Goal: Transaction & Acquisition: Purchase product/service

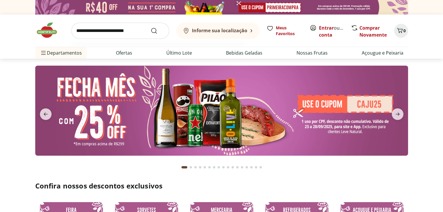
click at [111, 31] on input "search" at bounding box center [120, 31] width 98 height 16
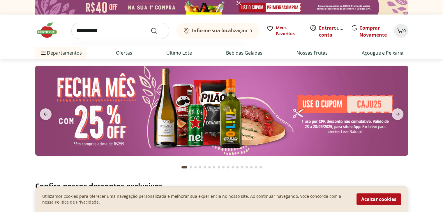
type input "**********"
click at [150, 27] on button "Submit Search" at bounding box center [157, 30] width 14 height 7
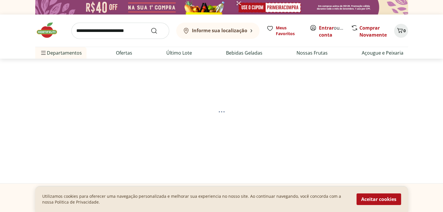
select select "**********"
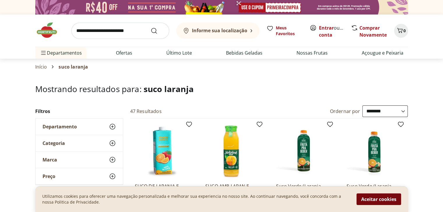
click at [364, 198] on button "Aceitar cookies" at bounding box center [378, 200] width 45 height 12
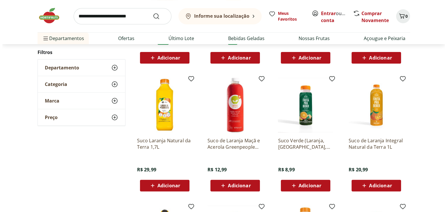
scroll to position [175, 0]
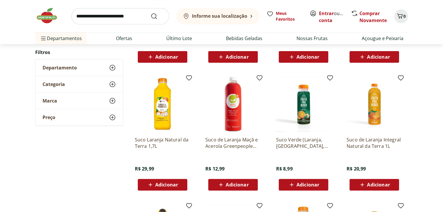
click at [166, 187] on span "Adicionar" at bounding box center [166, 185] width 23 height 5
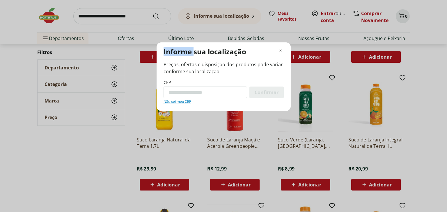
click at [166, 187] on div "Informe sua localização Preços, ofertas e disposição dos produtos pode variar c…" at bounding box center [223, 106] width 447 height 212
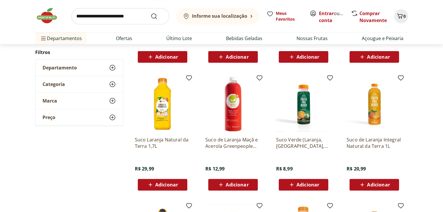
click at [166, 186] on span "Adicionar" at bounding box center [166, 185] width 23 height 5
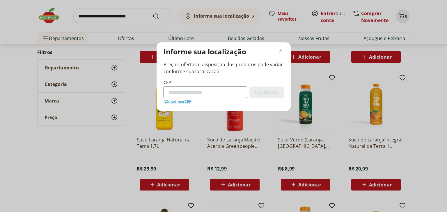
click at [190, 93] on input "CEP" at bounding box center [206, 93] width 84 height 12
type input "*********"
click at [249, 87] on button "Confirmar" at bounding box center [266, 93] width 34 height 12
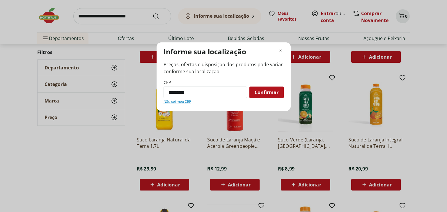
click at [252, 93] on div "Confirmar" at bounding box center [266, 93] width 34 height 12
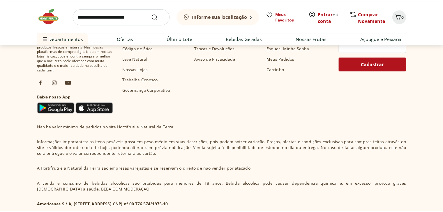
scroll to position [116, 0]
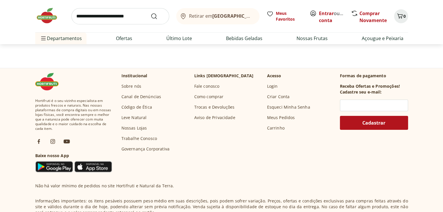
select select "**********"
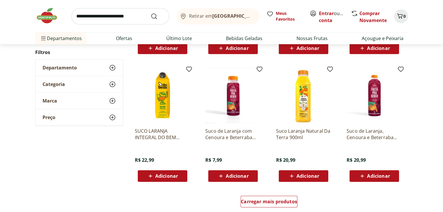
scroll to position [348, 0]
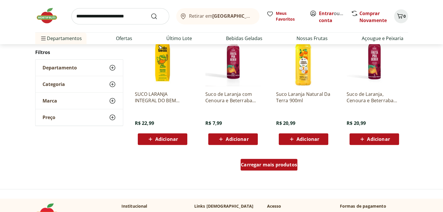
click at [269, 166] on span "Carregar mais produtos" at bounding box center [269, 165] width 56 height 5
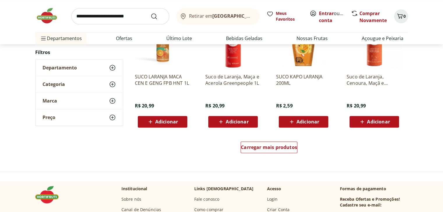
scroll to position [785, 0]
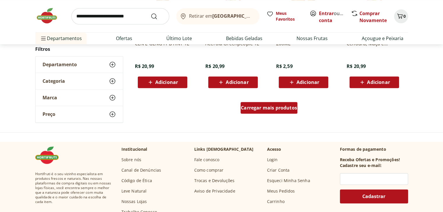
click at [270, 113] on div "Carregar mais produtos" at bounding box center [268, 108] width 57 height 12
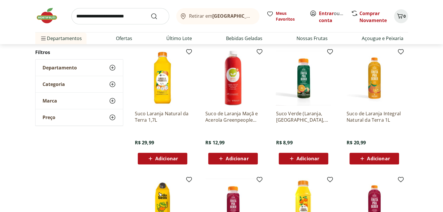
scroll to position [203, 0]
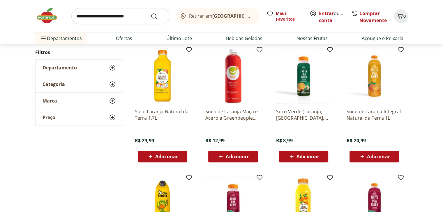
click at [167, 155] on span "Adicionar" at bounding box center [166, 157] width 23 height 5
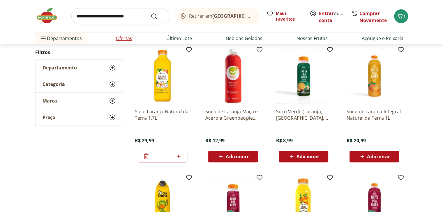
click at [119, 36] on link "Ofertas" at bounding box center [124, 38] width 16 height 7
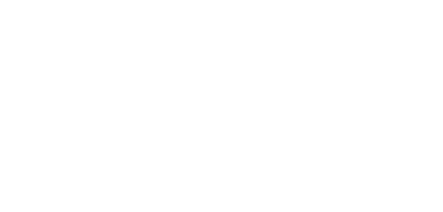
select select "**********"
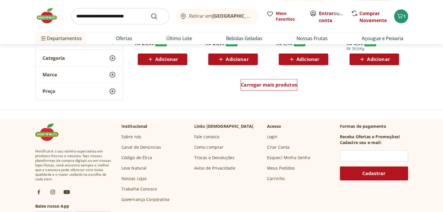
scroll to position [407, 0]
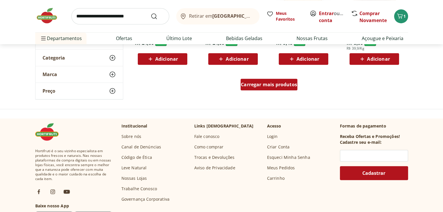
click at [253, 84] on span "Carregar mais produtos" at bounding box center [269, 84] width 56 height 5
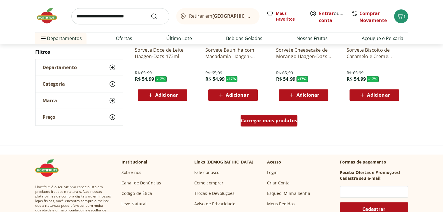
scroll to position [757, 0]
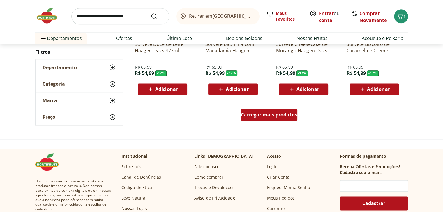
click at [256, 109] on div "Carregar mais produtos" at bounding box center [268, 115] width 57 height 12
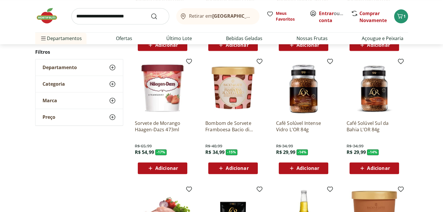
scroll to position [786, 0]
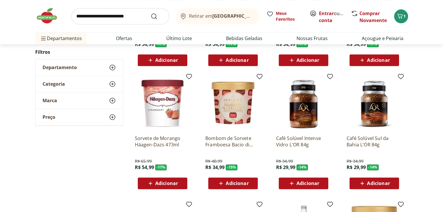
click at [227, 103] on img at bounding box center [232, 102] width 55 height 55
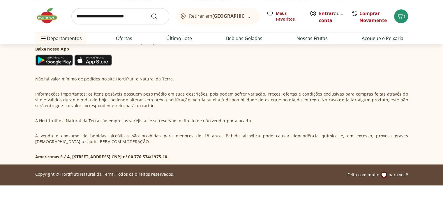
select select "**********"
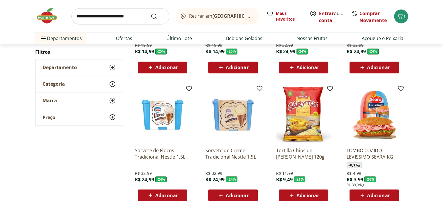
scroll to position [1106, 0]
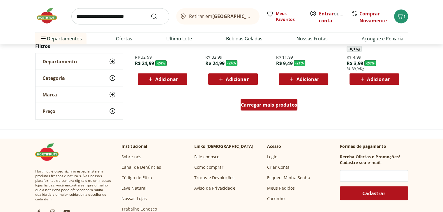
click at [256, 109] on div "Carregar mais produtos" at bounding box center [268, 105] width 57 height 12
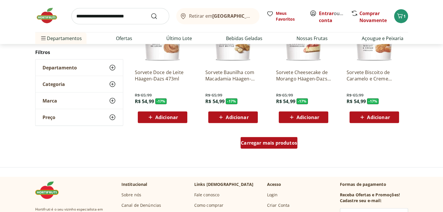
scroll to position [1455, 0]
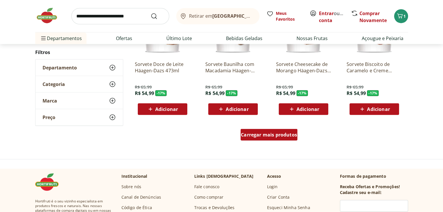
click at [260, 133] on span "Carregar mais produtos" at bounding box center [269, 135] width 56 height 5
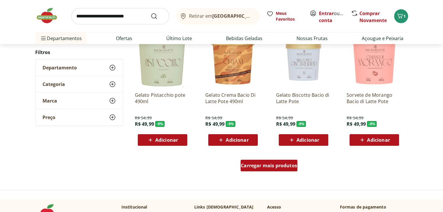
scroll to position [1804, 0]
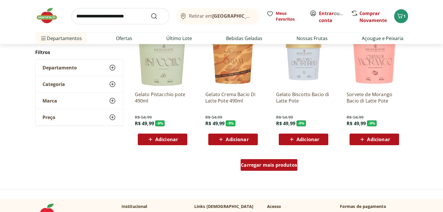
click at [259, 164] on span "Carregar mais produtos" at bounding box center [269, 165] width 56 height 5
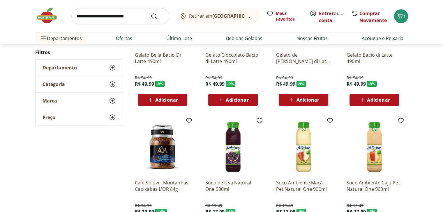
scroll to position [2212, 0]
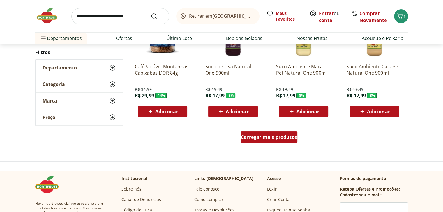
click at [260, 142] on div "Carregar mais produtos" at bounding box center [268, 138] width 57 height 12
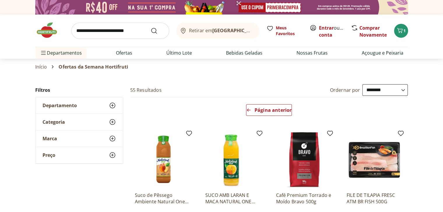
click at [50, 33] on img at bounding box center [49, 30] width 29 height 17
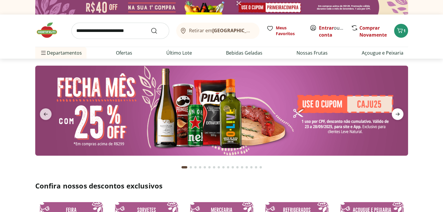
click at [395, 114] on icon "next" at bounding box center [397, 114] width 4 height 3
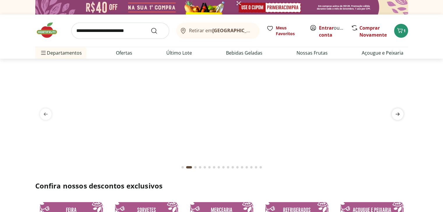
click at [395, 114] on icon "next" at bounding box center [397, 114] width 4 height 3
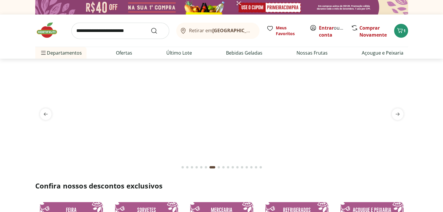
click at [255, 66] on img at bounding box center [221, 66] width 372 height 0
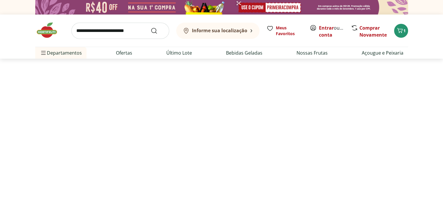
select select "**********"
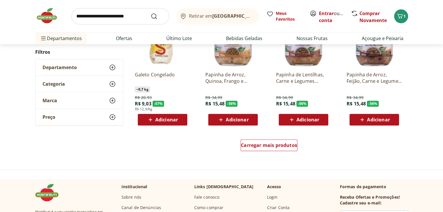
scroll to position [349, 0]
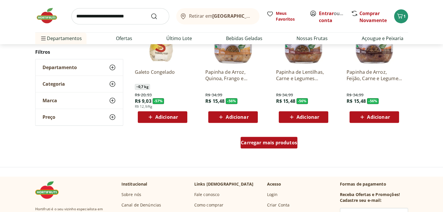
click at [255, 142] on span "Carregar mais produtos" at bounding box center [269, 143] width 56 height 5
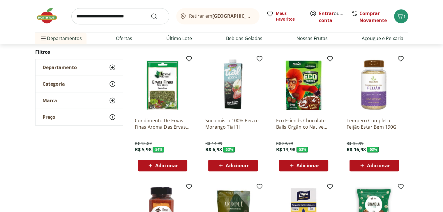
scroll to position [553, 0]
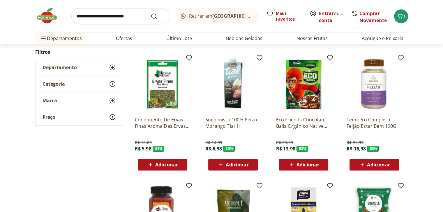
click at [239, 161] on div "Adicionar" at bounding box center [233, 165] width 40 height 10
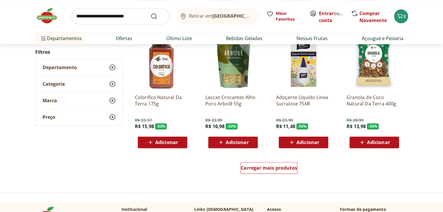
scroll to position [728, 0]
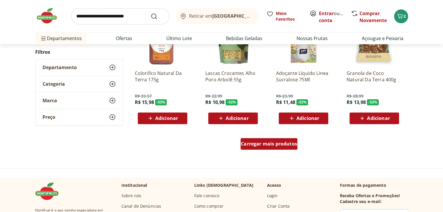
click at [269, 144] on span "Carregar mais produtos" at bounding box center [269, 144] width 56 height 5
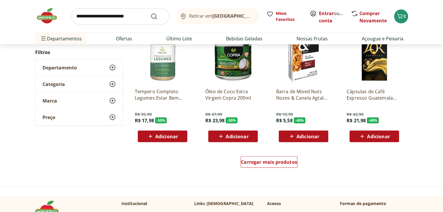
scroll to position [1106, 0]
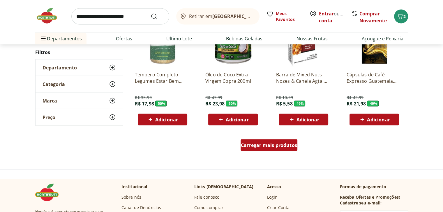
click at [258, 146] on span "Carregar mais produtos" at bounding box center [269, 145] width 56 height 5
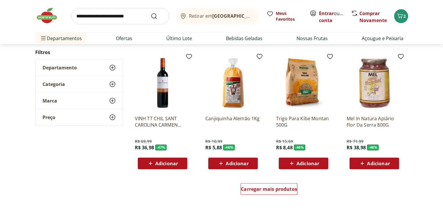
scroll to position [1484, 0]
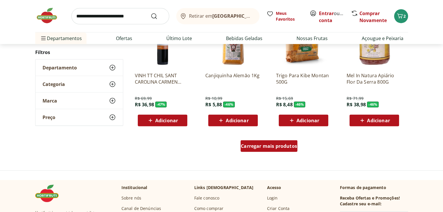
click at [260, 150] on div "Carregar mais produtos" at bounding box center [268, 147] width 57 height 12
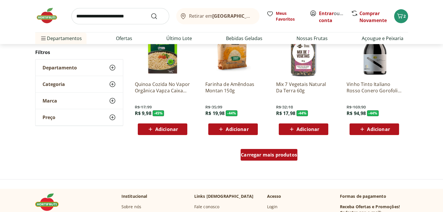
scroll to position [1862, 0]
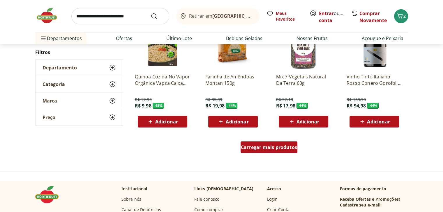
click at [260, 150] on div "Carregar mais produtos" at bounding box center [268, 148] width 57 height 12
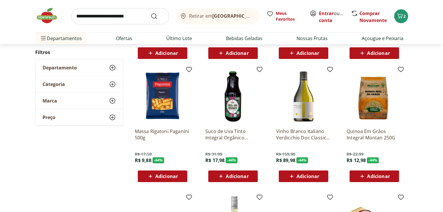
scroll to position [1950, 0]
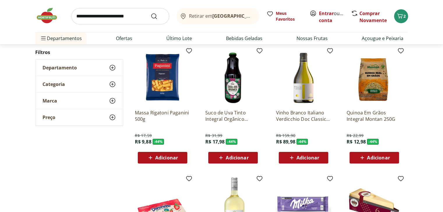
click at [237, 100] on img at bounding box center [232, 77] width 55 height 55
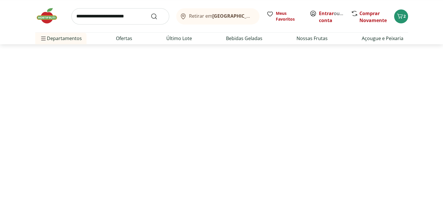
select select "**********"
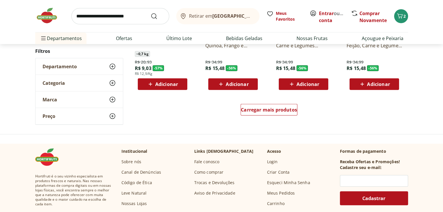
scroll to position [1596, 0]
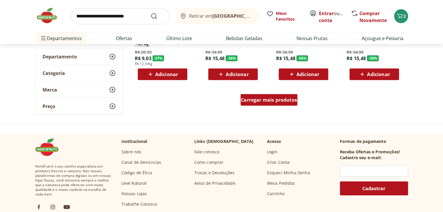
click at [260, 103] on div "Carregar mais produtos" at bounding box center [268, 100] width 57 height 12
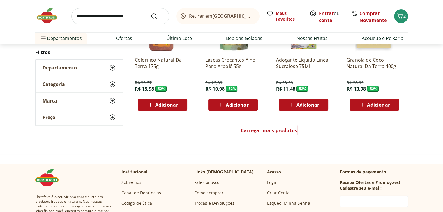
scroll to position [1946, 0]
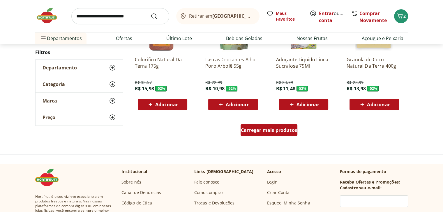
click at [262, 127] on div "Carregar mais produtos" at bounding box center [268, 131] width 57 height 12
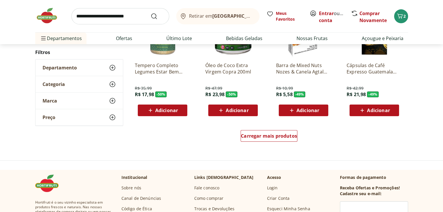
scroll to position [2324, 0]
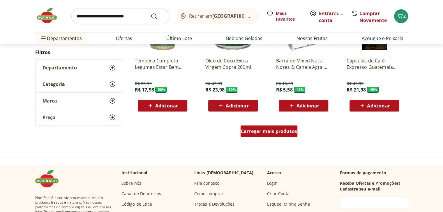
click at [265, 133] on span "Carregar mais produtos" at bounding box center [269, 131] width 56 height 5
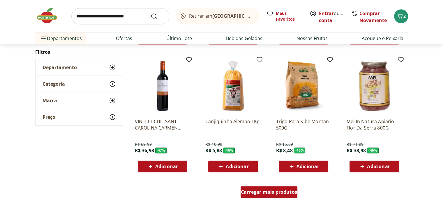
scroll to position [2644, 0]
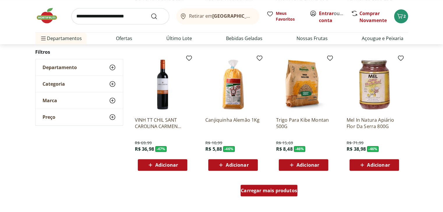
click at [269, 186] on div "Carregar mais produtos" at bounding box center [268, 191] width 57 height 12
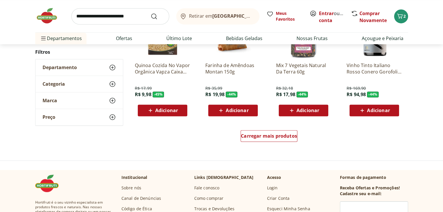
scroll to position [3081, 0]
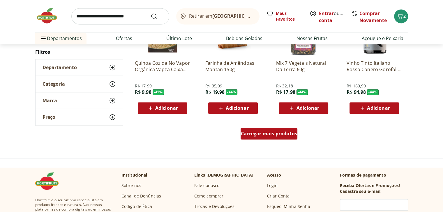
click at [271, 139] on div "Carregar mais produtos" at bounding box center [268, 134] width 57 height 12
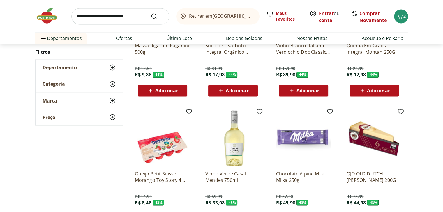
scroll to position [3226, 0]
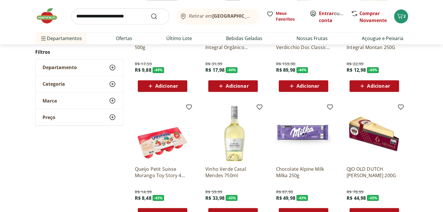
click at [244, 87] on span "Adicionar" at bounding box center [237, 86] width 23 height 5
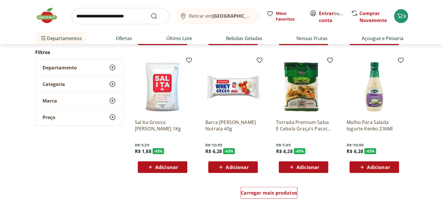
scroll to position [3430, 0]
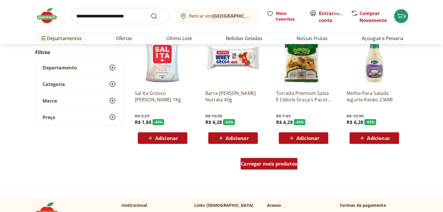
click at [263, 162] on span "Carregar mais produtos" at bounding box center [269, 164] width 56 height 5
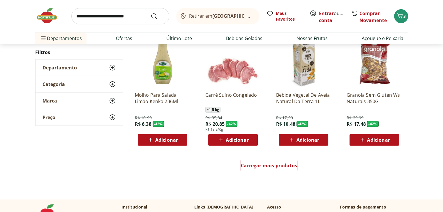
scroll to position [3808, 0]
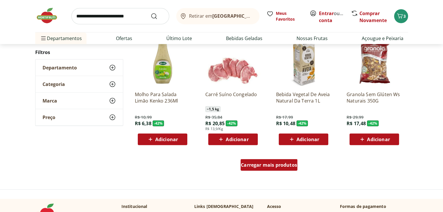
click at [264, 164] on span "Carregar mais produtos" at bounding box center [269, 165] width 56 height 5
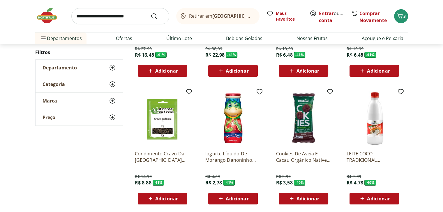
scroll to position [4157, 0]
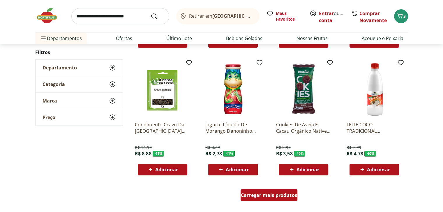
click at [266, 194] on span "Carregar mais produtos" at bounding box center [269, 195] width 56 height 5
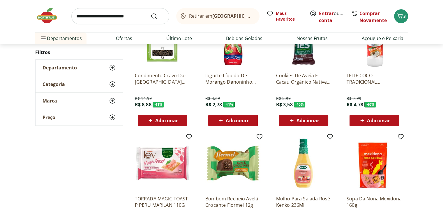
scroll to position [4215, 0]
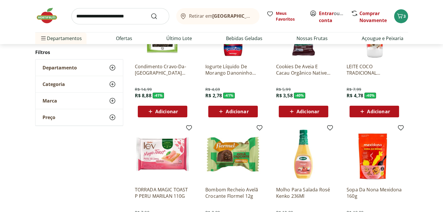
click at [304, 112] on span "Adicionar" at bounding box center [307, 111] width 23 height 5
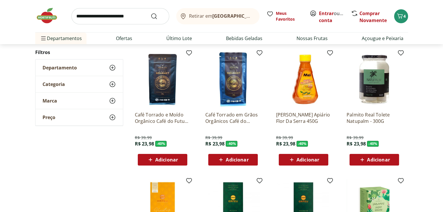
scroll to position [4419, 0]
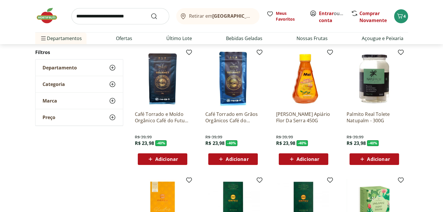
click at [172, 96] on img at bounding box center [162, 78] width 55 height 55
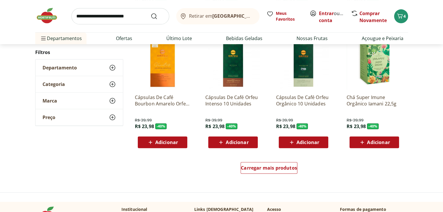
scroll to position [4565, 0]
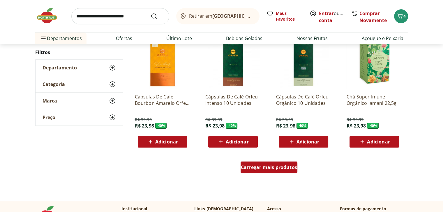
click at [257, 167] on span "Carregar mais produtos" at bounding box center [269, 167] width 56 height 5
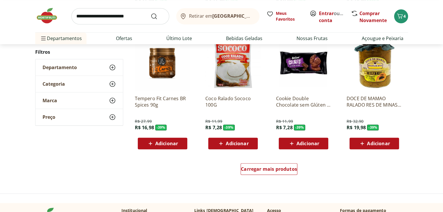
scroll to position [4943, 0]
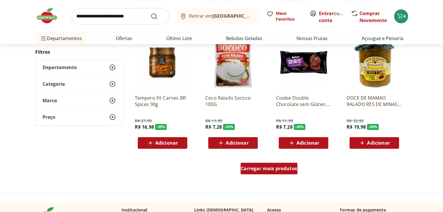
click at [259, 168] on span "Carregar mais produtos" at bounding box center [269, 168] width 56 height 5
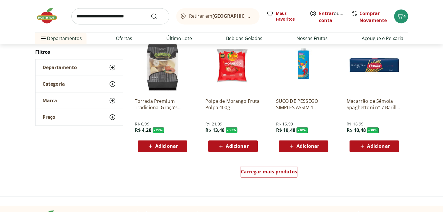
scroll to position [5321, 0]
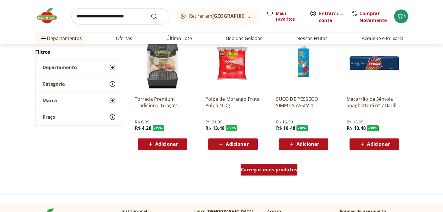
click at [260, 171] on span "Carregar mais produtos" at bounding box center [269, 170] width 56 height 5
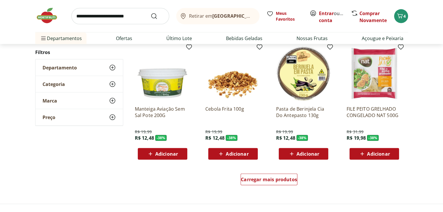
scroll to position [5700, 0]
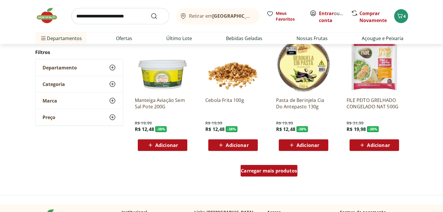
click at [257, 170] on span "Carregar mais produtos" at bounding box center [269, 171] width 56 height 5
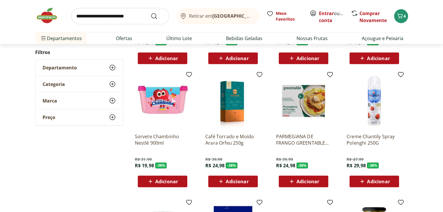
scroll to position [5787, 0]
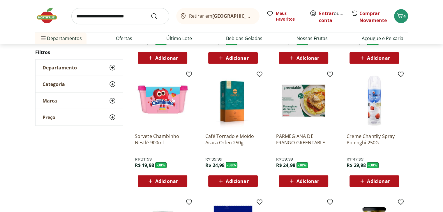
click at [230, 102] on img at bounding box center [232, 100] width 55 height 55
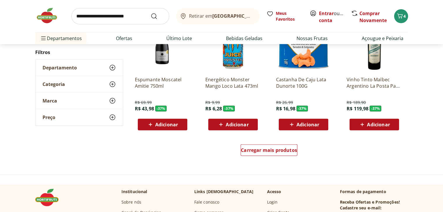
scroll to position [6107, 0]
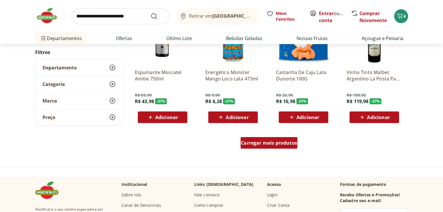
click at [265, 141] on span "Carregar mais produtos" at bounding box center [269, 143] width 56 height 5
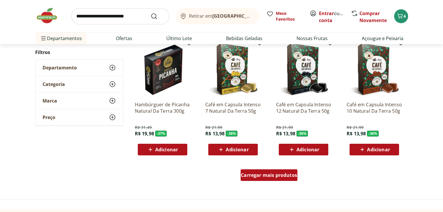
scroll to position [6456, 0]
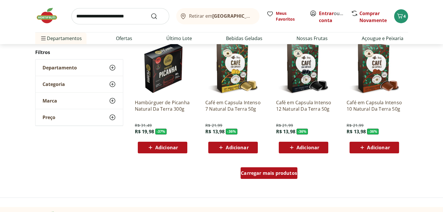
click at [263, 172] on span "Carregar mais produtos" at bounding box center [269, 173] width 56 height 5
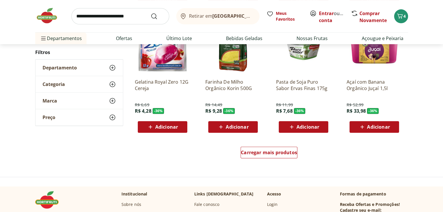
scroll to position [6864, 0]
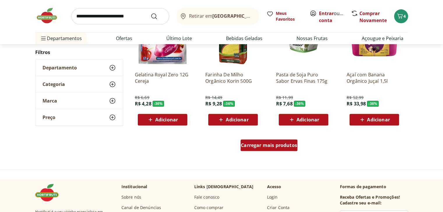
click at [272, 149] on div "Carregar mais produtos" at bounding box center [268, 146] width 57 height 12
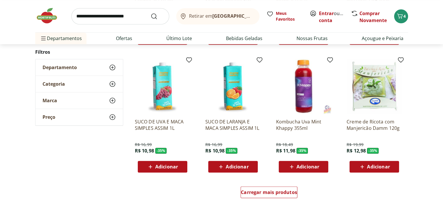
scroll to position [7213, 0]
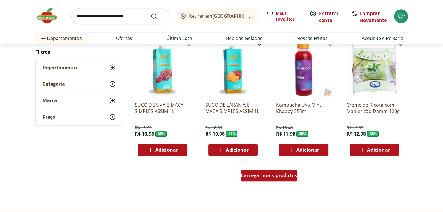
click at [264, 171] on div "Carregar mais produtos" at bounding box center [268, 176] width 57 height 12
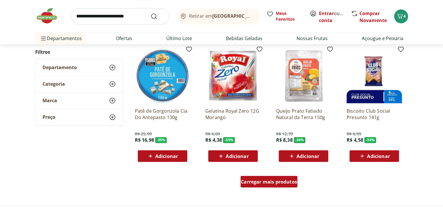
scroll to position [7591, 0]
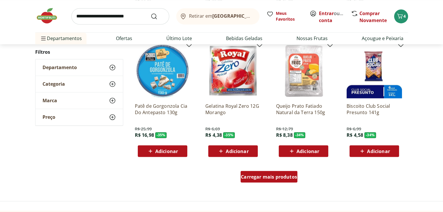
click at [264, 173] on div "Carregar mais produtos" at bounding box center [268, 177] width 57 height 12
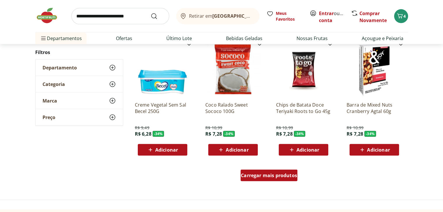
scroll to position [7999, 0]
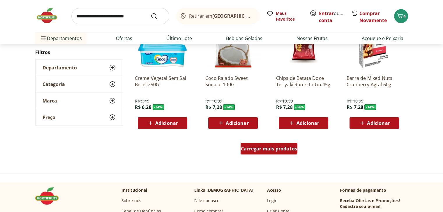
click at [269, 154] on div "Carregar mais produtos" at bounding box center [268, 149] width 57 height 12
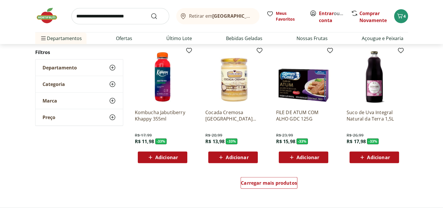
scroll to position [8348, 0]
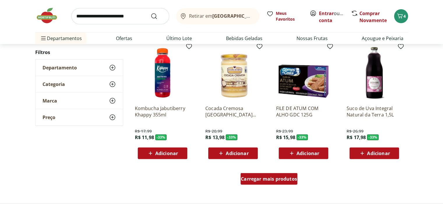
click at [271, 175] on div "Carregar mais produtos" at bounding box center [268, 179] width 57 height 12
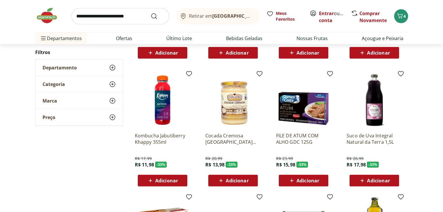
scroll to position [8319, 0]
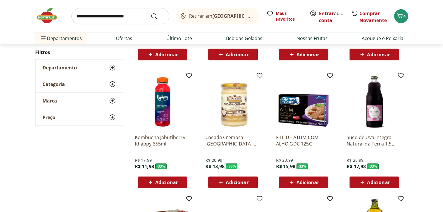
click at [382, 105] on img at bounding box center [373, 101] width 55 height 55
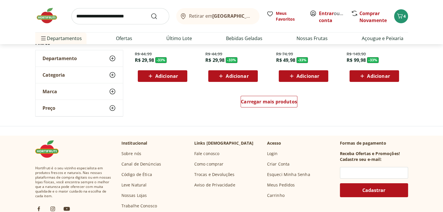
scroll to position [8813, 0]
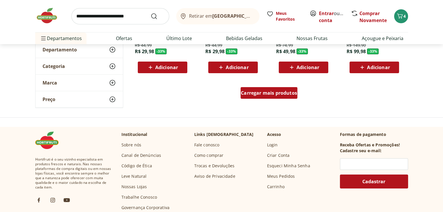
click at [269, 96] on div "Carregar mais produtos" at bounding box center [268, 93] width 57 height 12
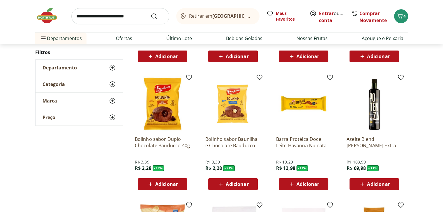
scroll to position [8959, 0]
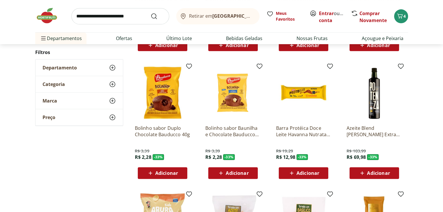
click at [175, 102] on img at bounding box center [162, 92] width 55 height 55
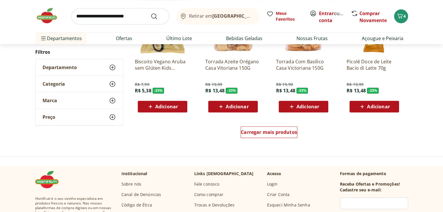
scroll to position [9163, 0]
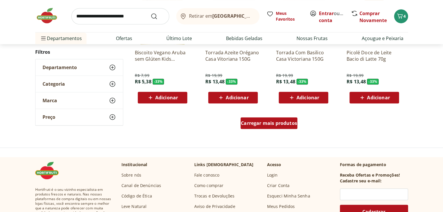
click at [263, 118] on div "Carregar mais produtos" at bounding box center [268, 124] width 57 height 12
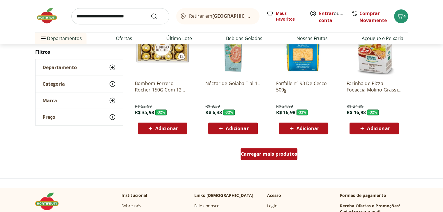
scroll to position [9512, 0]
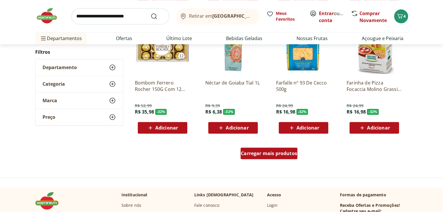
click at [260, 154] on span "Carregar mais produtos" at bounding box center [269, 153] width 56 height 5
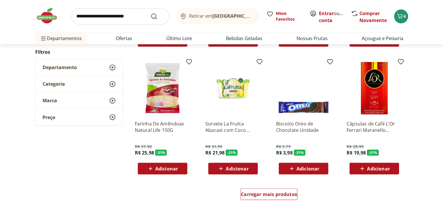
scroll to position [9861, 0]
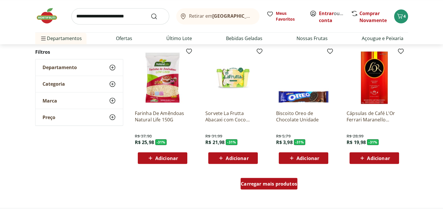
click at [261, 180] on div "Carregar mais produtos" at bounding box center [268, 184] width 57 height 12
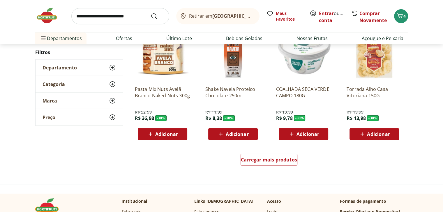
scroll to position [10268, 0]
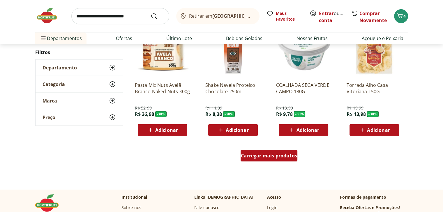
click at [267, 154] on span "Carregar mais produtos" at bounding box center [269, 156] width 56 height 5
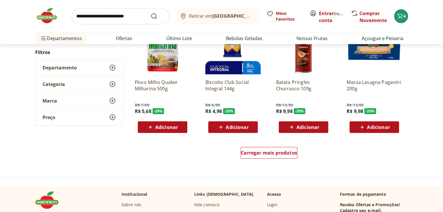
scroll to position [10676, 0]
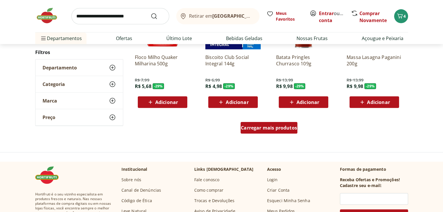
click at [254, 126] on span "Carregar mais produtos" at bounding box center [269, 128] width 56 height 5
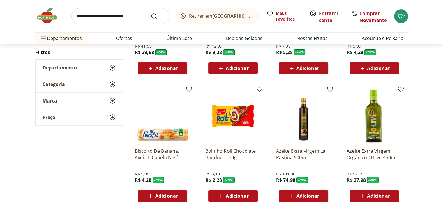
scroll to position [10967, 0]
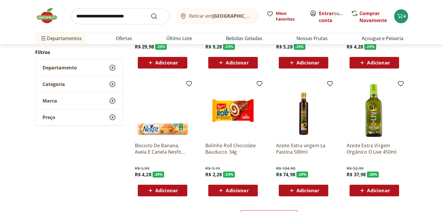
click at [368, 112] on img at bounding box center [373, 110] width 55 height 55
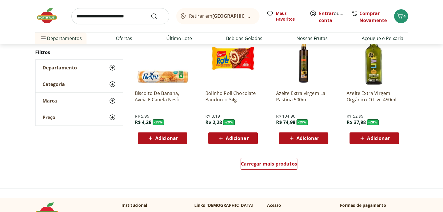
scroll to position [11025, 0]
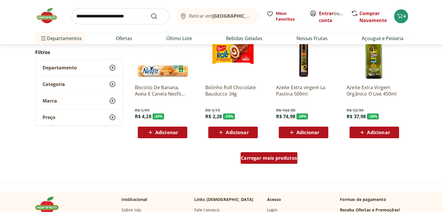
click at [260, 157] on span "Carregar mais produtos" at bounding box center [269, 158] width 56 height 5
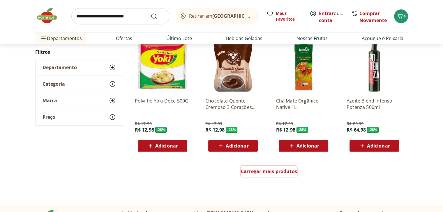
scroll to position [11403, 0]
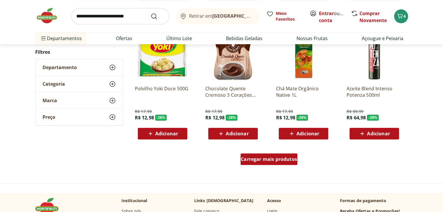
click at [273, 157] on span "Carregar mais produtos" at bounding box center [269, 159] width 56 height 5
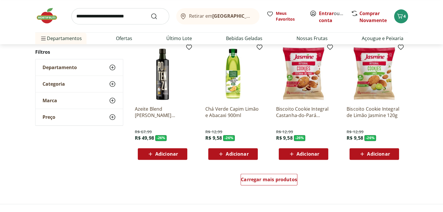
scroll to position [11811, 0]
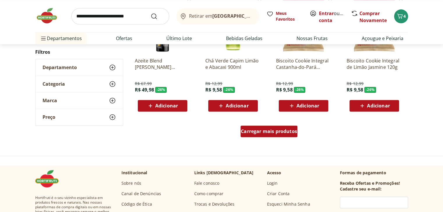
click at [264, 133] on span "Carregar mais produtos" at bounding box center [269, 131] width 56 height 5
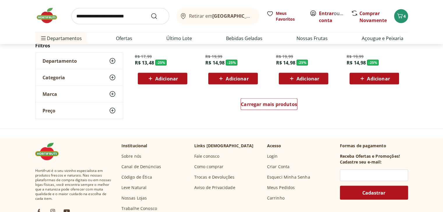
scroll to position [12218, 0]
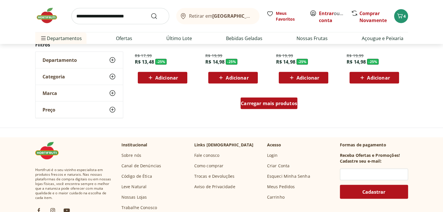
click at [270, 109] on div "Carregar mais produtos" at bounding box center [268, 104] width 57 height 12
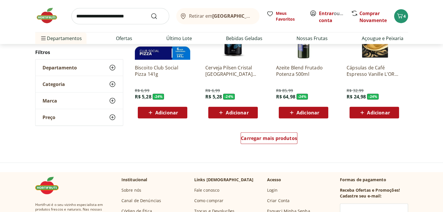
scroll to position [12567, 0]
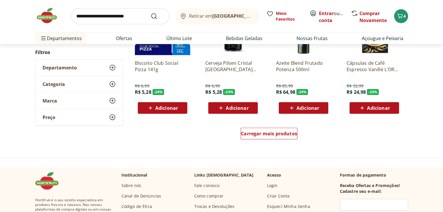
click at [268, 127] on div "Carregar mais produtos" at bounding box center [269, 135] width 282 height 28
click at [267, 132] on span "Carregar mais produtos" at bounding box center [269, 134] width 56 height 5
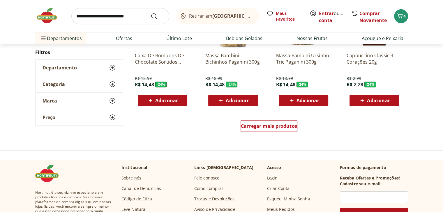
scroll to position [12975, 0]
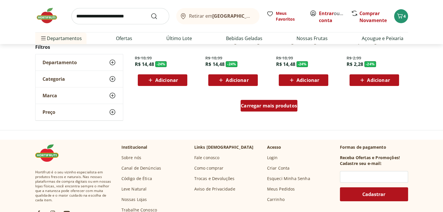
click at [265, 108] on span "Carregar mais produtos" at bounding box center [269, 106] width 56 height 5
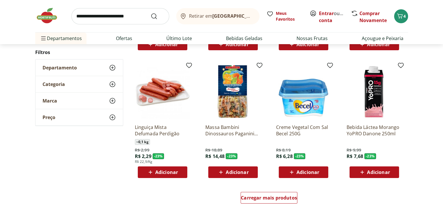
scroll to position [13266, 0]
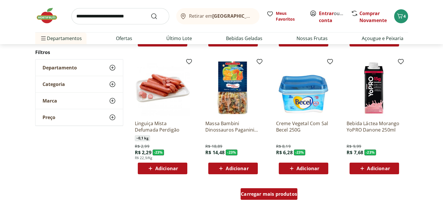
click at [258, 194] on span "Carregar mais produtos" at bounding box center [269, 194] width 56 height 5
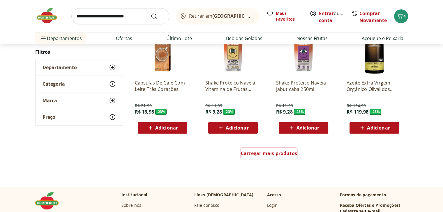
scroll to position [13702, 0]
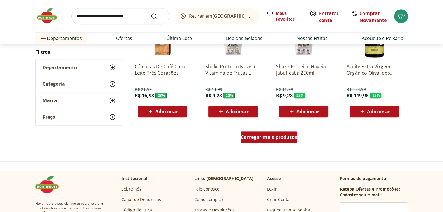
click at [274, 135] on span "Carregar mais produtos" at bounding box center [269, 137] width 56 height 5
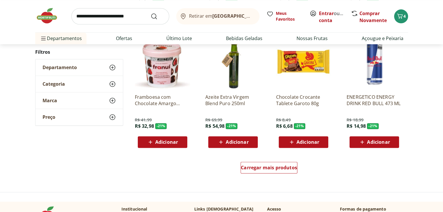
scroll to position [14051, 0]
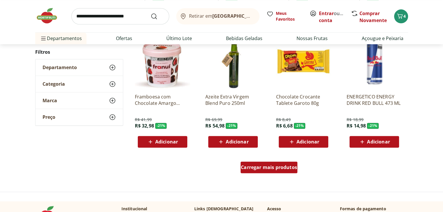
click at [269, 168] on span "Carregar mais produtos" at bounding box center [269, 167] width 56 height 5
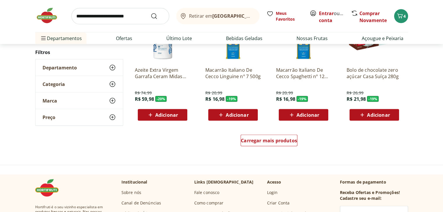
scroll to position [14459, 0]
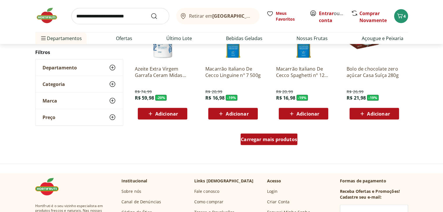
click at [268, 143] on div "Carregar mais produtos" at bounding box center [268, 140] width 57 height 12
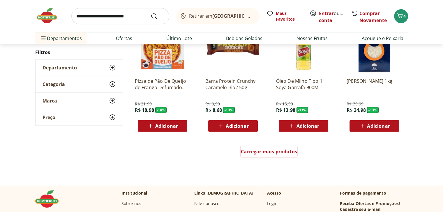
scroll to position [14837, 0]
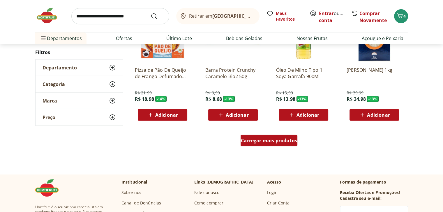
click at [268, 143] on span "Carregar mais produtos" at bounding box center [269, 141] width 56 height 5
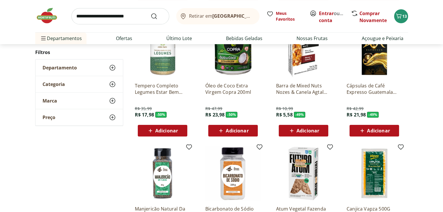
scroll to position [2135, 0]
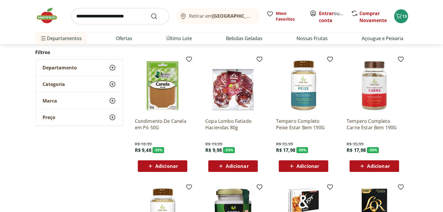
type input "*"
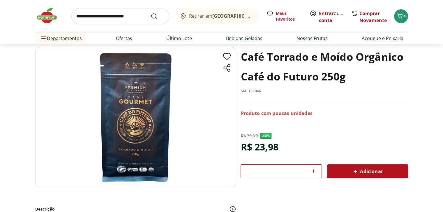
scroll to position [29, 0]
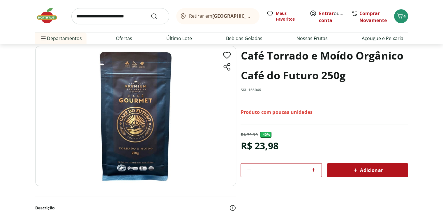
click at [343, 169] on div "Adicionar" at bounding box center [367, 170] width 72 height 10
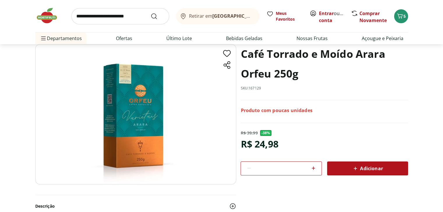
scroll to position [29, 0]
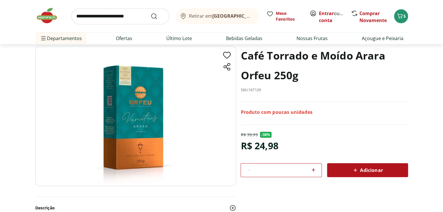
click at [346, 172] on div "Adicionar" at bounding box center [367, 170] width 72 height 10
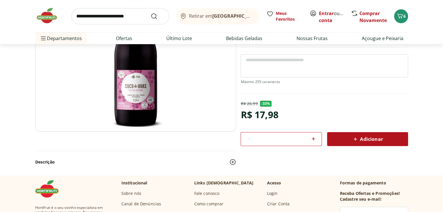
scroll to position [87, 0]
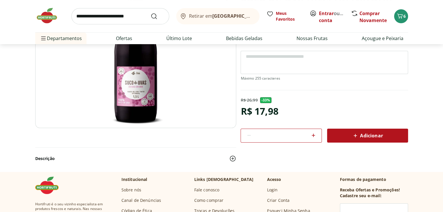
click at [339, 131] on div "Adicionar" at bounding box center [367, 136] width 72 height 10
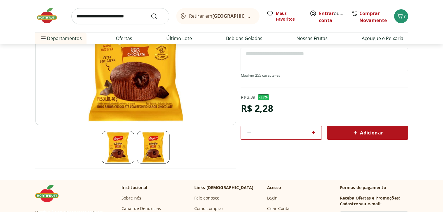
scroll to position [58, 0]
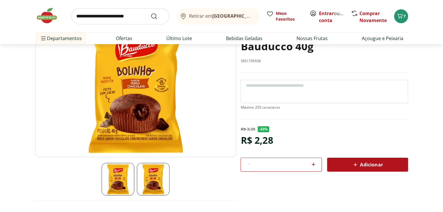
click at [314, 165] on icon at bounding box center [313, 164] width 7 height 7
type input "*"
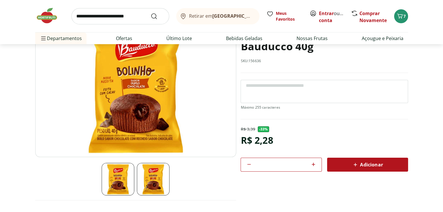
click at [345, 167] on div "Adicionar" at bounding box center [367, 165] width 72 height 10
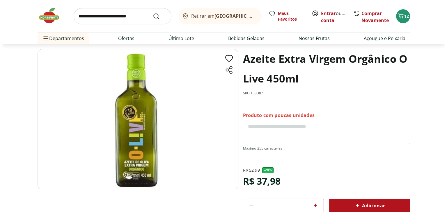
scroll to position [29, 0]
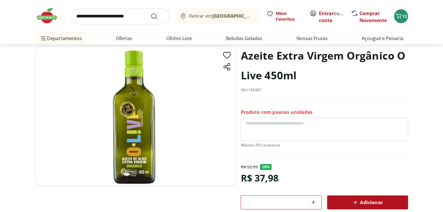
click at [350, 198] on div "Adicionar" at bounding box center [367, 203] width 72 height 10
click at [347, 198] on div "Adicionar" at bounding box center [367, 203] width 72 height 10
click at [406, 15] on span "14" at bounding box center [404, 16] width 5 height 6
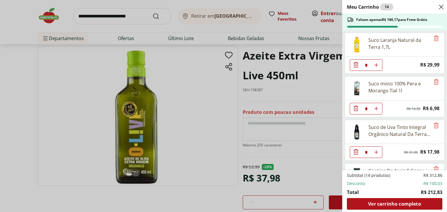
click at [375, 66] on icon "Aumentar Quantidade" at bounding box center [376, 65] width 5 height 5
type input "*"
click at [376, 109] on icon "Aumentar Quantidade" at bounding box center [376, 109] width 5 height 5
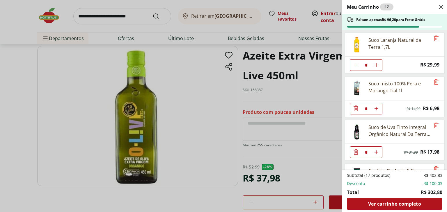
type input "*"
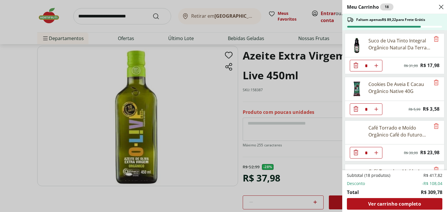
scroll to position [87, 0]
click at [356, 85] on img at bounding box center [357, 88] width 16 height 16
click at [378, 107] on button "Aumentar Quantidade" at bounding box center [376, 109] width 12 height 12
click at [378, 107] on icon "Aumentar Quantidade" at bounding box center [376, 109] width 5 height 5
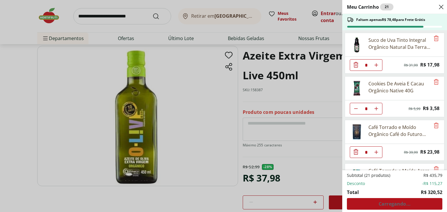
click at [378, 107] on icon "Aumentar Quantidade" at bounding box center [376, 109] width 5 height 5
click at [377, 107] on icon "Aumentar Quantidade" at bounding box center [376, 109] width 5 height 5
type input "*"
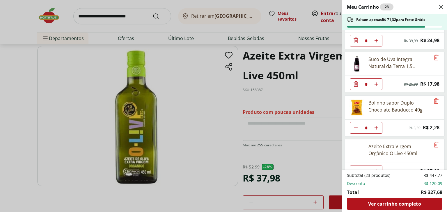
scroll to position [252, 0]
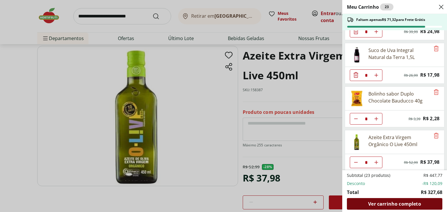
click at [390, 204] on span "Ver carrinho completo" at bounding box center [394, 204] width 53 height 5
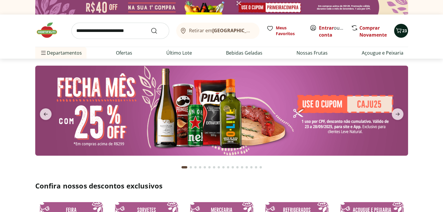
click at [399, 32] on icon "Carrinho" at bounding box center [398, 30] width 7 height 7
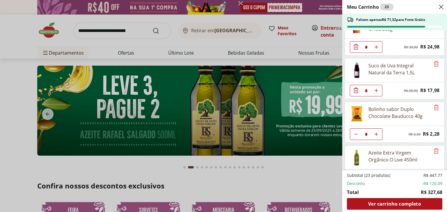
scroll to position [252, 0]
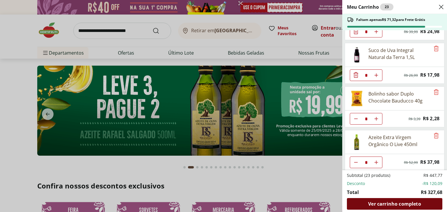
click at [390, 203] on span "Ver carrinho completo" at bounding box center [394, 204] width 53 height 5
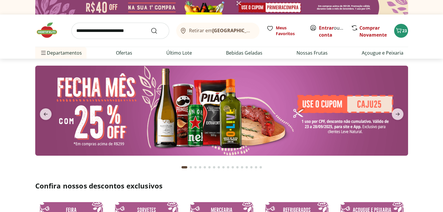
click at [111, 31] on input "search" at bounding box center [120, 31] width 98 height 16
type input "********"
click at [150, 27] on button "Submit Search" at bounding box center [157, 30] width 14 height 7
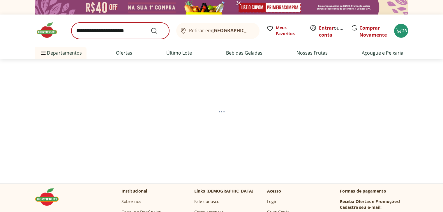
select select "**********"
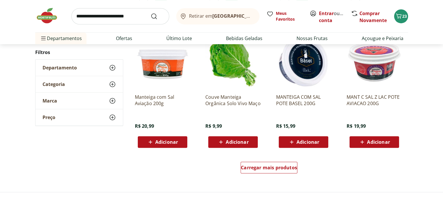
scroll to position [378, 0]
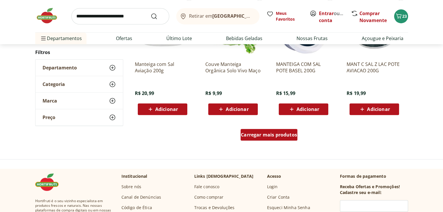
click at [256, 129] on div "Carregar mais produtos" at bounding box center [268, 135] width 57 height 12
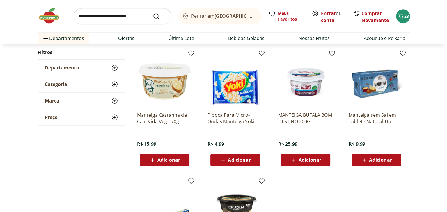
scroll to position [611, 0]
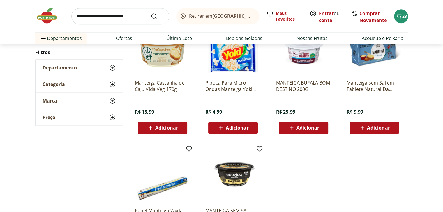
click at [159, 127] on span "Adicionar" at bounding box center [166, 128] width 23 height 5
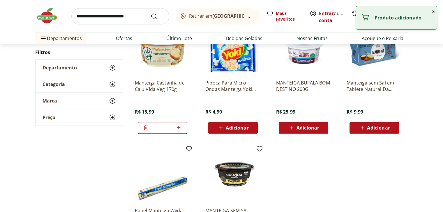
click at [180, 128] on icon at bounding box center [178, 127] width 7 height 7
type input "*"
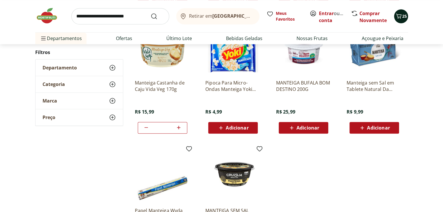
click at [396, 16] on icon "Carrinho" at bounding box center [398, 16] width 7 height 7
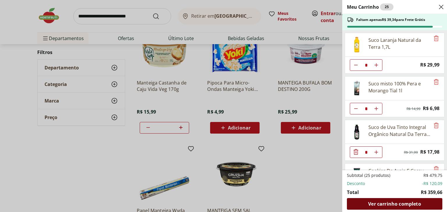
click at [377, 203] on span "Ver carrinho completo" at bounding box center [394, 204] width 53 height 5
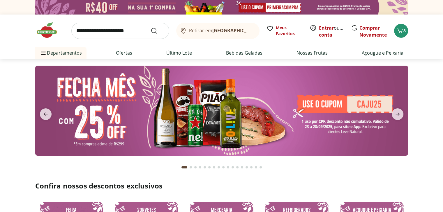
click at [120, 29] on input "search" at bounding box center [120, 31] width 98 height 16
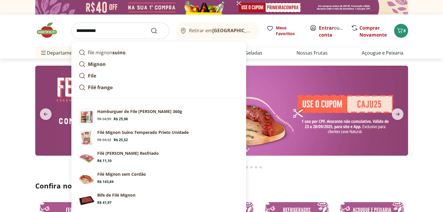
type input "**********"
click at [150, 27] on button "Submit Search" at bounding box center [157, 30] width 14 height 7
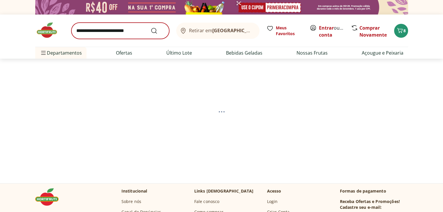
select select "**********"
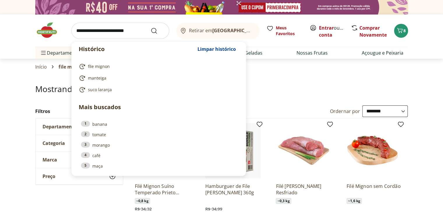
click at [139, 28] on input "search" at bounding box center [120, 31] width 98 height 16
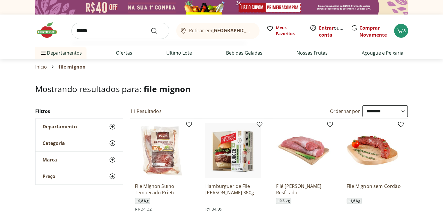
type input "******"
click at [150, 27] on button "Submit Search" at bounding box center [157, 30] width 14 height 7
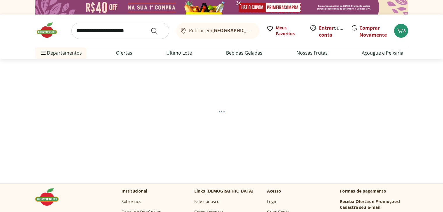
select select "**********"
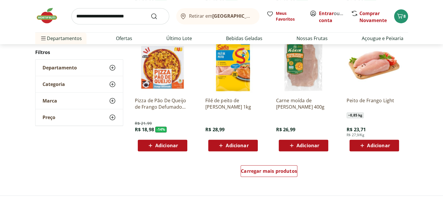
scroll to position [349, 0]
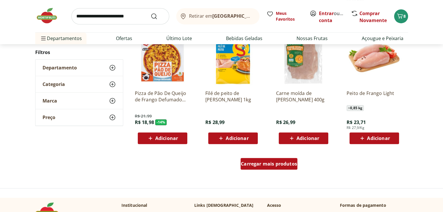
click at [276, 166] on span "Carregar mais produtos" at bounding box center [269, 164] width 56 height 5
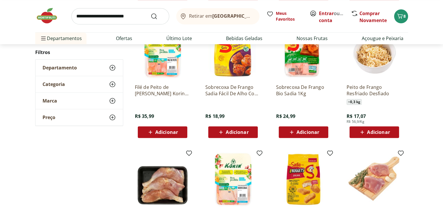
scroll to position [611, 0]
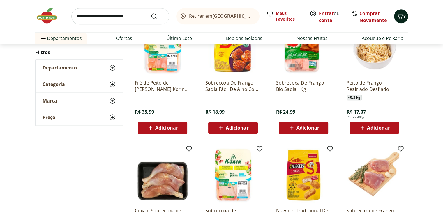
click at [400, 15] on icon "Carrinho" at bounding box center [399, 16] width 7 height 7
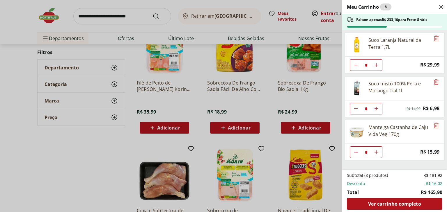
click at [51, 15] on div "Meu Carrinho 8 Faltam apenas R$ 233,10 para Frete Grátis Suco Laranja Natural d…" at bounding box center [223, 106] width 447 height 212
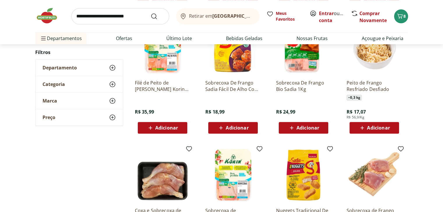
click at [114, 14] on input "search" at bounding box center [120, 16] width 98 height 16
type input "*****"
click at [150, 13] on button "Submit Search" at bounding box center [157, 16] width 14 height 7
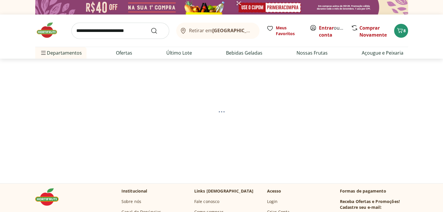
select select "**********"
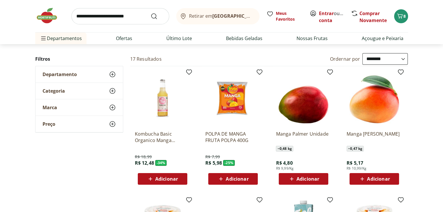
scroll to position [58, 0]
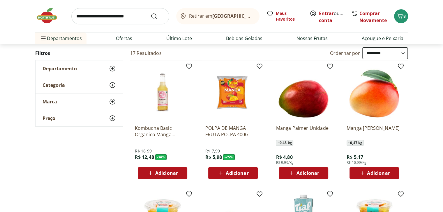
click at [301, 171] on span "Adicionar" at bounding box center [307, 173] width 23 height 5
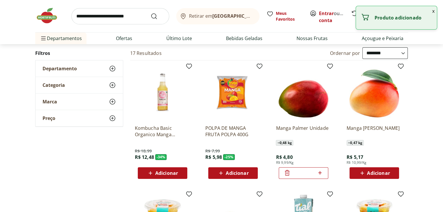
click at [320, 173] on icon at bounding box center [319, 173] width 7 height 7
type input "*"
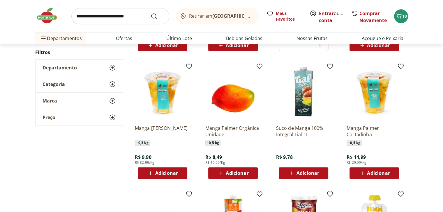
scroll to position [204, 0]
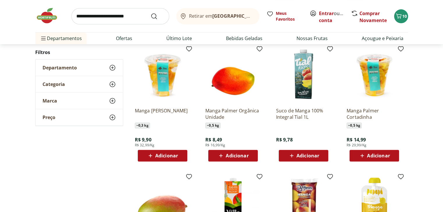
click at [310, 155] on span "Adicionar" at bounding box center [307, 156] width 23 height 5
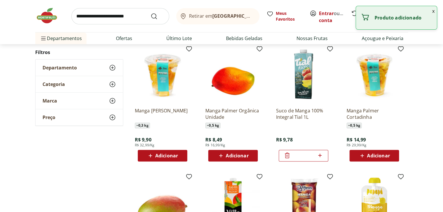
click at [319, 155] on icon at bounding box center [319, 155] width 7 height 7
type input "*"
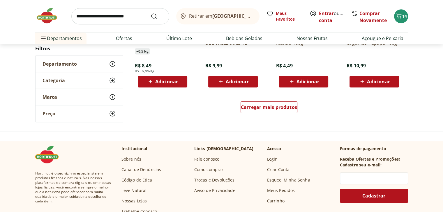
scroll to position [407, 0]
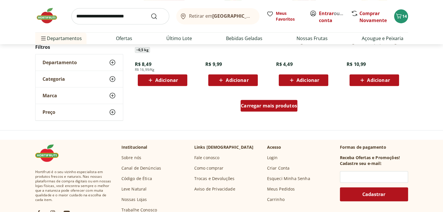
click at [264, 110] on div "Carregar mais produtos" at bounding box center [268, 106] width 57 height 12
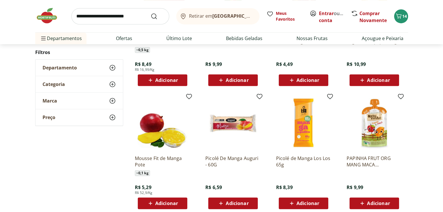
click at [131, 17] on input "search" at bounding box center [120, 16] width 98 height 16
type input "****"
click at [150, 13] on button "Submit Search" at bounding box center [157, 16] width 14 height 7
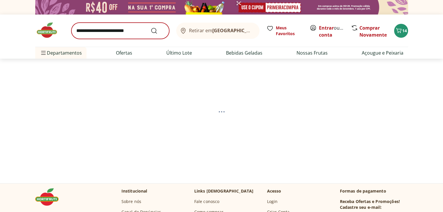
select select "**********"
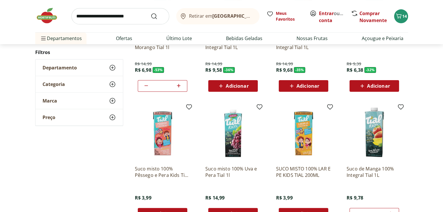
scroll to position [175, 0]
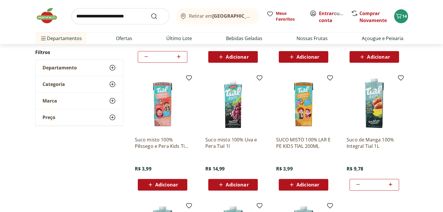
click at [169, 186] on span "Adicionar" at bounding box center [166, 185] width 23 height 5
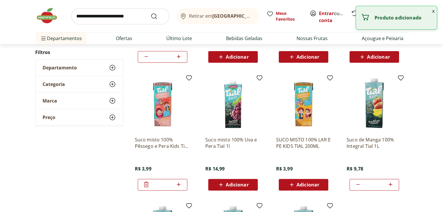
click at [179, 185] on icon at bounding box center [178, 184] width 7 height 7
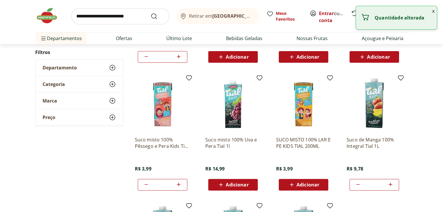
type input "*"
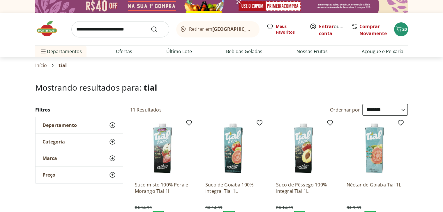
scroll to position [0, 0]
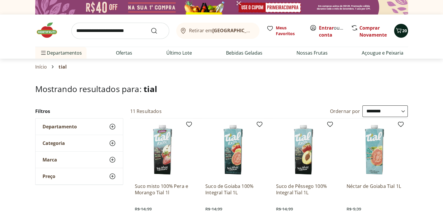
click at [397, 31] on icon "Carrinho" at bounding box center [398, 30] width 7 height 7
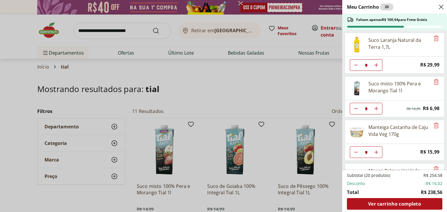
click at [126, 28] on div "Meu Carrinho 20 Faltam apenas R$ 160,44 para Frete Grátis Suco Laranja Natural …" at bounding box center [223, 106] width 447 height 212
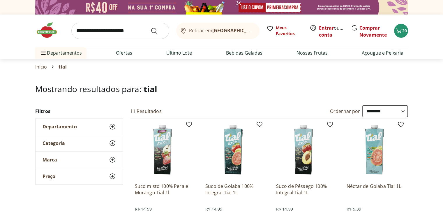
click at [107, 33] on input "search" at bounding box center [120, 31] width 98 height 16
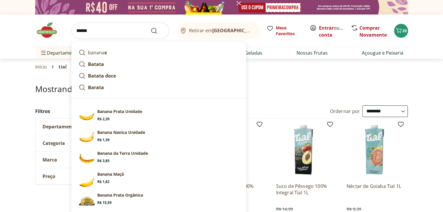
type input "******"
click at [150, 27] on button "Submit Search" at bounding box center [157, 30] width 14 height 7
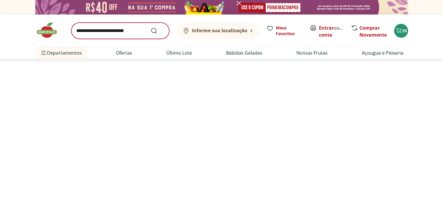
select select "**********"
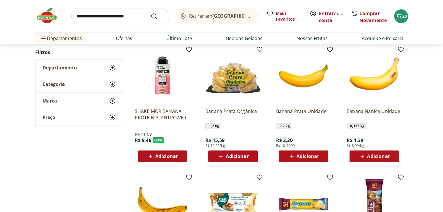
scroll to position [204, 0]
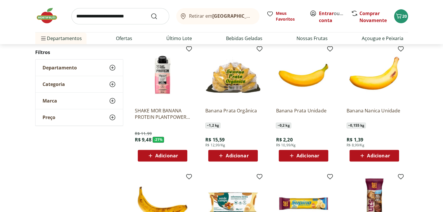
click at [242, 154] on span "Adicionar" at bounding box center [237, 156] width 23 height 5
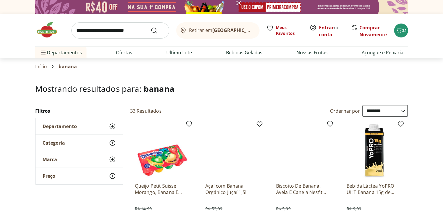
scroll to position [0, 0]
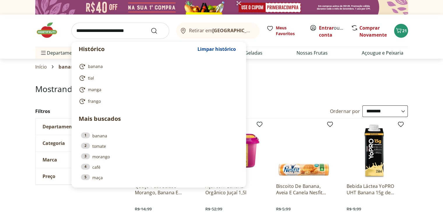
click at [131, 33] on input "search" at bounding box center [120, 31] width 98 height 16
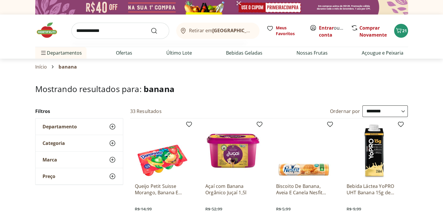
type input "**********"
click at [150, 27] on button "Submit Search" at bounding box center [157, 30] width 14 height 7
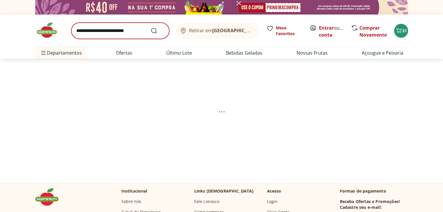
select select "**********"
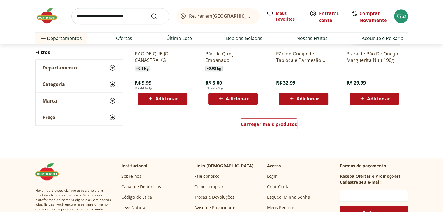
scroll to position [407, 0]
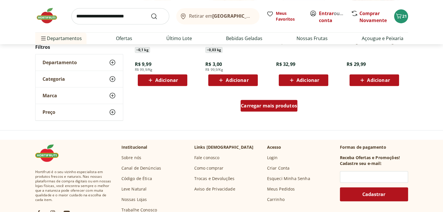
click at [277, 111] on div "Carregar mais produtos" at bounding box center [268, 106] width 57 height 12
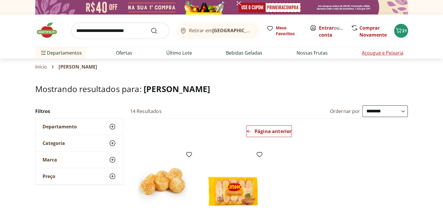
click at [367, 55] on link "Açougue e Peixaria" at bounding box center [382, 52] width 42 height 7
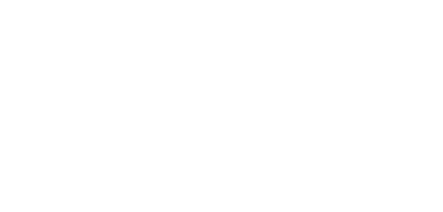
select select "**********"
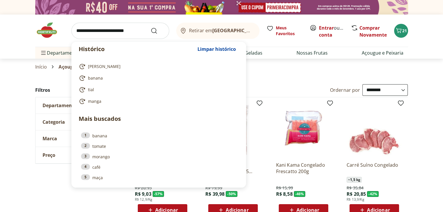
click at [112, 35] on input "search" at bounding box center [120, 31] width 98 height 16
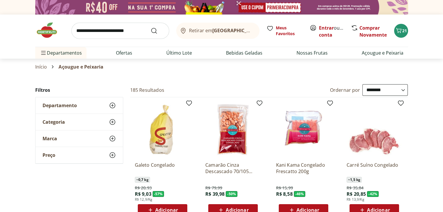
click at [49, 33] on img at bounding box center [49, 30] width 29 height 17
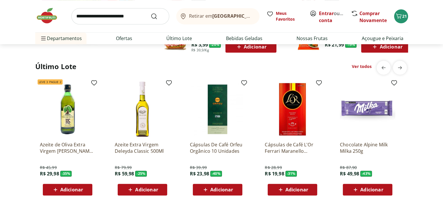
scroll to position [466, 0]
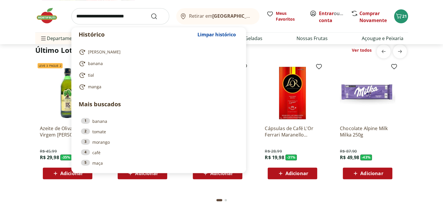
click at [125, 17] on input "search" at bounding box center [120, 16] width 98 height 16
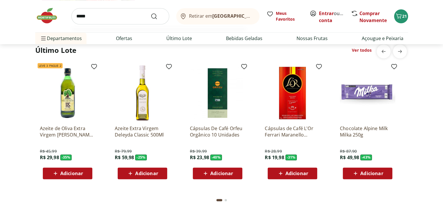
type input "*****"
click at [150, 13] on button "Submit Search" at bounding box center [157, 16] width 14 height 7
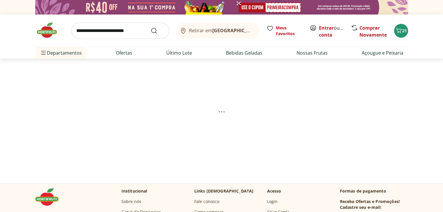
select select "**********"
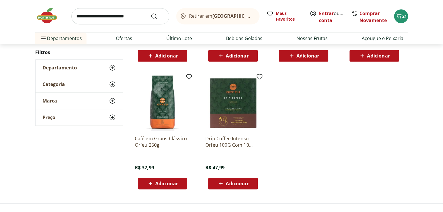
scroll to position [320, 0]
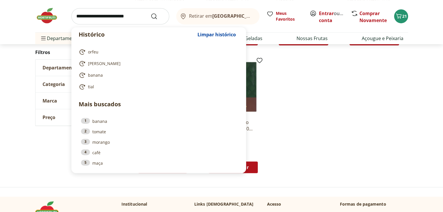
click at [130, 13] on input "search" at bounding box center [120, 16] width 98 height 16
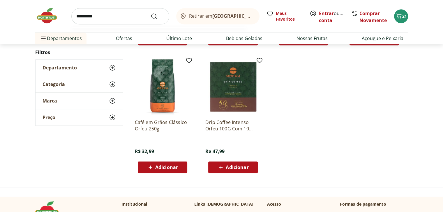
type input "*********"
click at [150, 13] on button "Submit Search" at bounding box center [157, 16] width 14 height 7
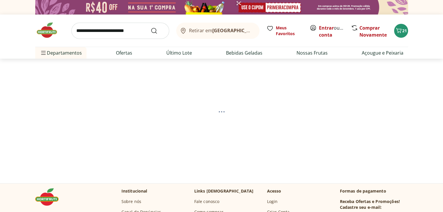
select select "**********"
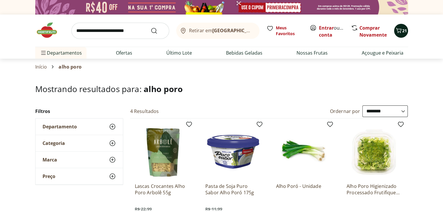
click at [404, 29] on span "21" at bounding box center [404, 31] width 5 height 6
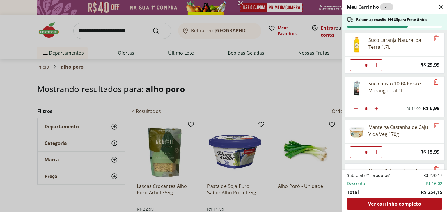
click at [376, 66] on use "Aumentar Quantidade" at bounding box center [376, 65] width 5 height 5
type input "*"
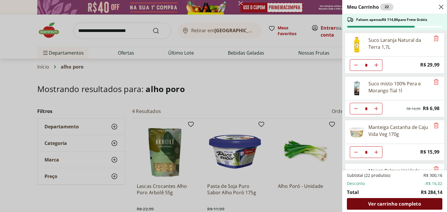
click at [408, 202] on span "Ver carrinho completo" at bounding box center [394, 204] width 53 height 5
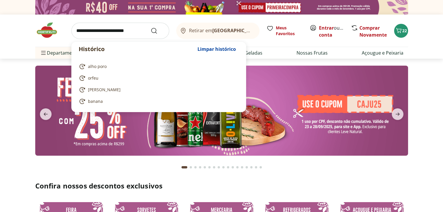
click at [86, 30] on input "search" at bounding box center [120, 31] width 98 height 16
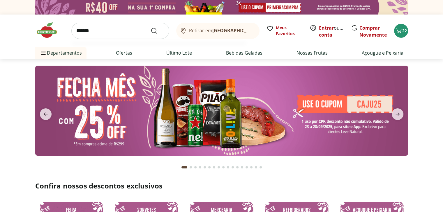
type input "*******"
click at [150, 27] on button "Submit Search" at bounding box center [157, 30] width 14 height 7
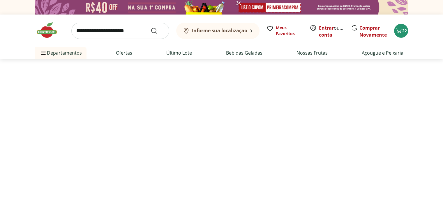
select select "**********"
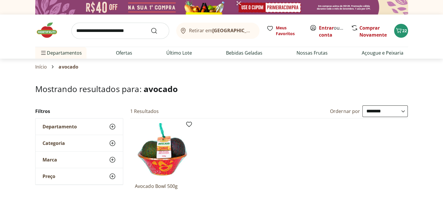
click at [102, 28] on input "search" at bounding box center [120, 31] width 98 height 16
type input "*******"
click at [150, 27] on button "Submit Search" at bounding box center [157, 30] width 14 height 7
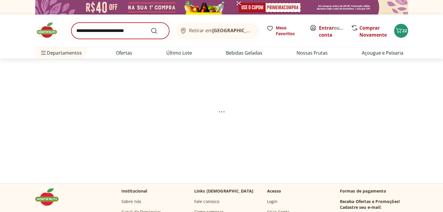
select select "**********"
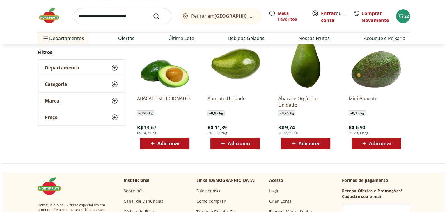
scroll to position [87, 0]
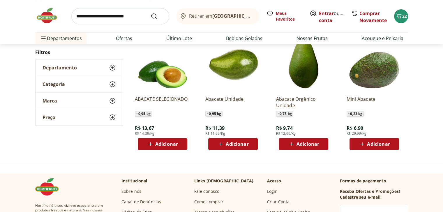
click at [374, 147] on span "Adicionar" at bounding box center [378, 144] width 23 height 5
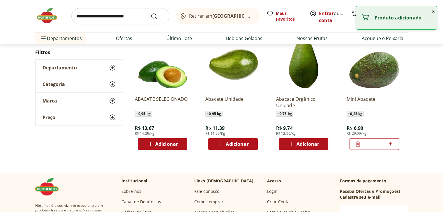
click at [390, 144] on icon at bounding box center [389, 143] width 3 height 3
type input "*"
click at [434, 12] on button "x" at bounding box center [433, 11] width 7 height 10
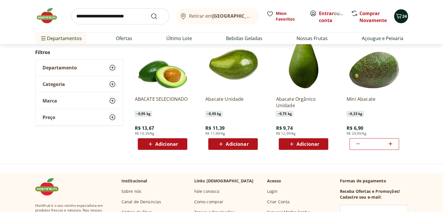
click at [403, 14] on span "24" at bounding box center [404, 16] width 5 height 6
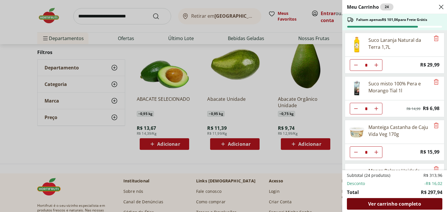
click at [375, 202] on span "Ver carrinho completo" at bounding box center [394, 204] width 53 height 5
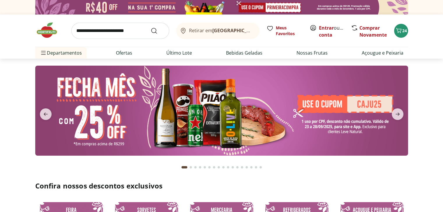
click at [104, 29] on input "search" at bounding box center [120, 31] width 98 height 16
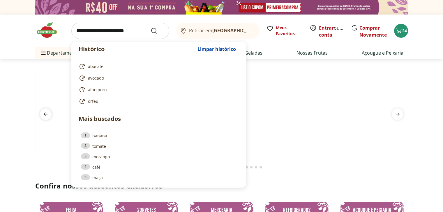
click at [47, 116] on icon "previous" at bounding box center [45, 114] width 7 height 7
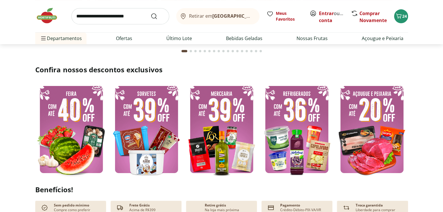
scroll to position [146, 0]
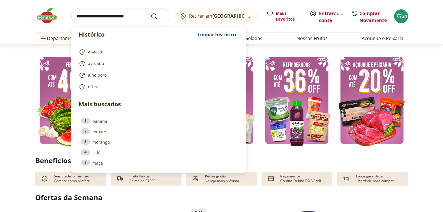
click at [131, 16] on input "search" at bounding box center [120, 16] width 98 height 16
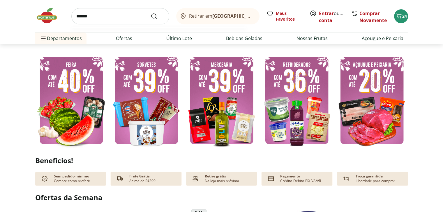
type input "******"
click at [150, 13] on button "Submit Search" at bounding box center [157, 16] width 14 height 7
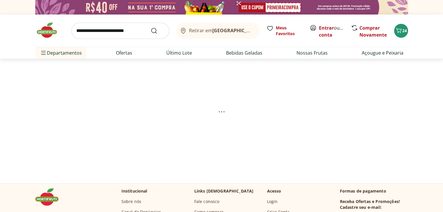
select select "**********"
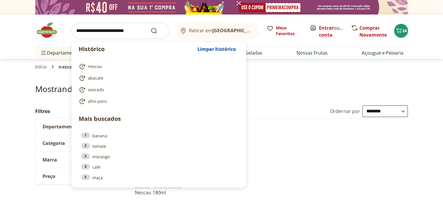
click at [130, 31] on input "search" at bounding box center [120, 31] width 98 height 16
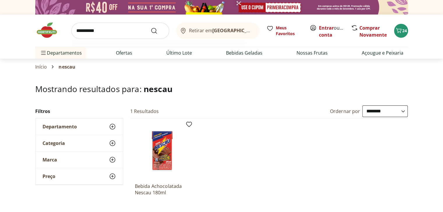
type input "**********"
click at [150, 27] on button "Submit Search" at bounding box center [157, 30] width 14 height 7
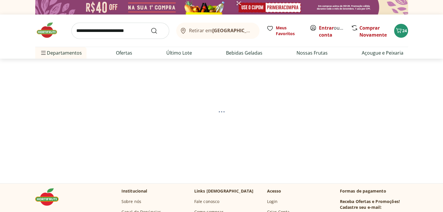
select select "**********"
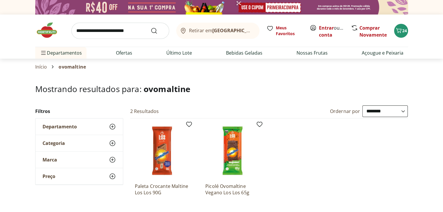
click at [130, 31] on input "search" at bounding box center [120, 31] width 98 height 16
type input "******"
click at [150, 27] on button "Submit Search" at bounding box center [157, 30] width 14 height 7
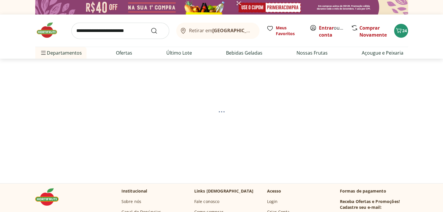
select select "**********"
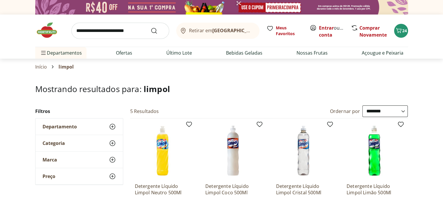
click at [122, 33] on input "search" at bounding box center [120, 31] width 98 height 16
type input "**********"
click at [150, 27] on button "Submit Search" at bounding box center [157, 30] width 14 height 7
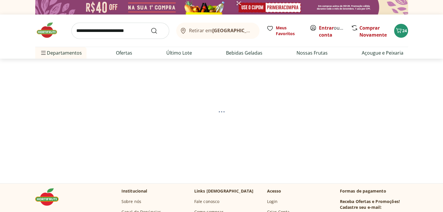
select select "**********"
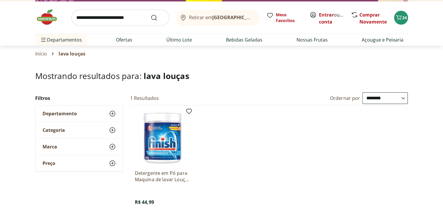
scroll to position [29, 0]
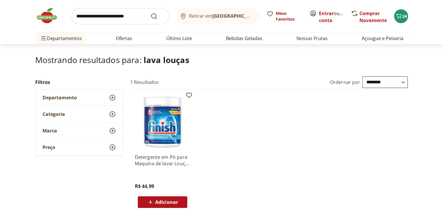
click at [168, 132] on img at bounding box center [162, 121] width 55 height 55
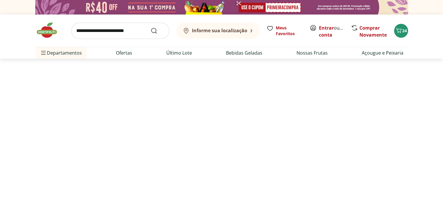
scroll to position [29, 0]
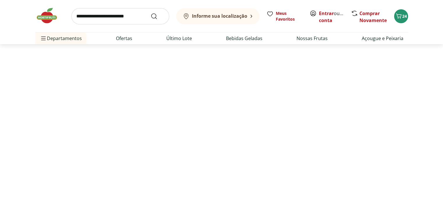
select select "**********"
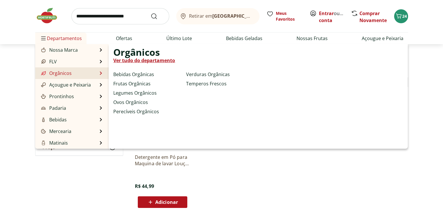
click at [62, 75] on link "Orgânicos" at bounding box center [56, 73] width 32 height 7
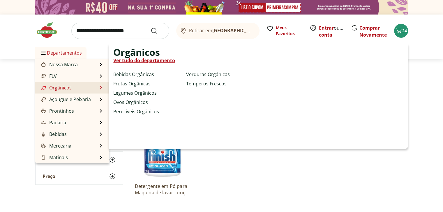
select select "**********"
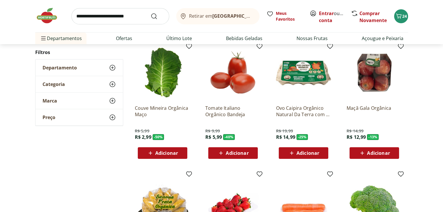
scroll to position [58, 0]
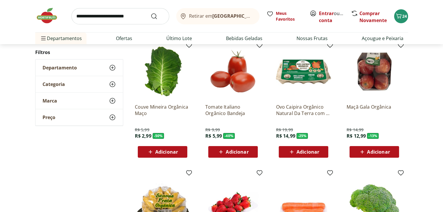
click at [235, 152] on span "Adicionar" at bounding box center [237, 152] width 23 height 5
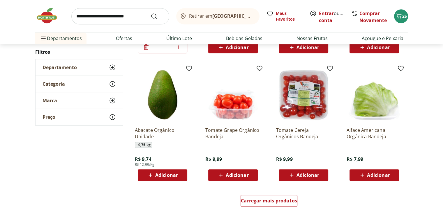
scroll to position [320, 0]
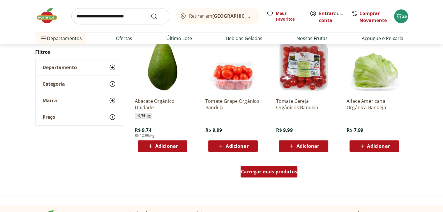
click at [273, 170] on span "Carregar mais produtos" at bounding box center [269, 172] width 56 height 5
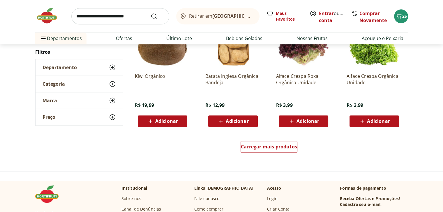
scroll to position [728, 0]
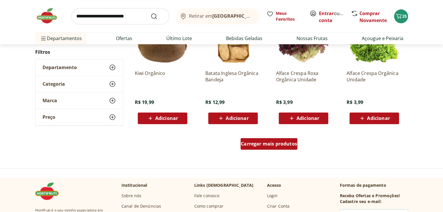
click at [256, 142] on span "Carregar mais produtos" at bounding box center [269, 144] width 56 height 5
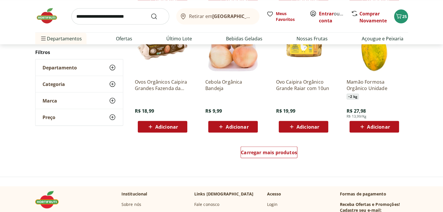
scroll to position [1106, 0]
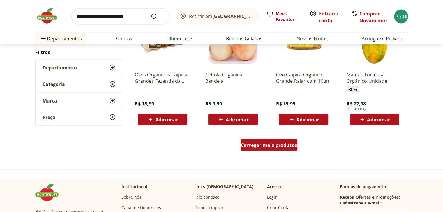
click at [270, 143] on span "Carregar mais produtos" at bounding box center [269, 145] width 56 height 5
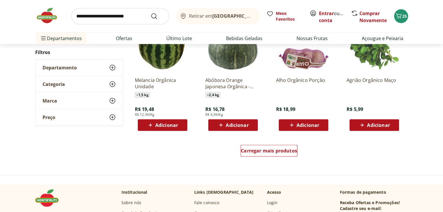
scroll to position [1484, 0]
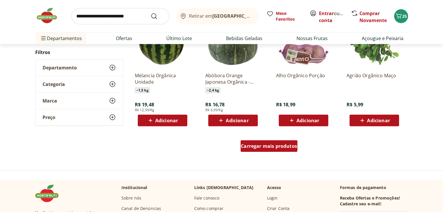
click at [260, 149] on span "Carregar mais produtos" at bounding box center [269, 146] width 56 height 5
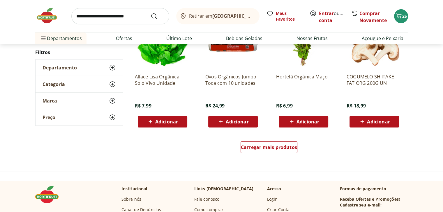
scroll to position [1862, 0]
click at [259, 146] on span "Carregar mais produtos" at bounding box center [269, 147] width 56 height 5
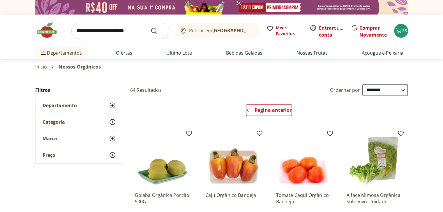
click at [108, 38] on input "search" at bounding box center [120, 31] width 98 height 16
type input "********"
click at [150, 27] on button "Submit Search" at bounding box center [157, 30] width 14 height 7
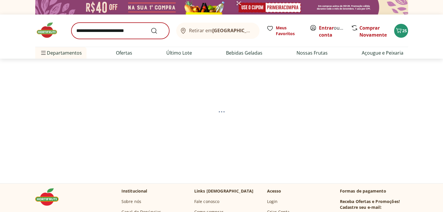
select select "**********"
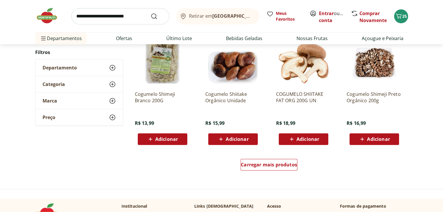
scroll to position [349, 0]
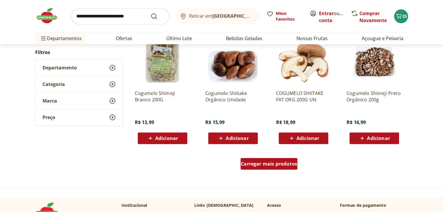
click at [271, 159] on div "Carregar mais produtos" at bounding box center [268, 164] width 57 height 12
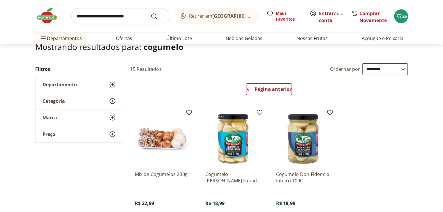
scroll to position [29, 0]
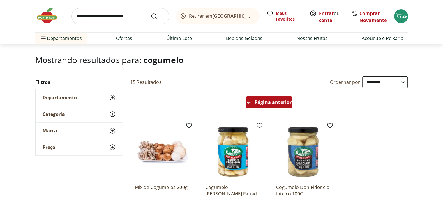
click at [266, 102] on span "Página anterior" at bounding box center [272, 102] width 37 height 5
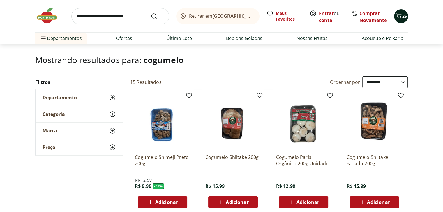
click at [397, 16] on icon "Carrinho" at bounding box center [398, 16] width 7 height 7
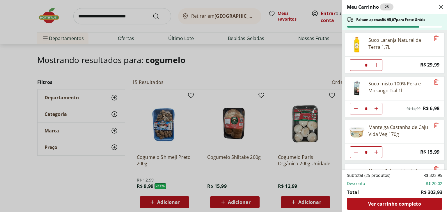
click at [111, 18] on div "Meu Carrinho 25 Faltam apenas R$ 95,07 para Frete Grátis Suco Laranja Natural d…" at bounding box center [223, 106] width 447 height 212
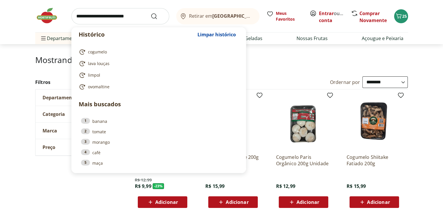
click at [111, 18] on input "search" at bounding box center [120, 16] width 98 height 16
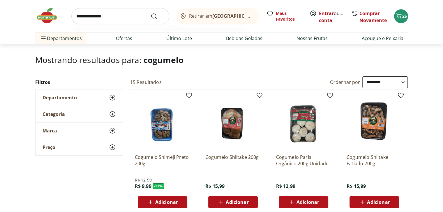
type input "**********"
click at [150, 13] on button "Submit Search" at bounding box center [157, 16] width 14 height 7
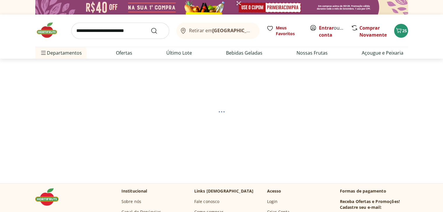
select select "**********"
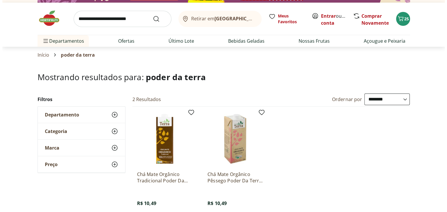
scroll to position [29, 0]
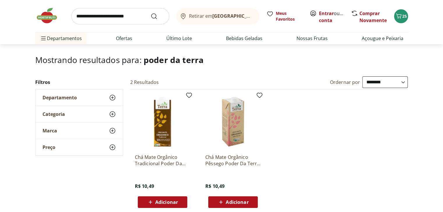
click at [236, 198] on div "Adicionar" at bounding box center [233, 202] width 40 height 10
click at [406, 19] on button "26" at bounding box center [401, 16] width 14 height 14
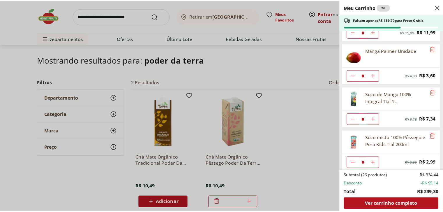
scroll to position [0, 0]
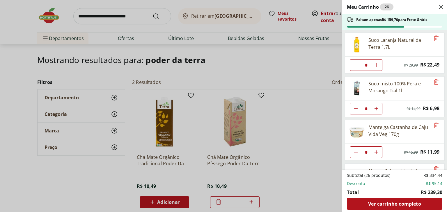
click at [282, 65] on div "Meu Carrinho 26 Faltam apenas R$ 159,70 para Frete Grátis Suco Laranja Natural …" at bounding box center [223, 106] width 447 height 212
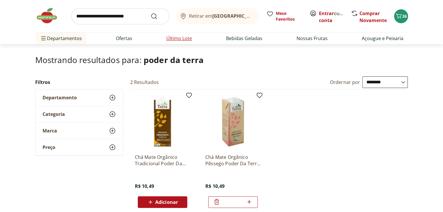
click at [182, 41] on link "Último Lote" at bounding box center [179, 38] width 26 height 7
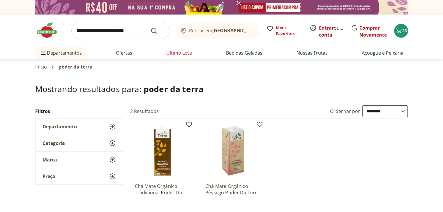
select select "**********"
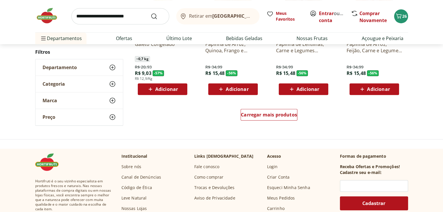
scroll to position [378, 0]
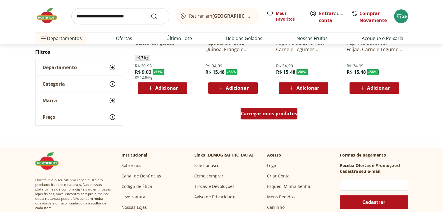
click at [250, 108] on div "Carregar mais produtos" at bounding box center [268, 114] width 57 height 12
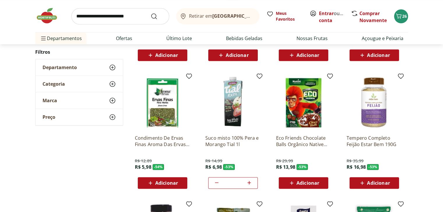
scroll to position [553, 0]
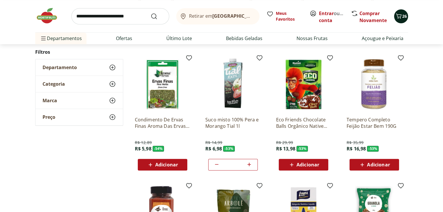
click at [401, 18] on icon "Carrinho" at bounding box center [398, 16] width 7 height 7
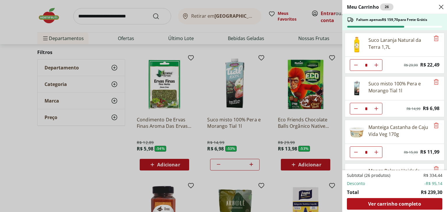
click at [268, 81] on div "Meu Carrinho 26 Faltam apenas R$ 159,70 para Frete Grátis Suco Laranja Natural …" at bounding box center [223, 106] width 447 height 212
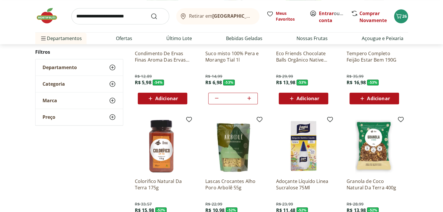
scroll to position [640, 0]
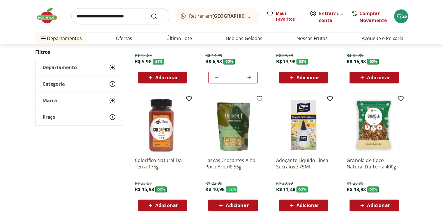
click at [129, 17] on input "search" at bounding box center [120, 16] width 98 height 16
type input "*******"
click button "Submit Search" at bounding box center [157, 16] width 14 height 7
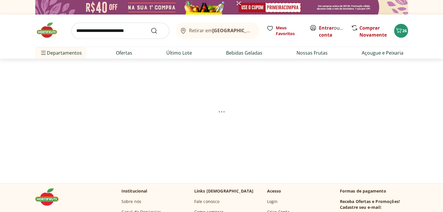
select select "**********"
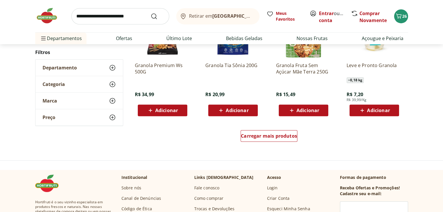
scroll to position [378, 0]
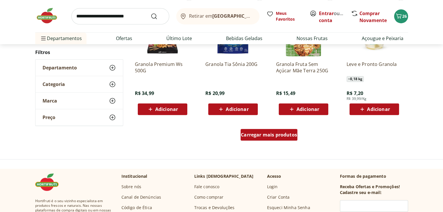
click at [277, 136] on span "Carregar mais produtos" at bounding box center [269, 135] width 56 height 5
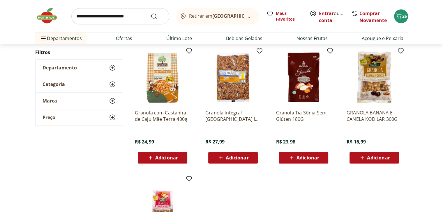
scroll to position [582, 0]
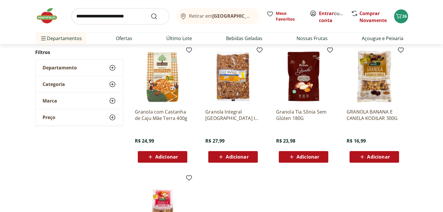
click at [165, 157] on span "Adicionar" at bounding box center [166, 157] width 23 height 5
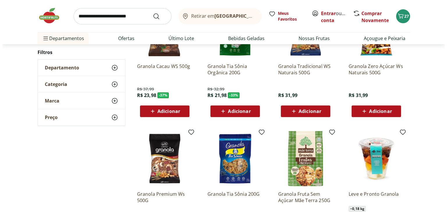
scroll to position [204, 0]
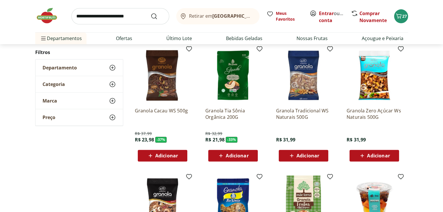
click at [179, 155] on div "Adicionar" at bounding box center [162, 156] width 40 height 10
click at [399, 12] on div "28" at bounding box center [400, 16] width 5 height 9
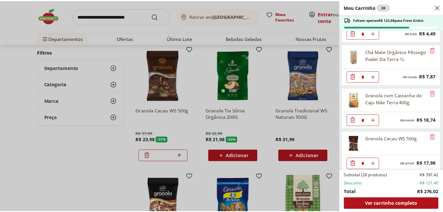
scroll to position [382, 0]
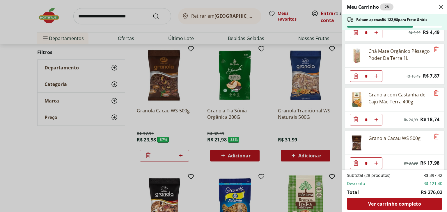
click at [115, 173] on div "Meu Carrinho 28 Faltam apenas R$ 122,98 para Frete Grátis Suco Laranja Natural …" at bounding box center [223, 106] width 447 height 212
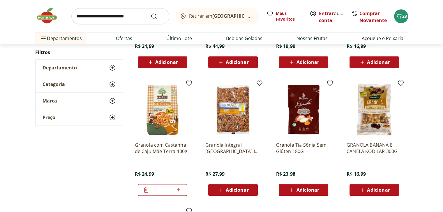
scroll to position [553, 0]
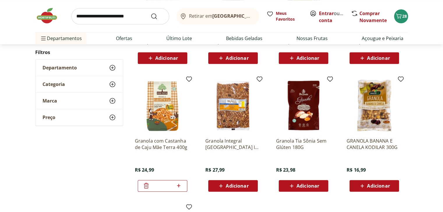
click at [166, 123] on img at bounding box center [162, 105] width 55 height 55
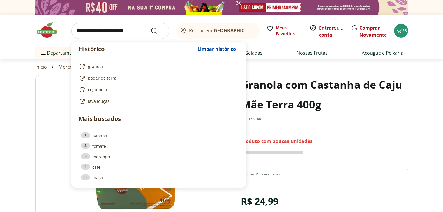
click at [132, 26] on input "search" at bounding box center [120, 31] width 98 height 16
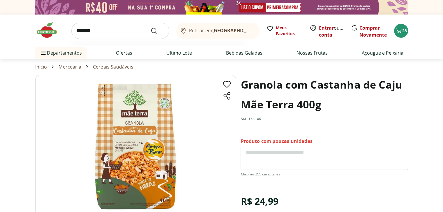
type input "********"
click at [150, 27] on button "Submit Search" at bounding box center [157, 30] width 14 height 7
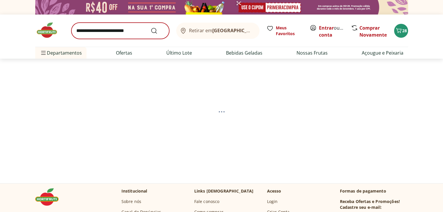
select select "**********"
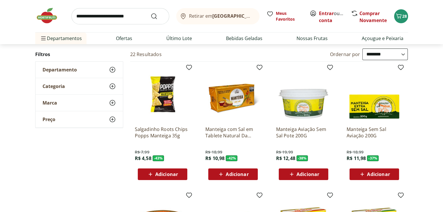
scroll to position [58, 0]
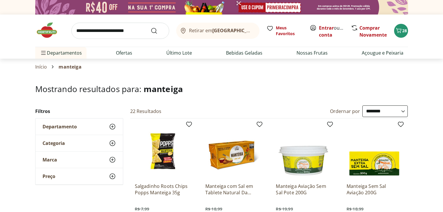
select select "**********"
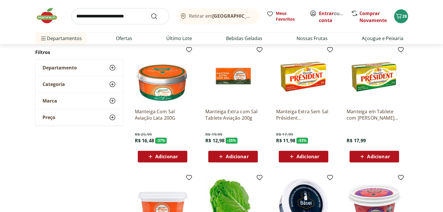
scroll to position [204, 0]
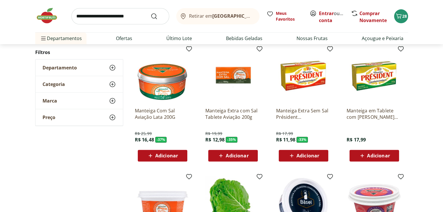
click at [301, 158] on span "Adicionar" at bounding box center [307, 156] width 23 height 5
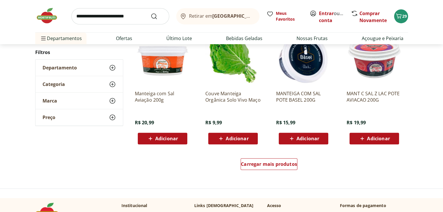
scroll to position [349, 0]
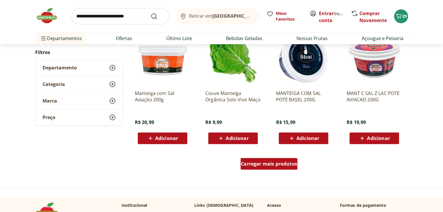
click at [259, 163] on span "Carregar mais produtos" at bounding box center [269, 164] width 56 height 5
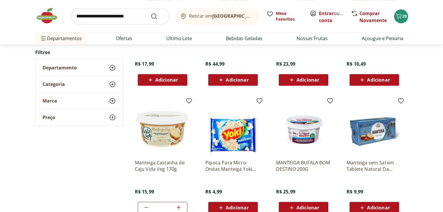
scroll to position [553, 0]
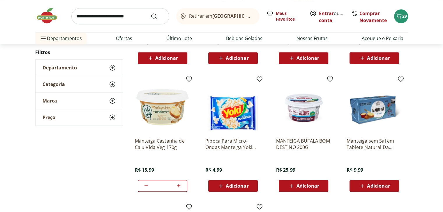
click at [365, 113] on img at bounding box center [373, 105] width 55 height 55
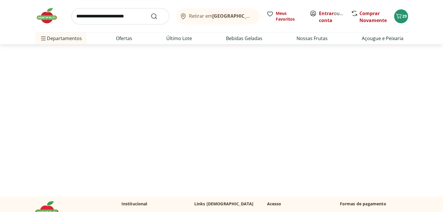
select select "**********"
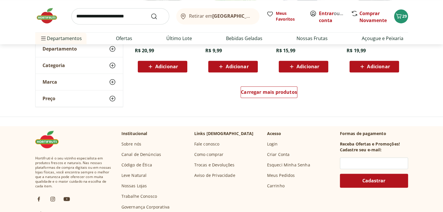
scroll to position [902, 0]
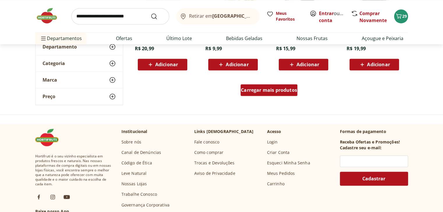
click at [247, 91] on span "Carregar mais produtos" at bounding box center [269, 90] width 56 height 5
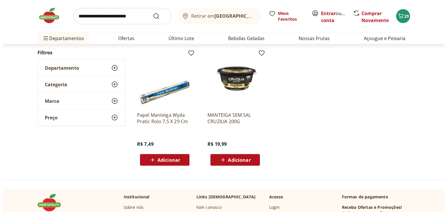
scroll to position [1193, 0]
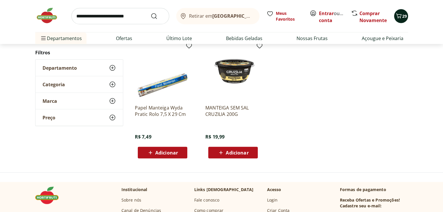
click at [403, 20] on button "29" at bounding box center [401, 16] width 14 height 14
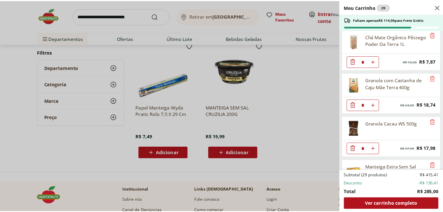
scroll to position [425, 0]
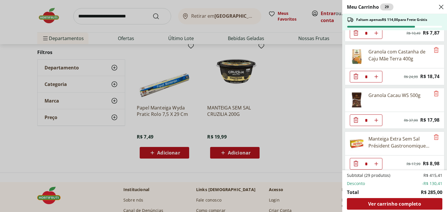
click at [316, 120] on div "Meu Carrinho 29 Faltam apenas R$ 114,00 para Frete Grátis Suco Laranja Natural …" at bounding box center [223, 106] width 447 height 212
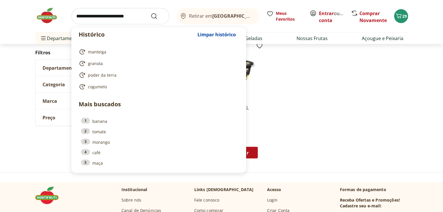
click at [124, 19] on input "search" at bounding box center [120, 16] width 98 height 16
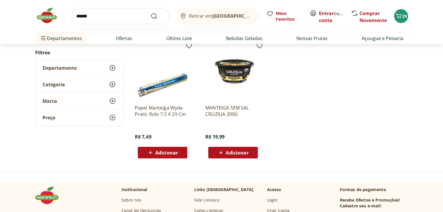
type input "******"
click at [150, 13] on button "Submit Search" at bounding box center [157, 16] width 14 height 7
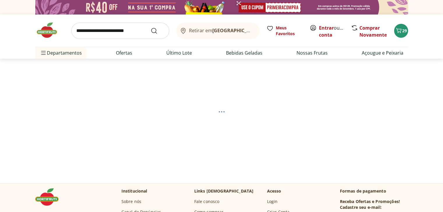
select select "**********"
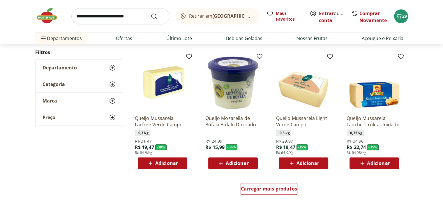
scroll to position [349, 0]
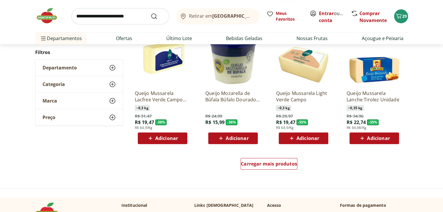
click at [138, 19] on input "search" at bounding box center [120, 16] width 98 height 16
type input "******"
click at [150, 13] on button "Submit Search" at bounding box center [157, 16] width 14 height 7
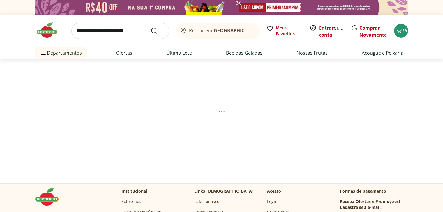
select select "**********"
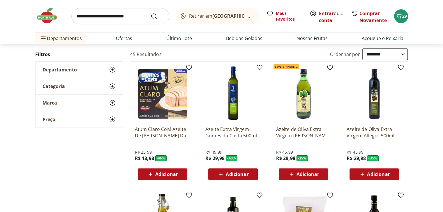
scroll to position [58, 0]
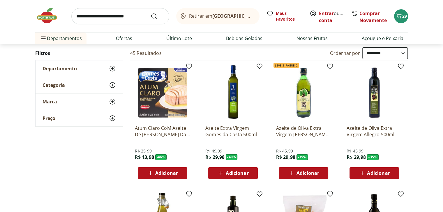
click at [172, 169] on div "Adicionar" at bounding box center [162, 173] width 40 height 10
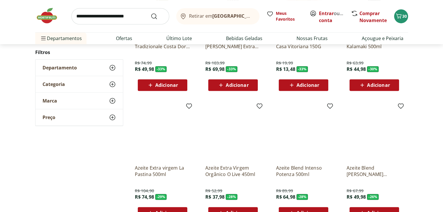
scroll to position [291, 0]
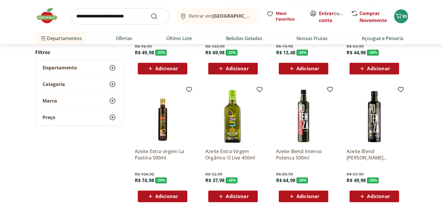
click at [242, 196] on span "Adicionar" at bounding box center [237, 196] width 23 height 5
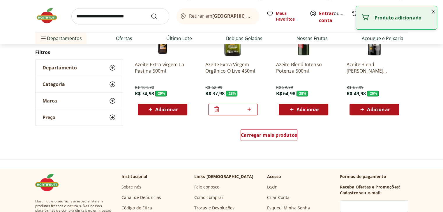
scroll to position [378, 0]
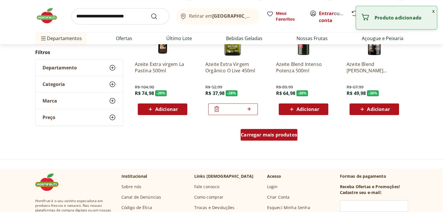
click at [250, 136] on span "Carregar mais produtos" at bounding box center [269, 135] width 56 height 5
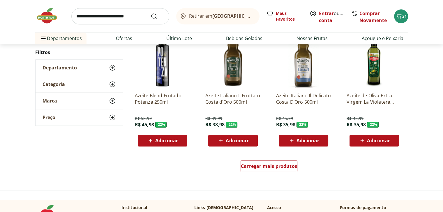
scroll to position [728, 0]
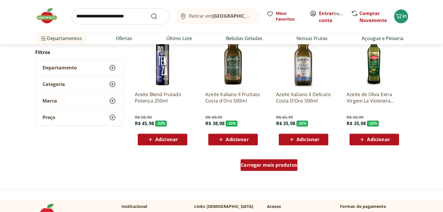
click at [265, 170] on div "Carregar mais produtos" at bounding box center [268, 165] width 57 height 12
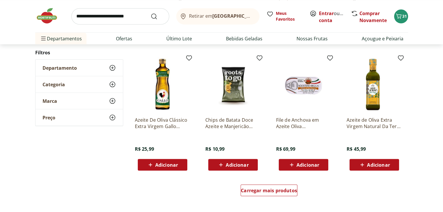
scroll to position [1106, 0]
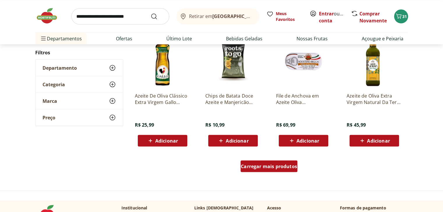
click at [265, 164] on span "Carregar mais produtos" at bounding box center [269, 166] width 56 height 5
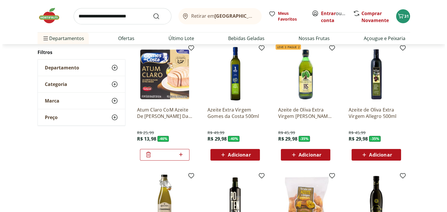
scroll to position [0, 0]
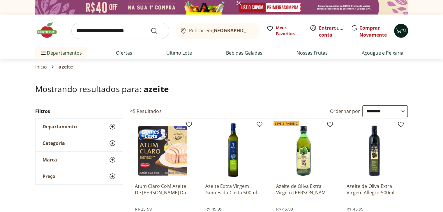
click at [396, 33] on icon "Carrinho" at bounding box center [398, 30] width 7 height 7
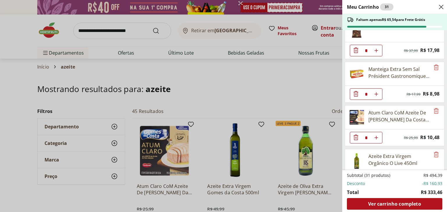
scroll to position [512, 0]
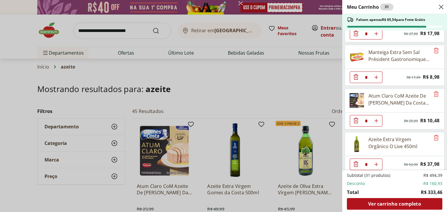
click at [378, 119] on icon "Aumentar Quantidade" at bounding box center [376, 121] width 5 height 5
type input "*"
click at [434, 135] on icon "Remove" at bounding box center [436, 138] width 5 height 6
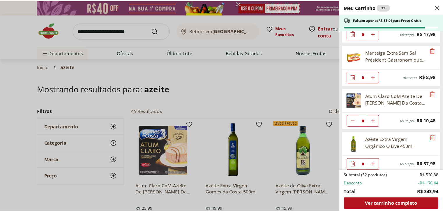
scroll to position [468, 0]
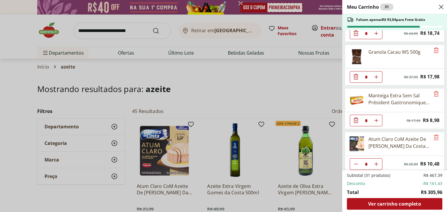
click at [242, 82] on div "Meu Carrinho 31 Faltam apenas R$ 93,04 para Frete Grátis Suco Laranja Natural d…" at bounding box center [223, 106] width 447 height 212
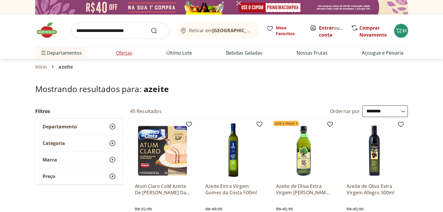
click at [125, 53] on link "Ofertas" at bounding box center [124, 52] width 16 height 7
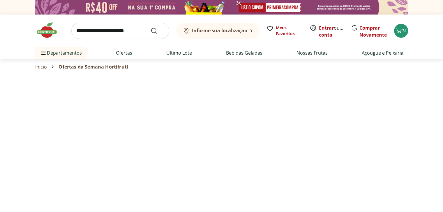
select select "**********"
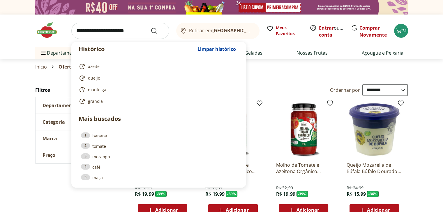
click at [126, 32] on input "search" at bounding box center [120, 31] width 98 height 16
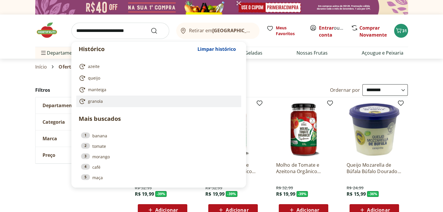
click at [103, 104] on link "granola" at bounding box center [158, 101] width 158 height 7
type input "*******"
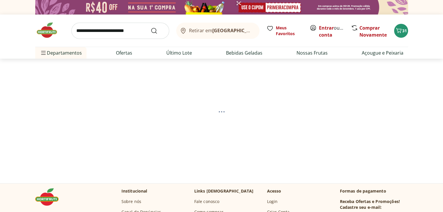
select select "**********"
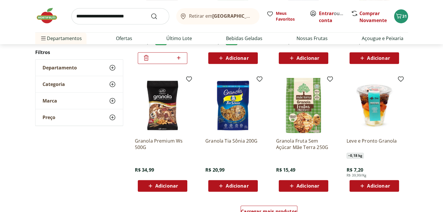
scroll to position [320, 0]
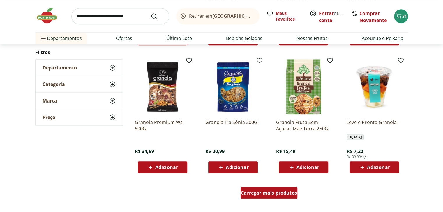
click at [262, 189] on div "Carregar mais produtos" at bounding box center [268, 193] width 57 height 12
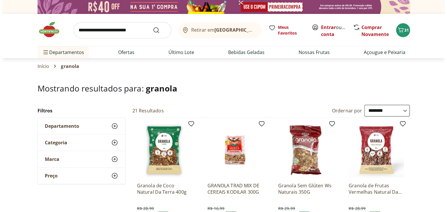
scroll to position [0, 0]
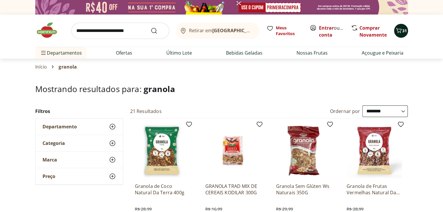
click at [400, 32] on icon "Carrinho" at bounding box center [398, 30] width 6 height 5
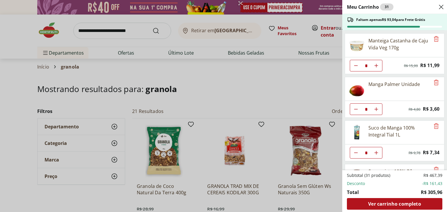
scroll to position [87, 0]
click at [377, 64] on icon "Aumentar Quantidade" at bounding box center [376, 65] width 5 height 5
type input "*"
click at [135, 32] on div "Meu Carrinho 33 Faltam apenas R$ 69,06 para Frete Grátis Suco Laranja Natural d…" at bounding box center [223, 106] width 447 height 212
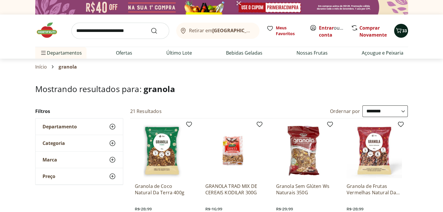
click at [397, 31] on icon "Carrinho" at bounding box center [398, 30] width 7 height 7
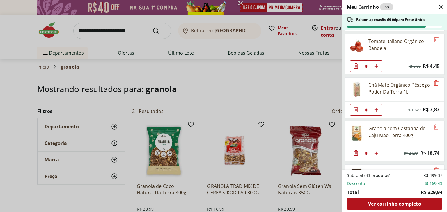
scroll to position [349, 0]
click at [377, 107] on icon "Aumentar Quantidade" at bounding box center [376, 109] width 5 height 5
type input "*"
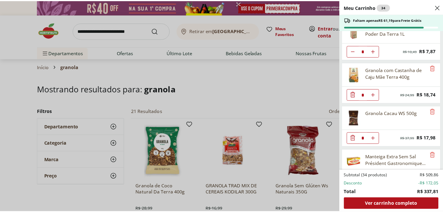
scroll to position [407, 0]
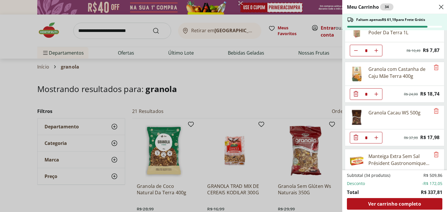
click at [377, 92] on icon "Aumentar Quantidade" at bounding box center [376, 94] width 5 height 5
type input "*"
click at [377, 136] on icon "Aumentar Quantidade" at bounding box center [376, 138] width 5 height 5
type input "*"
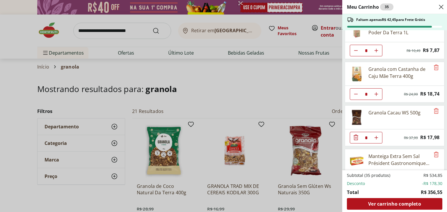
type input "*"
click at [258, 77] on div "Meu Carrinho 36 Faltam apenas R$ 24,47 para Frete Grátis Suco Laranja Natural d…" at bounding box center [223, 106] width 447 height 212
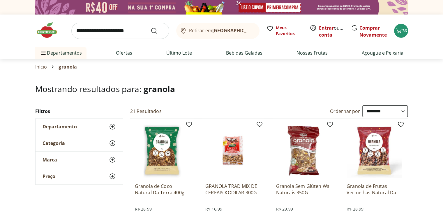
click at [132, 34] on input "search" at bounding box center [120, 31] width 98 height 16
type input "*****"
click at [150, 27] on button "Submit Search" at bounding box center [157, 30] width 14 height 7
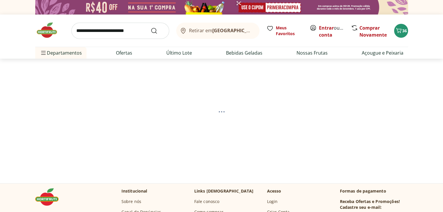
select select "**********"
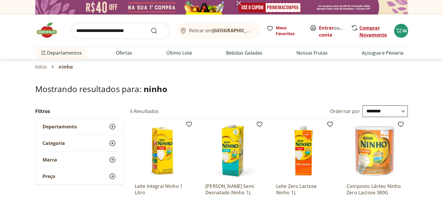
click at [364, 28] on link "Comprar Novamente" at bounding box center [372, 31] width 27 height 13
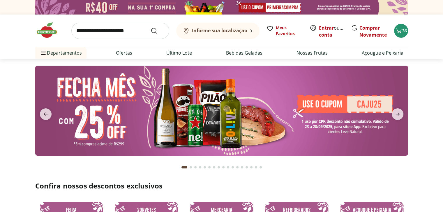
click at [134, 28] on input "search" at bounding box center [120, 31] width 98 height 16
type input "*****"
click at [150, 27] on button "Submit Search" at bounding box center [157, 30] width 14 height 7
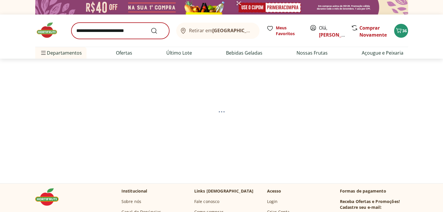
select select "**********"
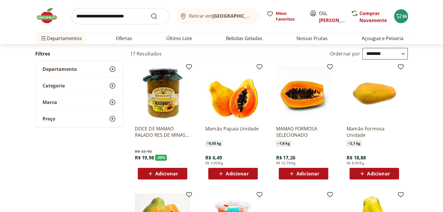
scroll to position [58, 0]
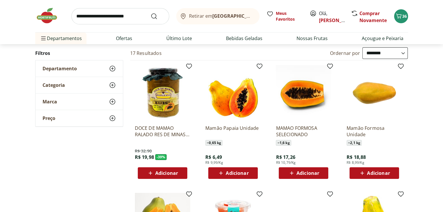
click at [240, 171] on span "Adicionar" at bounding box center [237, 173] width 23 height 5
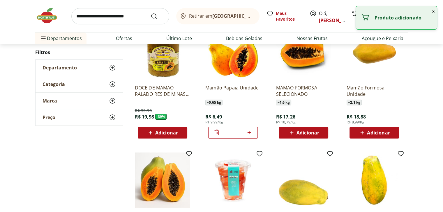
scroll to position [116, 0]
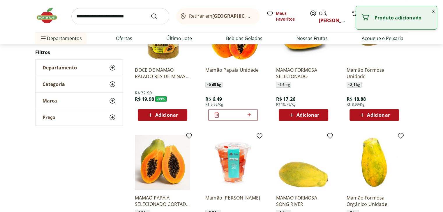
click at [251, 115] on icon at bounding box center [248, 114] width 7 height 7
type input "*"
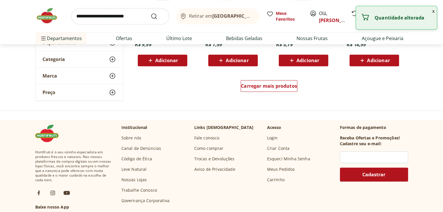
scroll to position [437, 0]
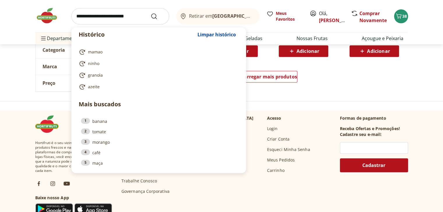
click at [137, 17] on input "search" at bounding box center [120, 16] width 98 height 16
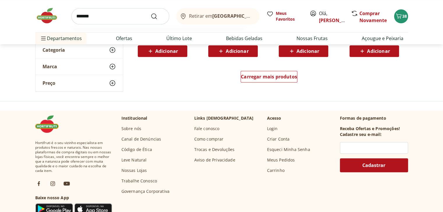
type input "*******"
click at [150, 13] on button "Submit Search" at bounding box center [157, 16] width 14 height 7
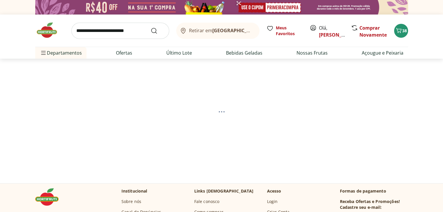
select select "**********"
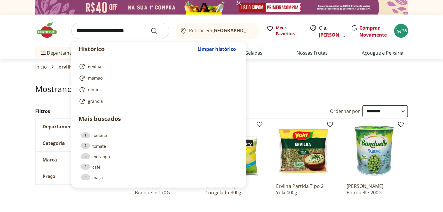
click at [134, 27] on input "search" at bounding box center [120, 31] width 98 height 16
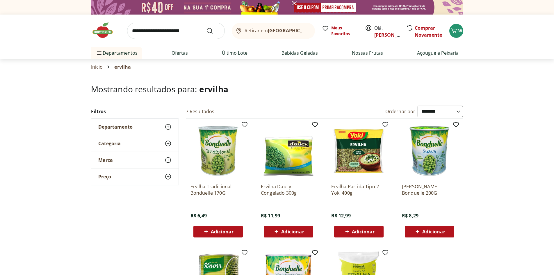
click at [104, 28] on img at bounding box center [105, 30] width 29 height 17
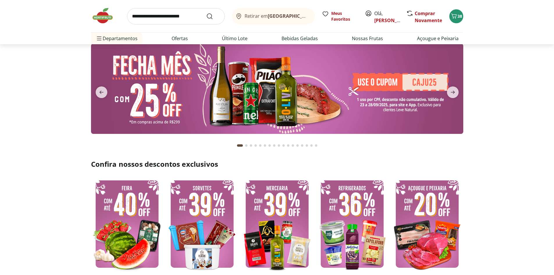
scroll to position [29, 0]
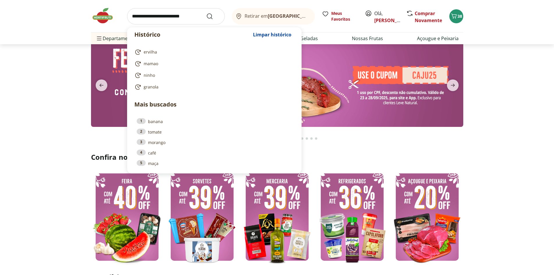
click at [195, 18] on input "search" at bounding box center [176, 16] width 98 height 16
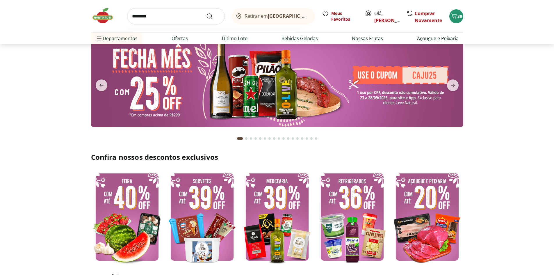
type input "********"
click at [206, 13] on button "Submit Search" at bounding box center [213, 16] width 14 height 7
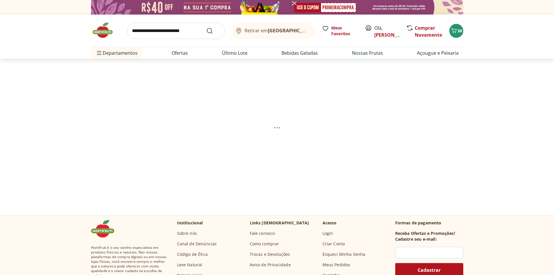
select select "**********"
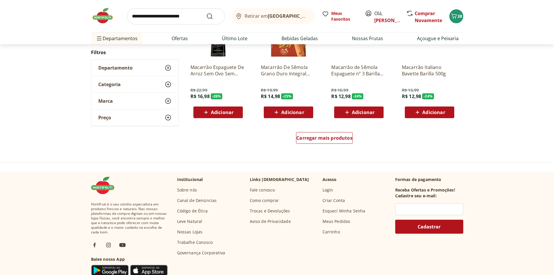
scroll to position [378, 0]
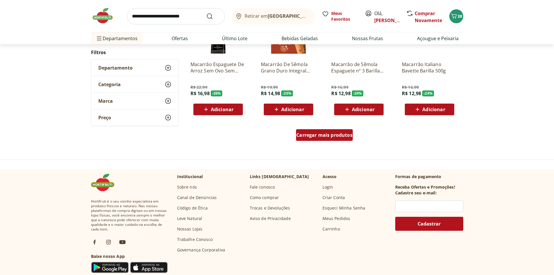
click at [333, 136] on span "Carregar mais produtos" at bounding box center [325, 135] width 56 height 5
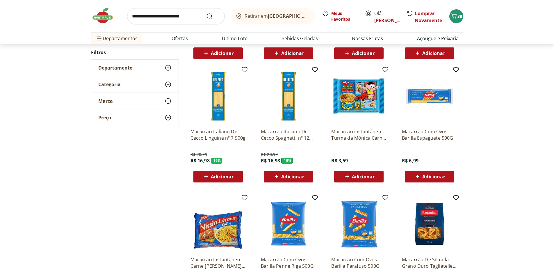
scroll to position [437, 0]
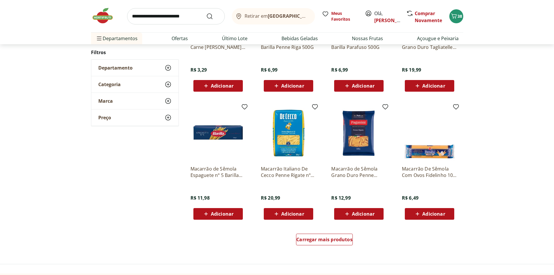
scroll to position [320, 0]
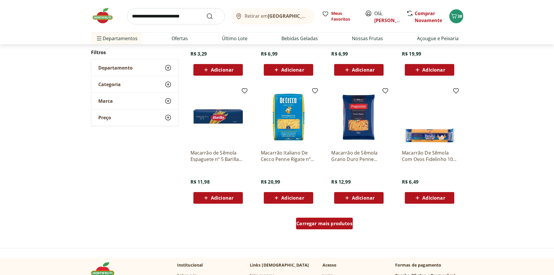
click at [325, 212] on span "Carregar mais produtos" at bounding box center [325, 223] width 56 height 5
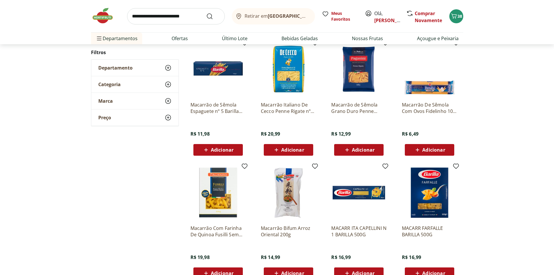
scroll to position [437, 0]
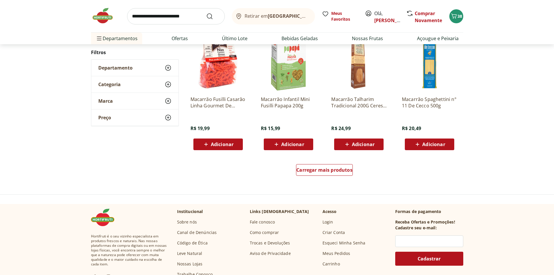
scroll to position [377, 0]
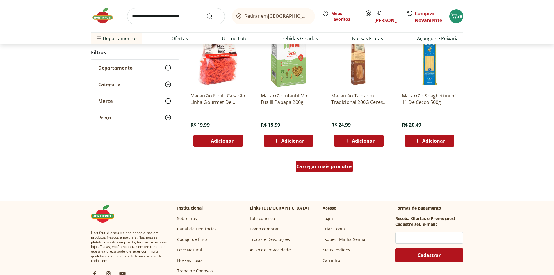
click at [321, 168] on span "Carregar mais produtos" at bounding box center [325, 166] width 56 height 5
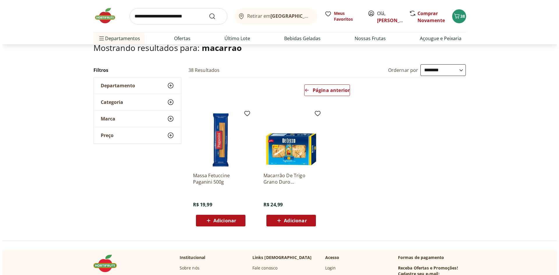
scroll to position [58, 0]
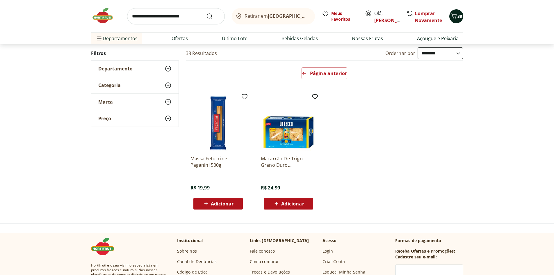
click at [442, 15] on span "38" at bounding box center [460, 16] width 5 height 6
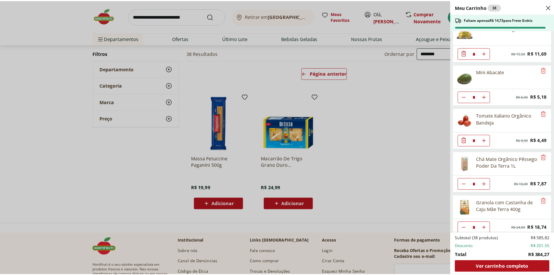
scroll to position [291, 0]
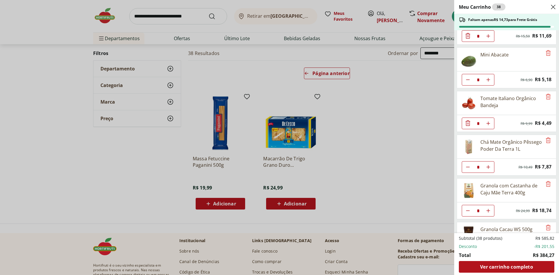
drag, startPoint x: 181, startPoint y: 11, endPoint x: 177, endPoint y: 14, distance: 4.8
click at [180, 11] on div "Meu Carrinho 38 Faltam apenas R$ 14,73 para Frete Grátis Suco Laranja Natural d…" at bounding box center [279, 137] width 559 height 275
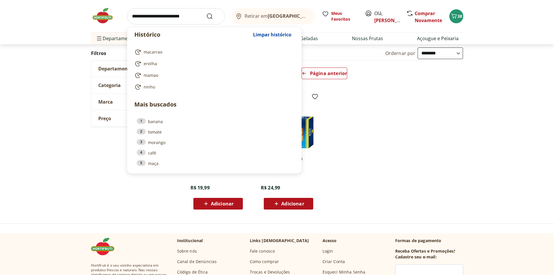
click at [176, 15] on input "search" at bounding box center [176, 16] width 98 height 16
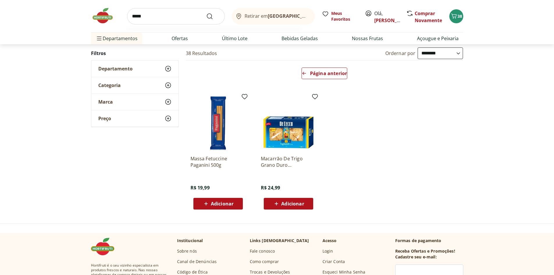
type input "*****"
click at [206, 13] on button "Submit Search" at bounding box center [213, 16] width 14 height 7
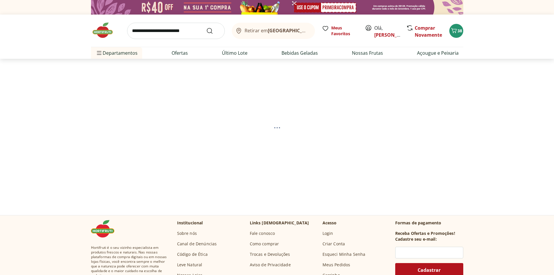
select select "**********"
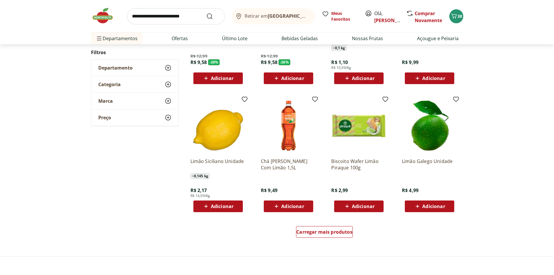
scroll to position [320, 0]
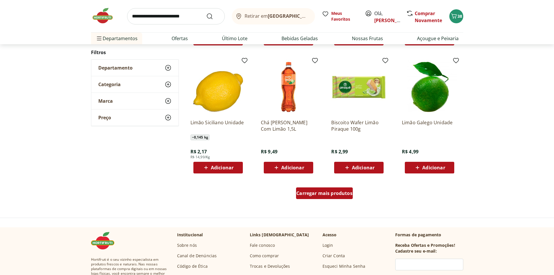
click at [319, 195] on span "Carregar mais produtos" at bounding box center [325, 193] width 56 height 5
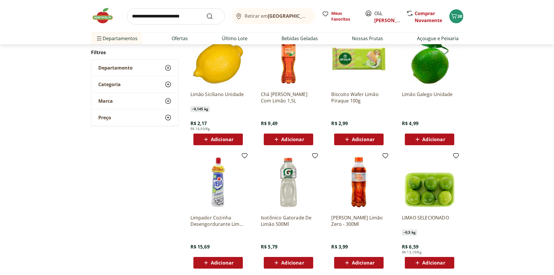
scroll to position [349, 0]
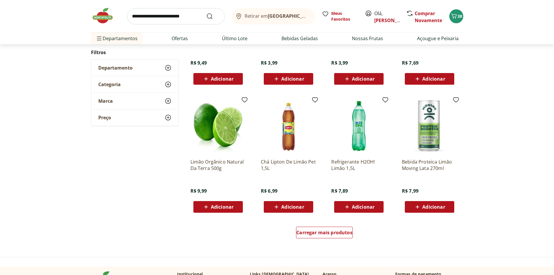
scroll to position [320, 0]
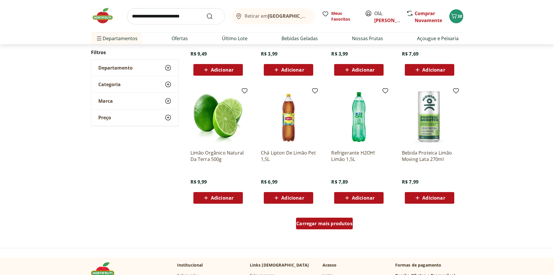
click at [311, 212] on div "Carregar mais produtos" at bounding box center [324, 224] width 57 height 12
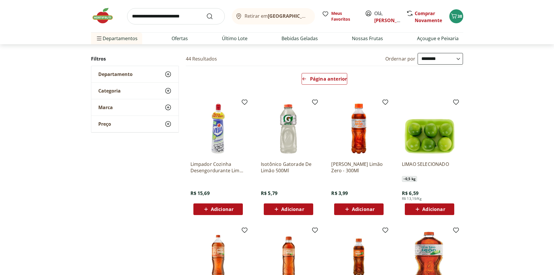
scroll to position [0, 0]
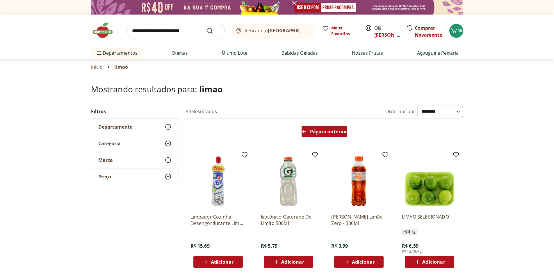
click at [320, 135] on div "Página anterior" at bounding box center [325, 132] width 46 height 12
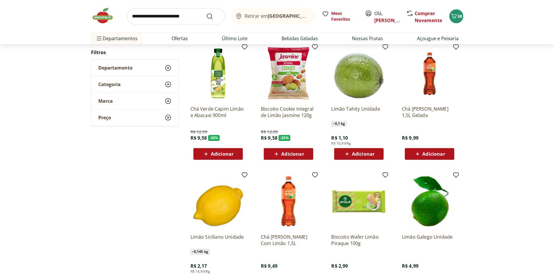
scroll to position [262, 0]
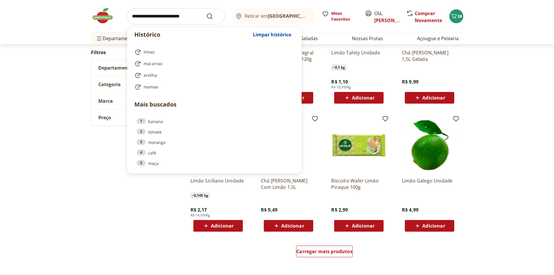
click at [182, 19] on input "search" at bounding box center [176, 16] width 98 height 16
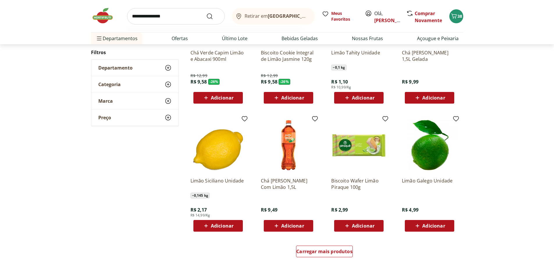
type input "**********"
click at [206, 13] on button "Submit Search" at bounding box center [213, 16] width 14 height 7
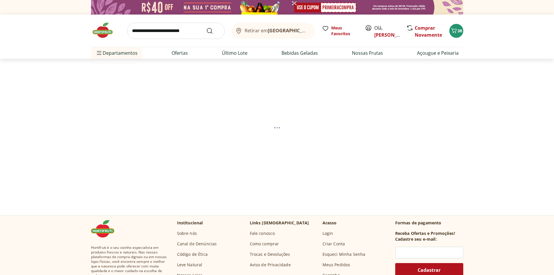
select select "**********"
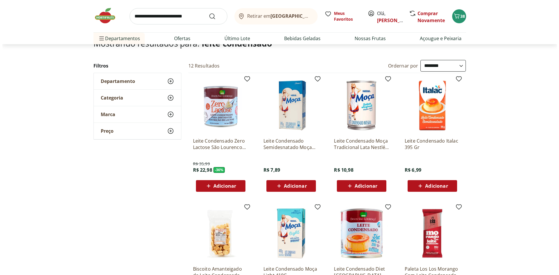
scroll to position [29, 0]
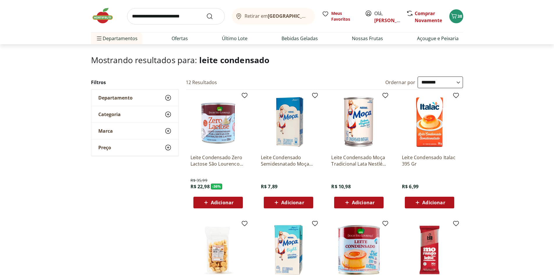
click at [297, 201] on span "Adicionar" at bounding box center [292, 202] width 23 height 5
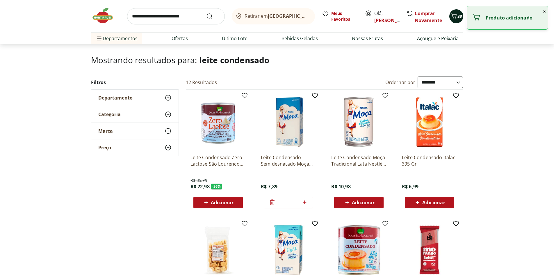
click at [442, 21] on button "39" at bounding box center [457, 16] width 14 height 14
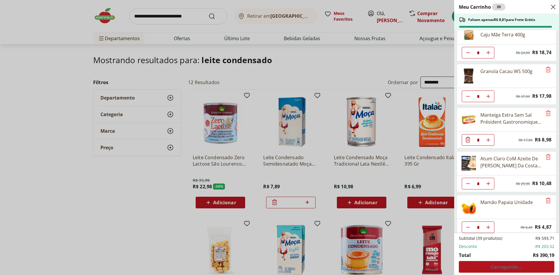
scroll to position [498, 0]
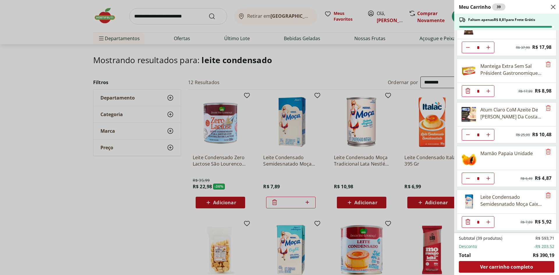
click at [442, 194] on icon "Remove" at bounding box center [547, 195] width 7 height 7
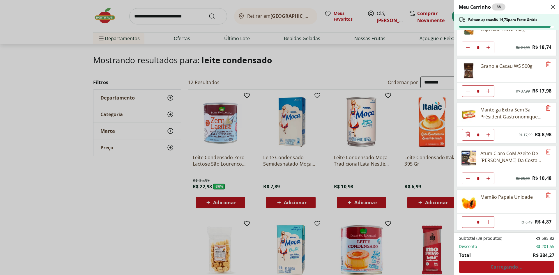
click at [442, 135] on icon "Aumentar Quantidade" at bounding box center [488, 134] width 5 height 5
type input "*"
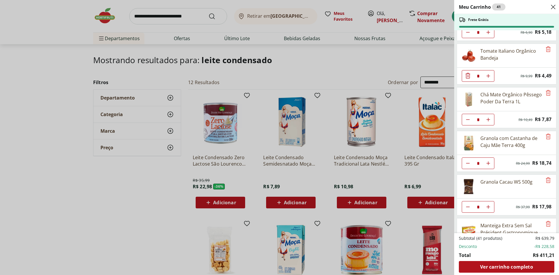
scroll to position [338, 0]
click at [442, 97] on icon "Remove" at bounding box center [547, 93] width 7 height 7
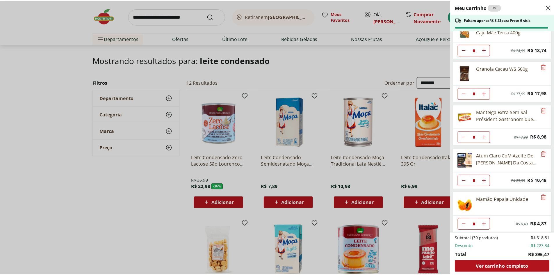
scroll to position [411, 0]
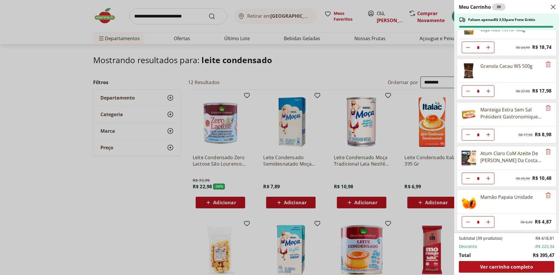
click at [170, 14] on div "Meu Carrinho 39 Faltam apenas R$ 3,53 para Frete Grátis Suco Laranja Natural da…" at bounding box center [279, 137] width 559 height 275
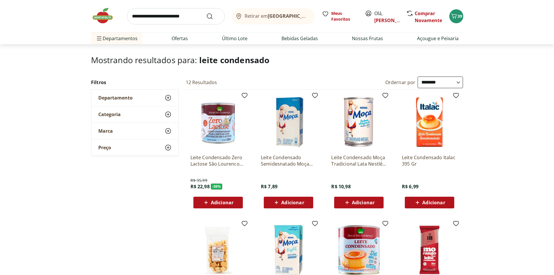
click at [173, 15] on input "search" at bounding box center [176, 16] width 98 height 16
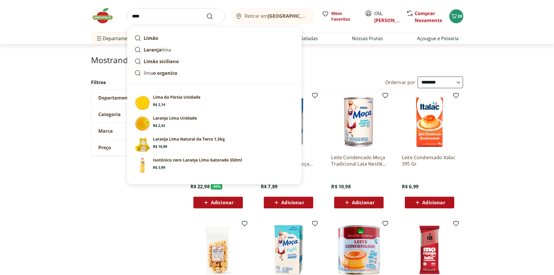
type input "*****"
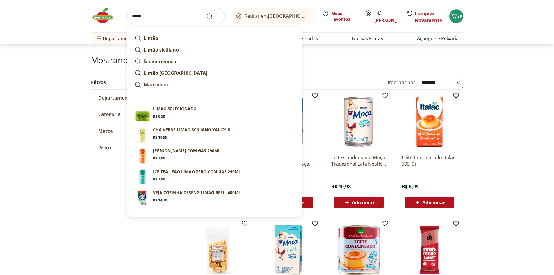
click button "Submit Search" at bounding box center [213, 16] width 14 height 7
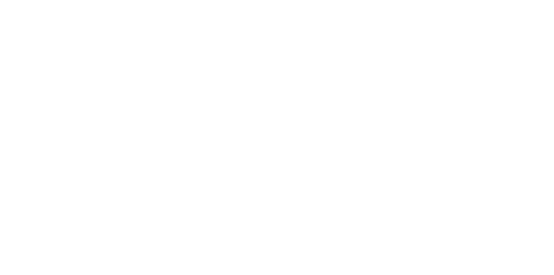
select select "**********"
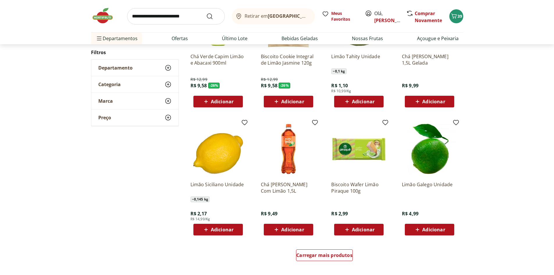
scroll to position [262, 0]
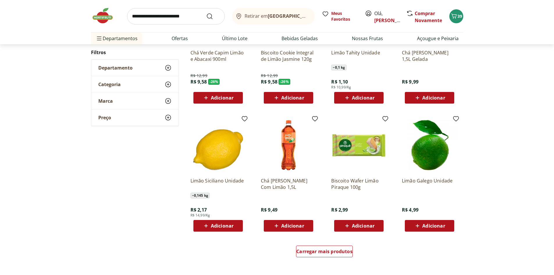
click at [219, 212] on span "Adicionar" at bounding box center [222, 225] width 23 height 5
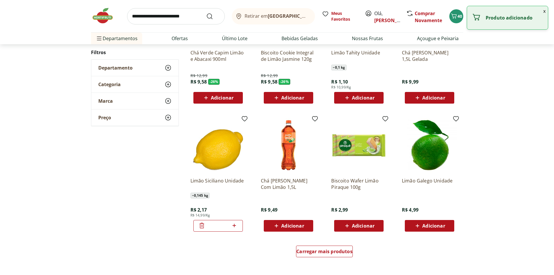
click at [233, 212] on icon at bounding box center [234, 225] width 7 height 7
click at [234, 212] on icon at bounding box center [234, 225] width 7 height 7
click at [235, 212] on icon at bounding box center [234, 225] width 3 height 3
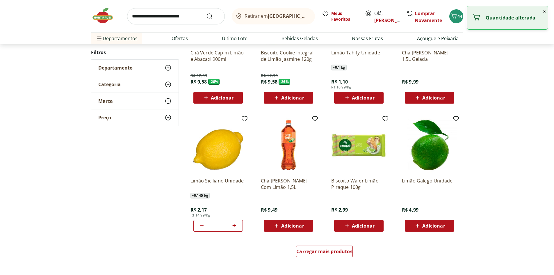
type input "*"
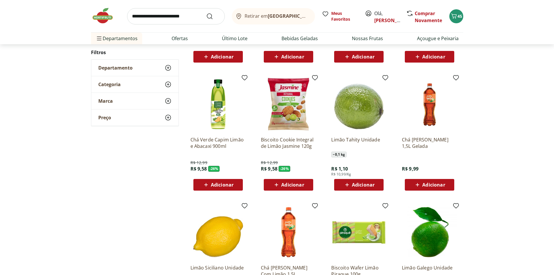
scroll to position [175, 0]
click at [185, 16] on input "search" at bounding box center [176, 16] width 98 height 16
type input "*******"
click at [206, 13] on button "Submit Search" at bounding box center [213, 16] width 14 height 7
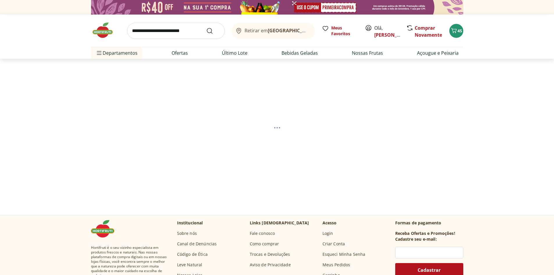
select select "**********"
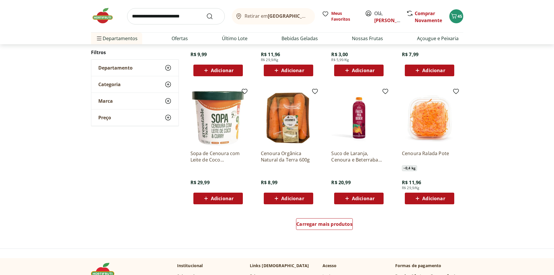
scroll to position [291, 0]
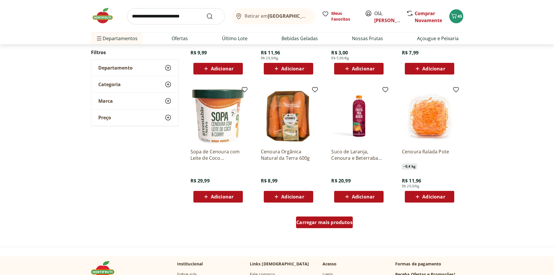
click at [326, 212] on span "Carregar mais produtos" at bounding box center [325, 222] width 56 height 5
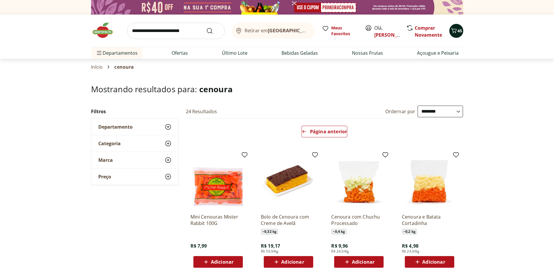
click at [442, 30] on icon "Carrinho" at bounding box center [454, 30] width 6 height 5
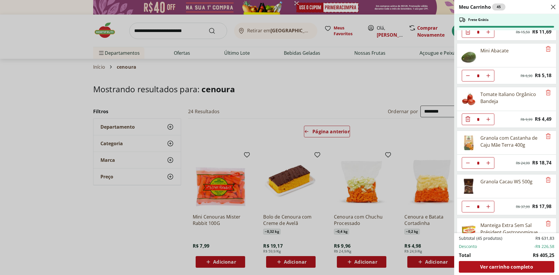
scroll to position [320, 0]
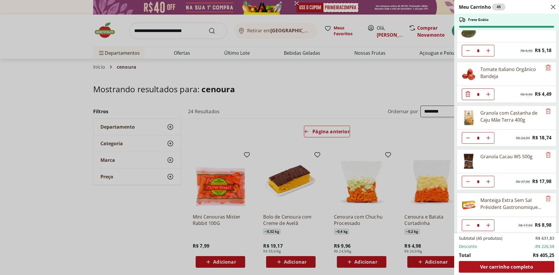
click at [442, 70] on icon "Remove" at bounding box center [548, 68] width 5 height 6
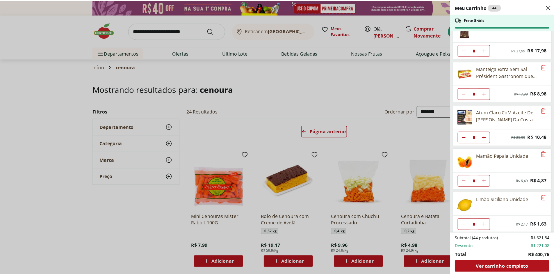
scroll to position [411, 0]
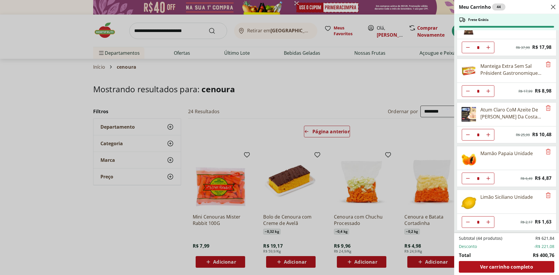
click at [190, 35] on div "Meu Carrinho 44 Frete Grátis Suco Laranja Natural da Terra 1,7L * Original pric…" at bounding box center [279, 137] width 559 height 275
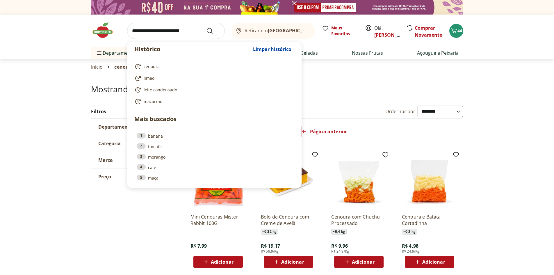
click at [185, 31] on input "search" at bounding box center [176, 31] width 98 height 16
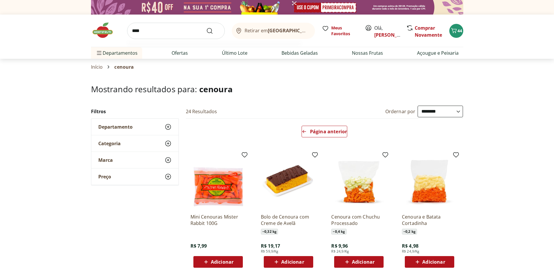
type input "****"
click at [206, 27] on button "Submit Search" at bounding box center [213, 30] width 14 height 7
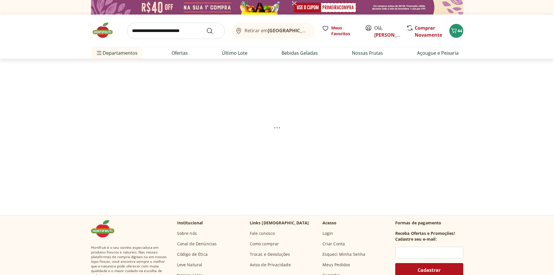
select select "**********"
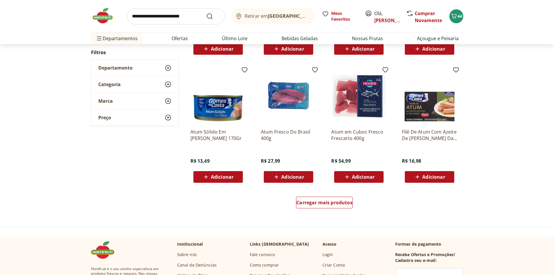
scroll to position [320, 0]
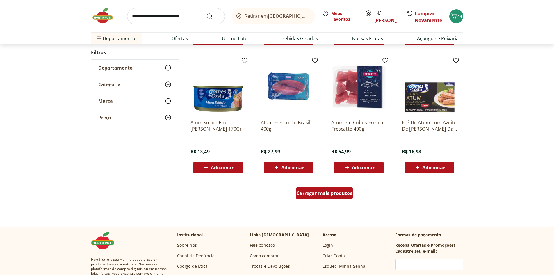
click at [326, 191] on span "Carregar mais produtos" at bounding box center [325, 193] width 56 height 5
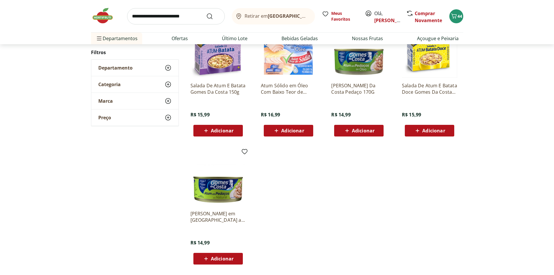
scroll to position [146, 0]
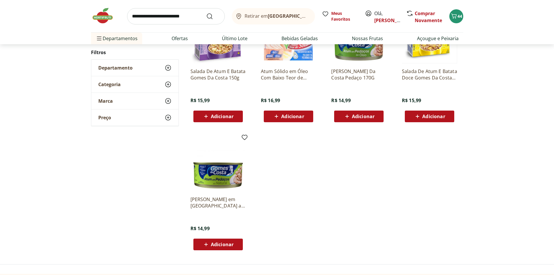
click at [179, 15] on input "search" at bounding box center [176, 16] width 98 height 16
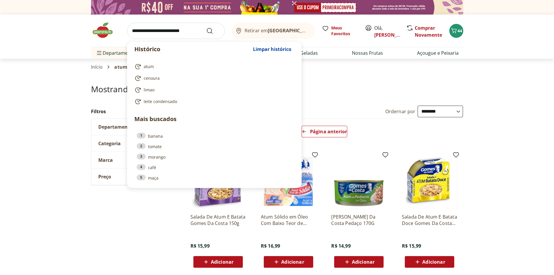
select select "**********"
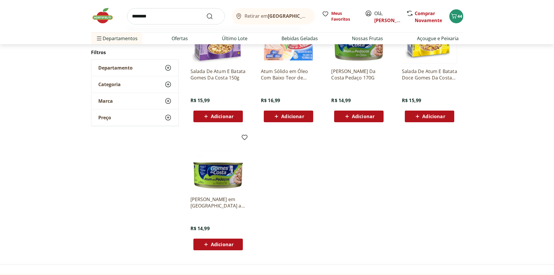
type input "********"
click at [206, 13] on button "Submit Search" at bounding box center [213, 16] width 14 height 7
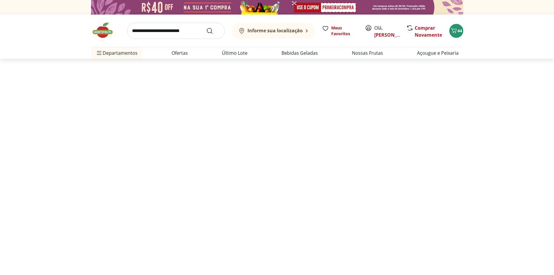
select select "**********"
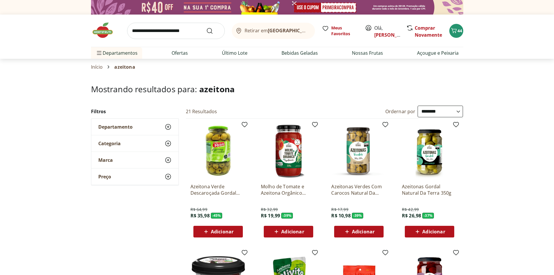
click at [220, 232] on span "Adicionar" at bounding box center [222, 231] width 23 height 5
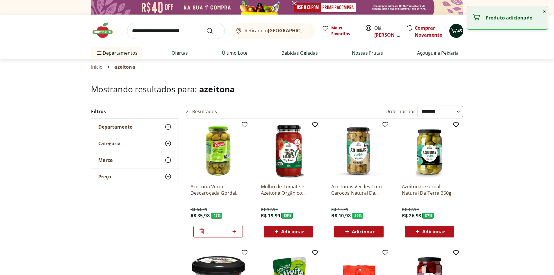
click at [459, 36] on button "45" at bounding box center [457, 31] width 14 height 14
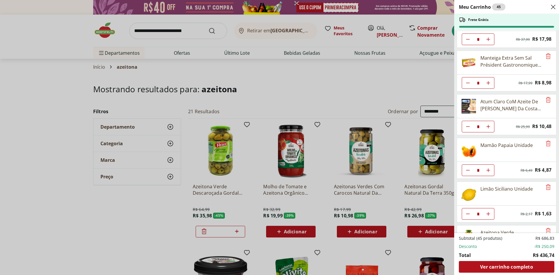
scroll to position [454, 0]
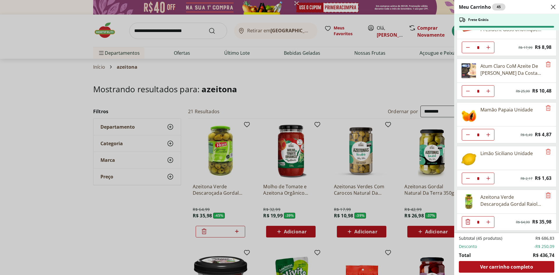
click at [547, 197] on icon "Remove" at bounding box center [547, 195] width 7 height 7
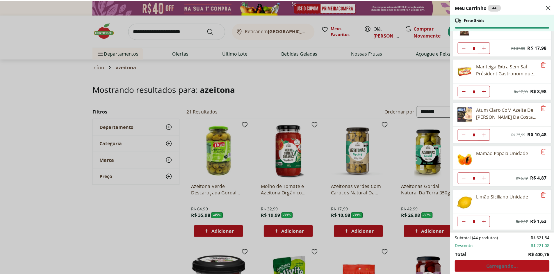
scroll to position [411, 0]
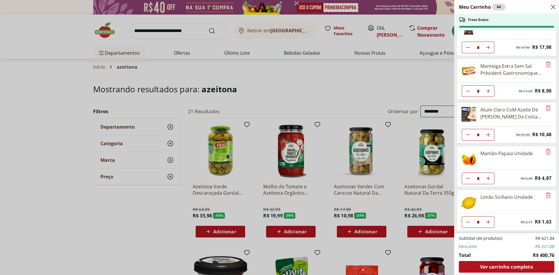
click at [324, 84] on div "Meu Carrinho 44 Frete Grátis Suco Laranja Natural da Terra 1,7L * Original pric…" at bounding box center [279, 137] width 559 height 275
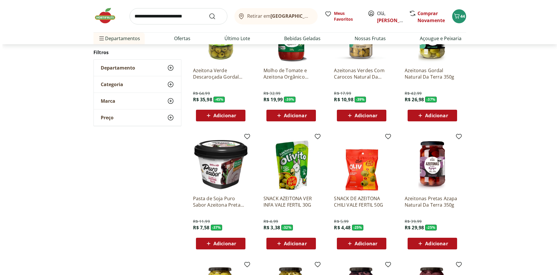
scroll to position [116, 0]
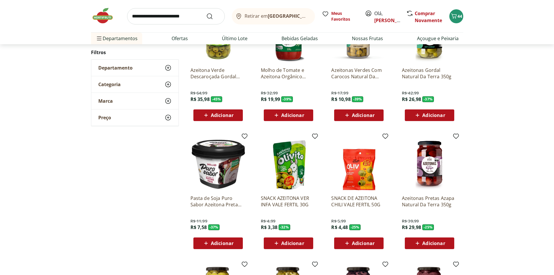
click at [419, 240] on icon at bounding box center [417, 243] width 7 height 7
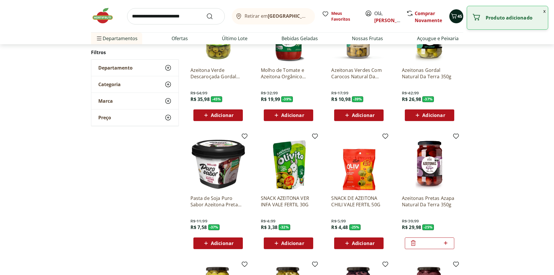
click at [454, 19] on span "Carrinho" at bounding box center [454, 17] width 7 height 8
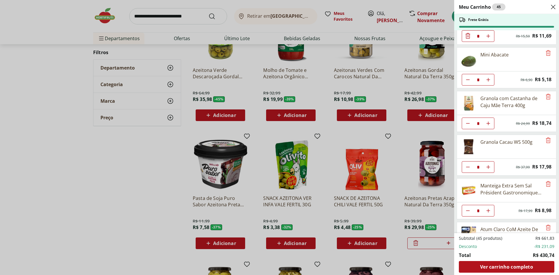
scroll to position [454, 0]
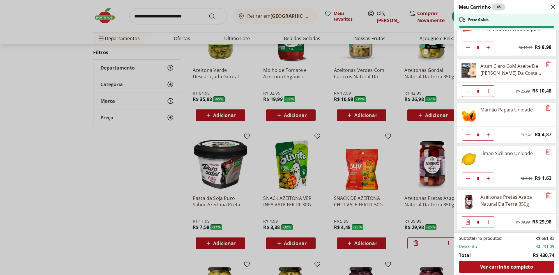
click at [546, 196] on icon "Remove" at bounding box center [547, 195] width 7 height 7
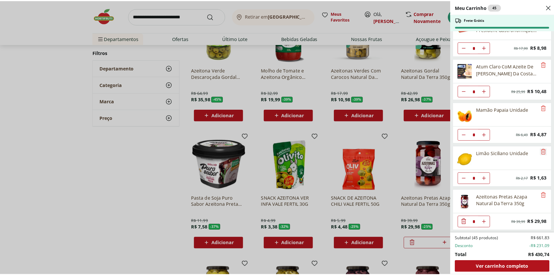
scroll to position [411, 0]
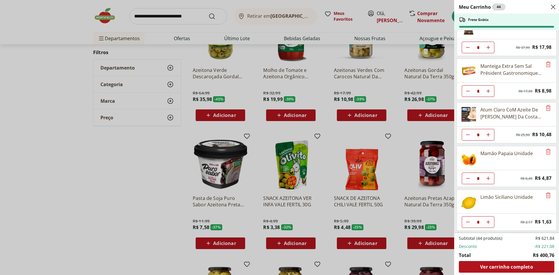
click at [162, 175] on div "Meu Carrinho 44 Frete Grátis Suco Laranja Natural da Terra 1,7L * Original pric…" at bounding box center [279, 137] width 559 height 275
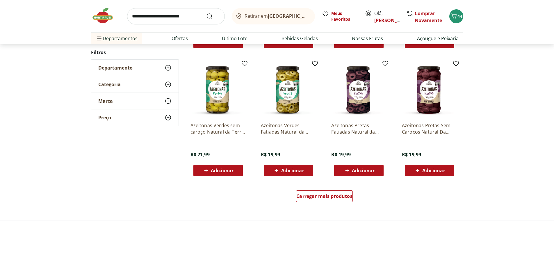
scroll to position [349, 0]
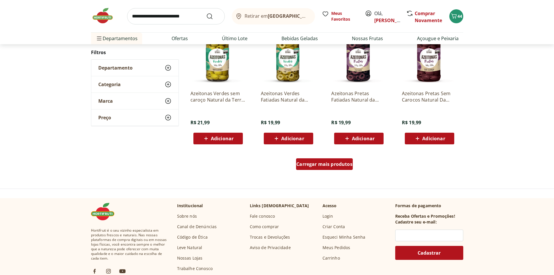
click at [334, 162] on span "Carregar mais produtos" at bounding box center [325, 164] width 56 height 5
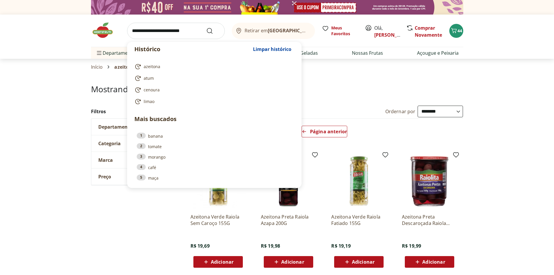
click at [192, 33] on input "search" at bounding box center [176, 31] width 98 height 16
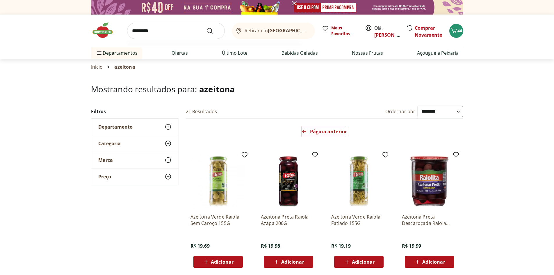
type input "*********"
click at [206, 27] on button "Submit Search" at bounding box center [213, 30] width 14 height 7
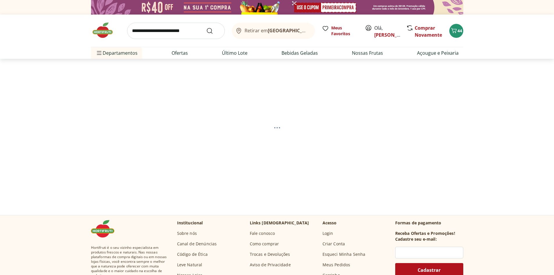
select select "**********"
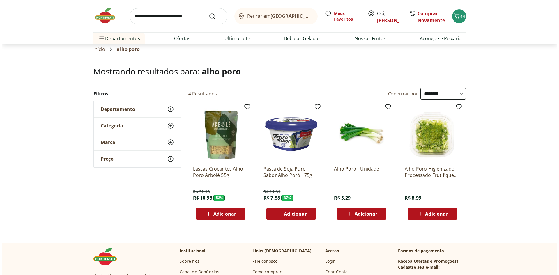
scroll to position [29, 0]
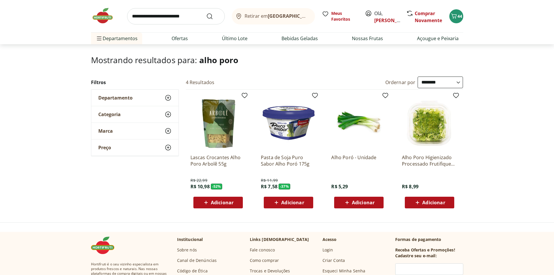
click at [354, 201] on span "Adicionar" at bounding box center [363, 202] width 23 height 5
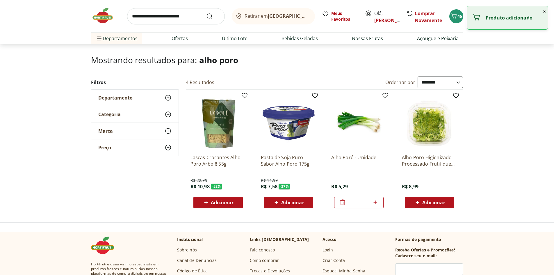
click at [377, 204] on icon at bounding box center [375, 202] width 7 height 7
type input "*"
click at [458, 22] on button "46" at bounding box center [457, 16] width 14 height 14
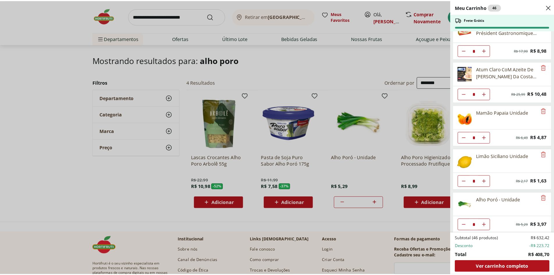
scroll to position [454, 0]
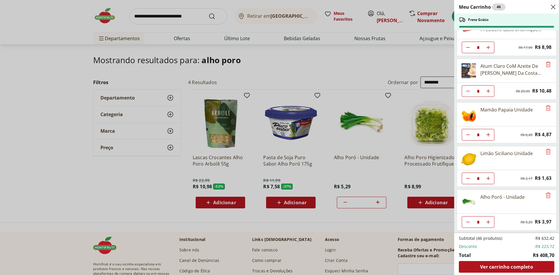
click at [189, 16] on div "Meu Carrinho 46 Frete Grátis Suco Laranja Natural da Terra 1,7L * Original pric…" at bounding box center [279, 137] width 559 height 275
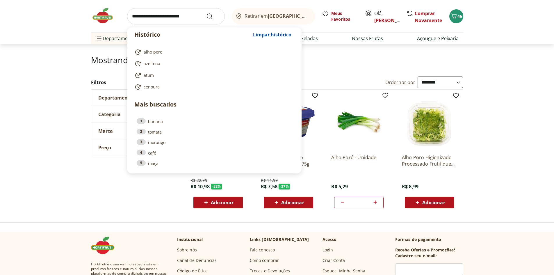
click at [182, 18] on input "search" at bounding box center [176, 16] width 98 height 16
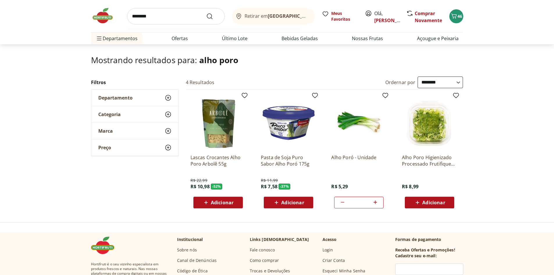
type input "********"
click at [206, 13] on button "Submit Search" at bounding box center [213, 16] width 14 height 7
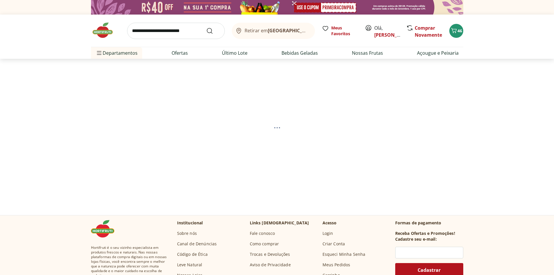
select select "**********"
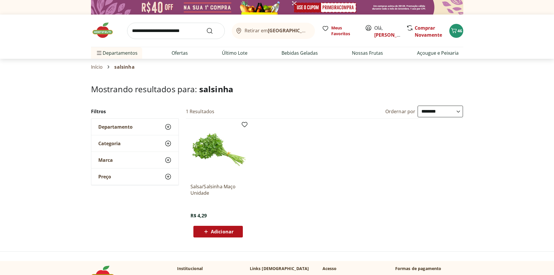
click at [187, 34] on input "search" at bounding box center [176, 31] width 98 height 16
type input "**********"
click at [206, 27] on button "Submit Search" at bounding box center [213, 30] width 14 height 7
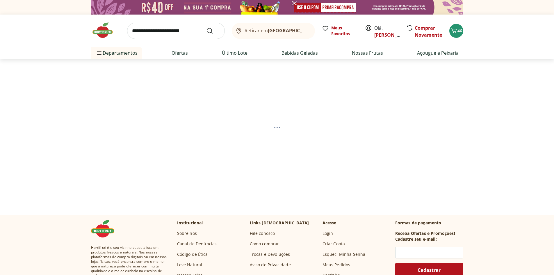
select select "**********"
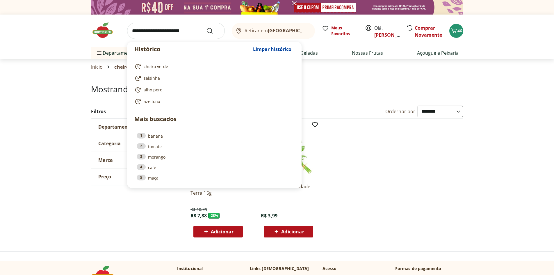
click at [190, 33] on input "search" at bounding box center [176, 31] width 98 height 16
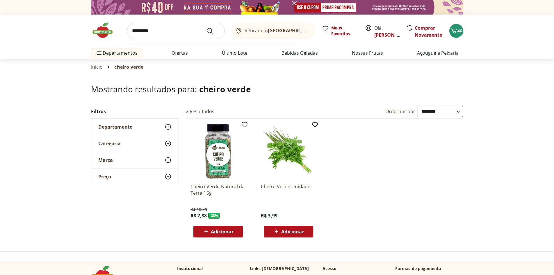
type input "*********"
click at [206, 27] on button "Submit Search" at bounding box center [213, 30] width 14 height 7
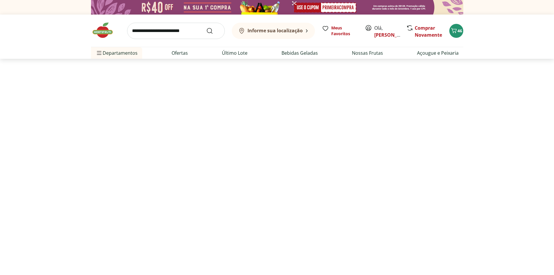
select select "**********"
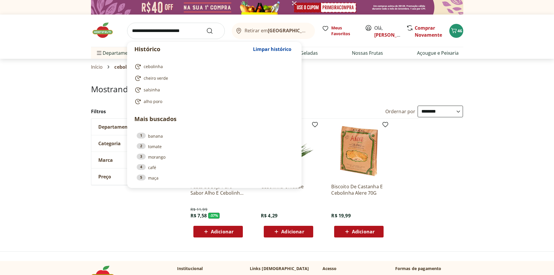
click at [190, 33] on input "search" at bounding box center [176, 31] width 98 height 16
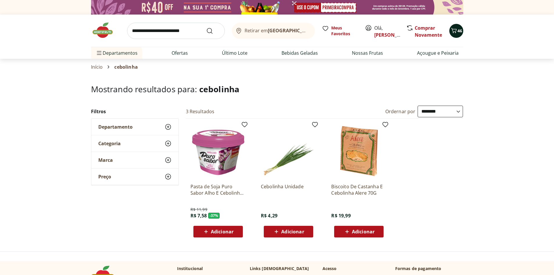
click at [456, 26] on div "46" at bounding box center [456, 30] width 5 height 9
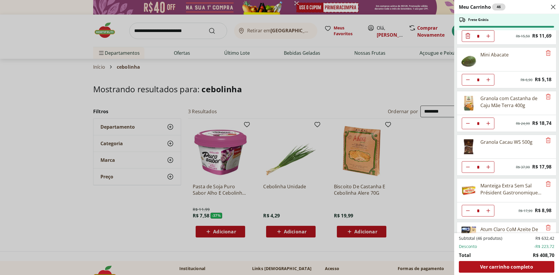
scroll to position [320, 0]
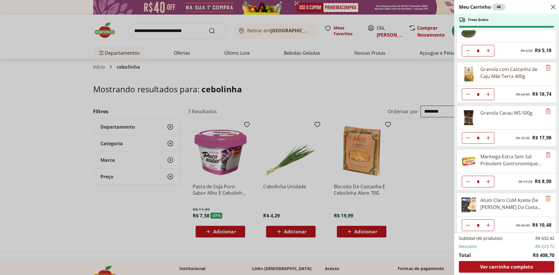
click at [490, 93] on icon "Aumentar Quantidade" at bounding box center [488, 94] width 5 height 5
type input "*"
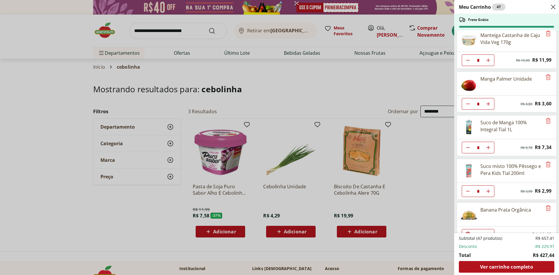
scroll to position [0, 0]
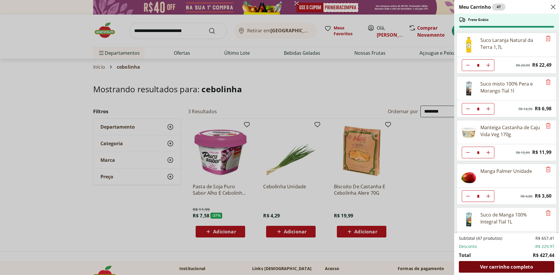
click at [486, 266] on span "Ver carrinho completo" at bounding box center [506, 267] width 53 height 5
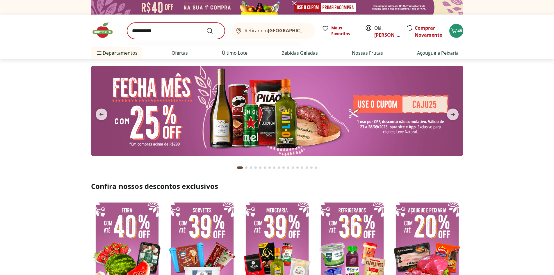
type input "**********"
click at [206, 27] on button "Submit Search" at bounding box center [213, 30] width 14 height 7
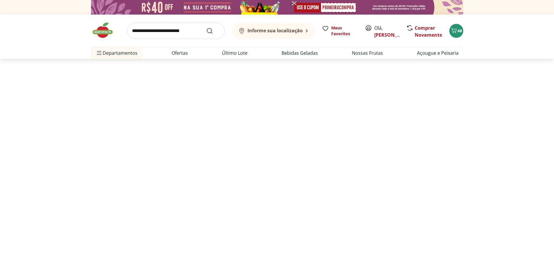
select select "**********"
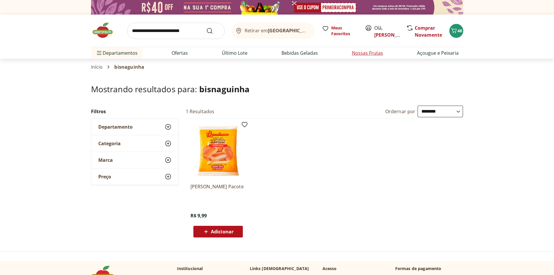
click at [364, 52] on link "Nossas Frutas" at bounding box center [367, 52] width 31 height 7
select select "**********"
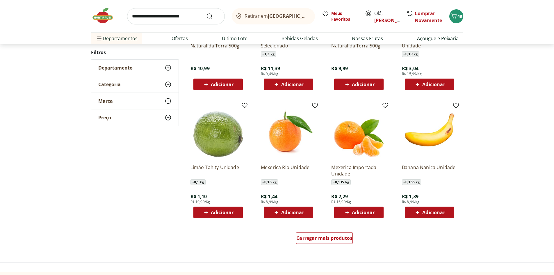
scroll to position [262, 0]
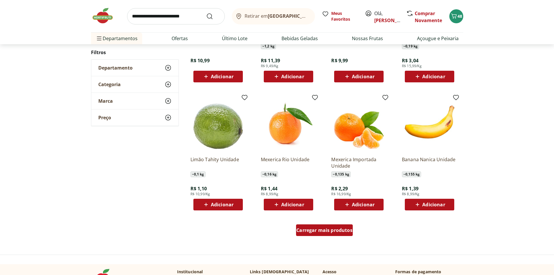
click at [307, 236] on div "Carregar mais produtos" at bounding box center [324, 230] width 57 height 12
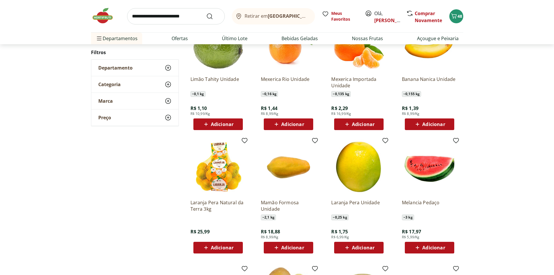
scroll to position [349, 0]
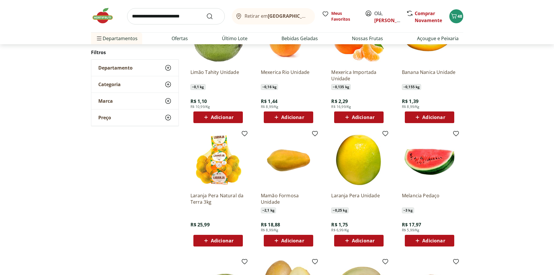
click at [296, 121] on div "Adicionar" at bounding box center [289, 117] width 40 height 10
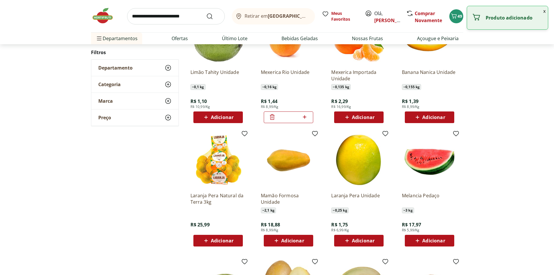
click at [306, 117] on icon at bounding box center [304, 116] width 7 height 7
click at [306, 116] on icon at bounding box center [304, 116] width 7 height 7
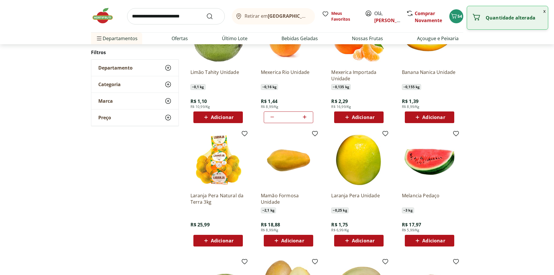
click at [305, 116] on icon at bounding box center [304, 116] width 7 height 7
type input "*"
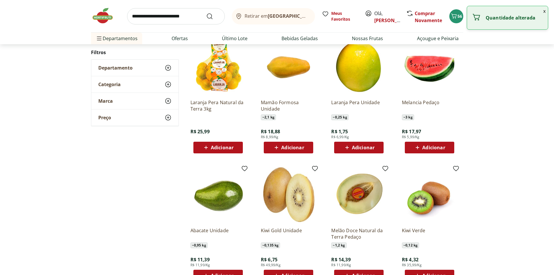
scroll to position [466, 0]
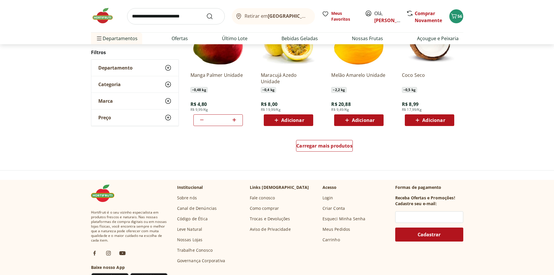
scroll to position [378, 0]
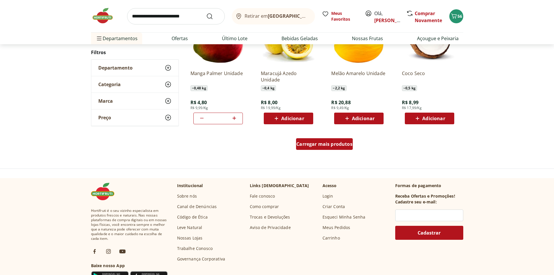
click at [311, 148] on div "Carregar mais produtos" at bounding box center [324, 144] width 57 height 12
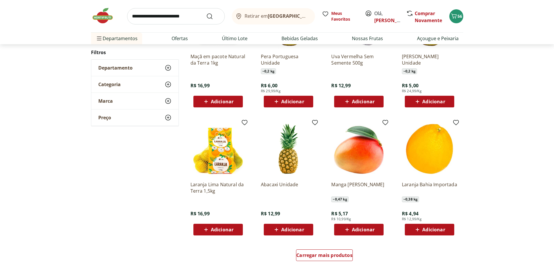
scroll to position [290, 0]
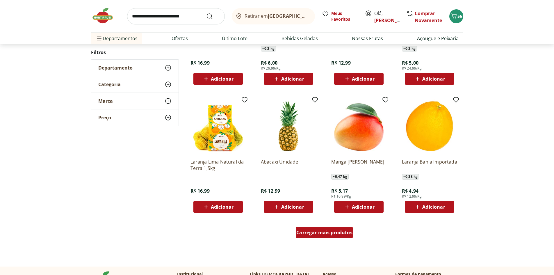
click at [322, 235] on span "Carregar mais produtos" at bounding box center [325, 232] width 56 height 5
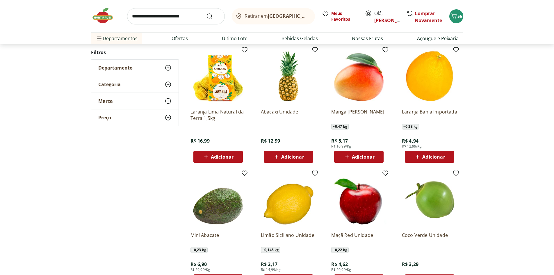
scroll to position [377, 0]
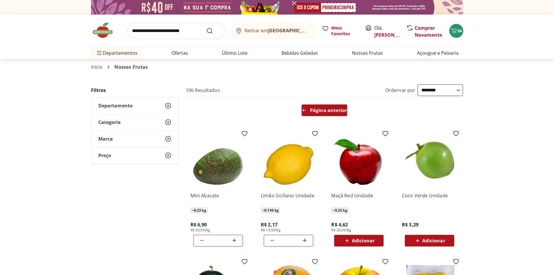
click at [327, 115] on div "Página anterior" at bounding box center [325, 110] width 46 height 12
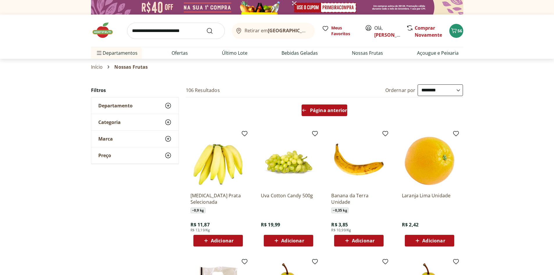
click at [325, 114] on div "Página anterior" at bounding box center [325, 110] width 46 height 12
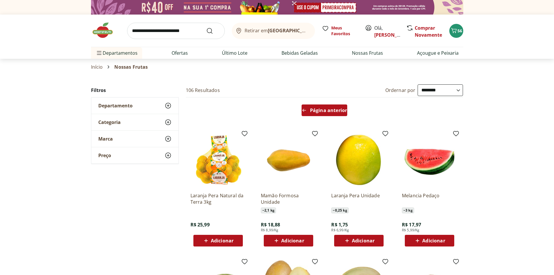
click at [323, 109] on span "Página anterior" at bounding box center [328, 110] width 37 height 5
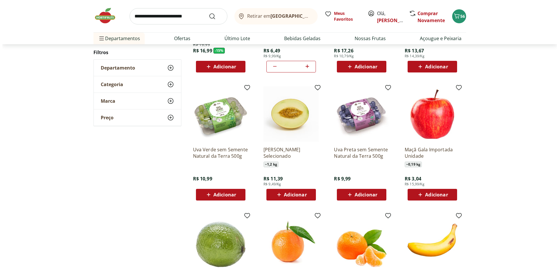
scroll to position [146, 0]
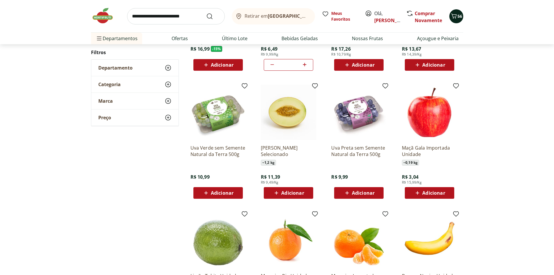
click at [451, 15] on icon "Carrinho" at bounding box center [454, 16] width 7 height 7
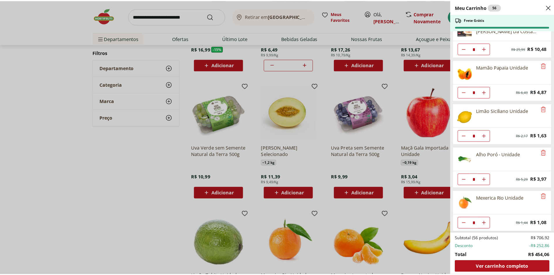
scroll to position [498, 0]
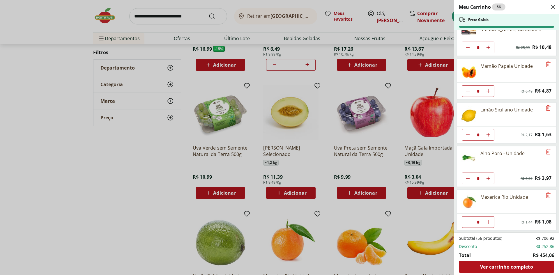
click at [170, 157] on div "Meu Carrinho 56 Frete Grátis Suco Laranja Natural da Terra 1,7L * Original pric…" at bounding box center [279, 137] width 559 height 275
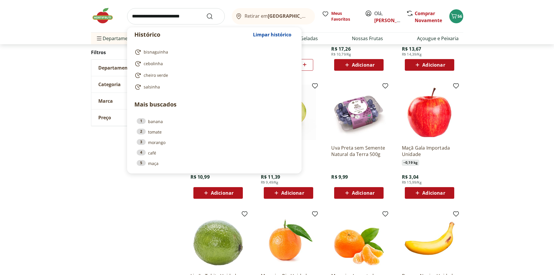
click at [182, 18] on input "search" at bounding box center [176, 16] width 98 height 16
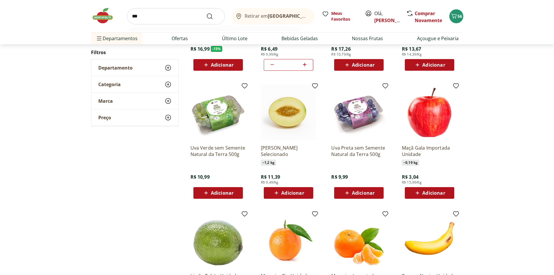
type input "***"
click at [206, 13] on button "Submit Search" at bounding box center [213, 16] width 14 height 7
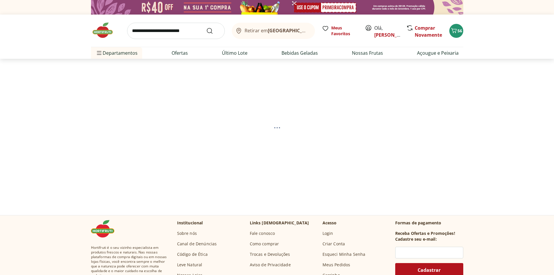
select select "**********"
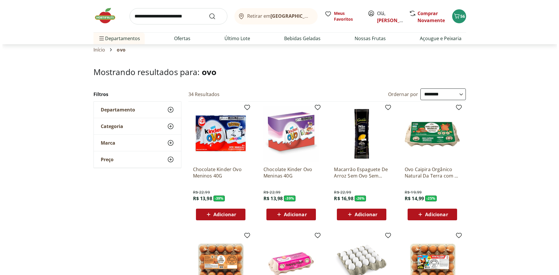
scroll to position [58, 0]
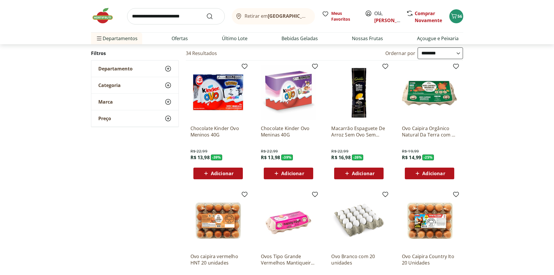
click at [431, 174] on span "Adicionar" at bounding box center [434, 173] width 23 height 5
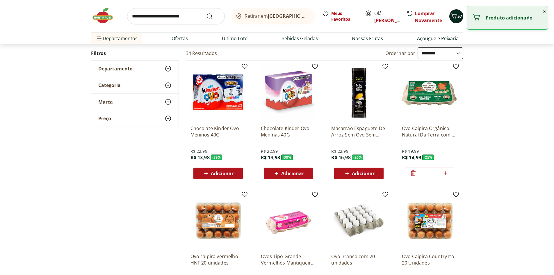
click at [459, 21] on div "57" at bounding box center [456, 16] width 5 height 9
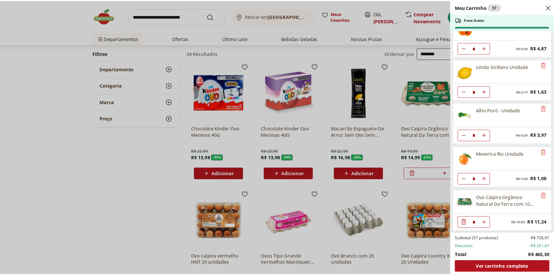
scroll to position [542, 0]
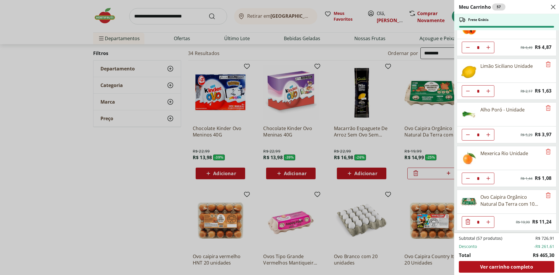
click at [158, 168] on div "Meu Carrinho 57 Frete Grátis Suco Laranja Natural da Terra 1,7L * Original pric…" at bounding box center [279, 137] width 559 height 275
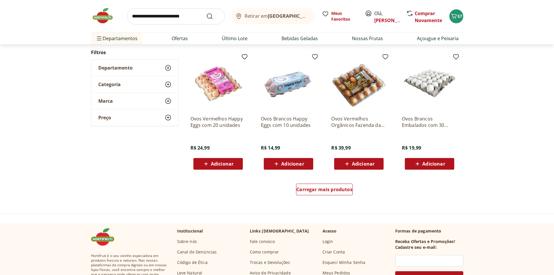
scroll to position [349, 0]
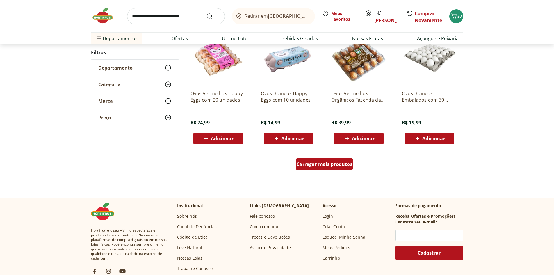
click at [344, 165] on span "Carregar mais produtos" at bounding box center [325, 164] width 56 height 5
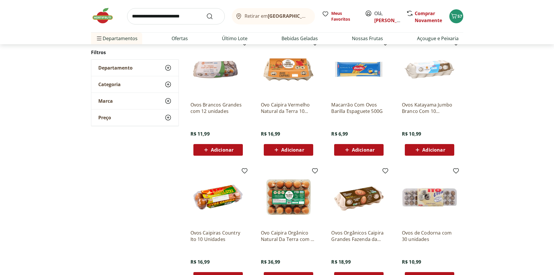
scroll to position [466, 0]
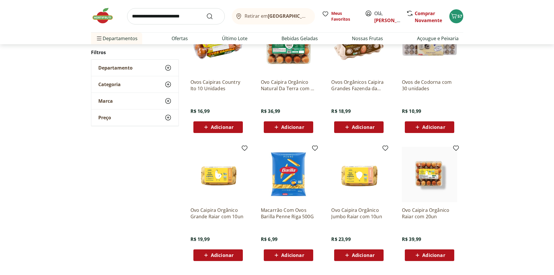
scroll to position [291, 0]
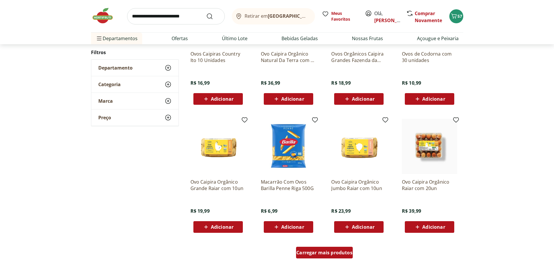
click at [343, 252] on span "Carregar mais produtos" at bounding box center [325, 252] width 56 height 5
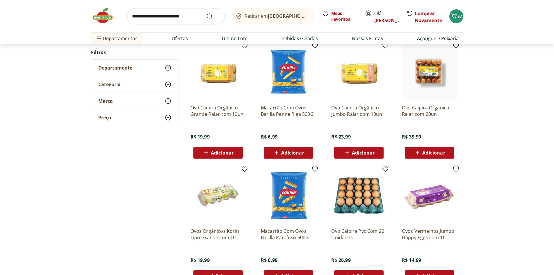
scroll to position [407, 0]
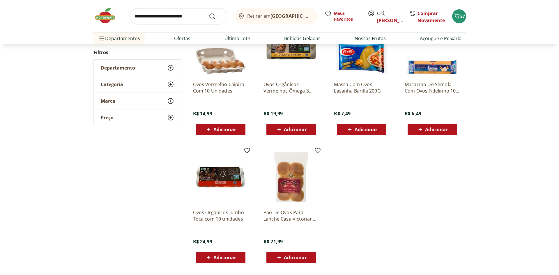
scroll to position [290, 0]
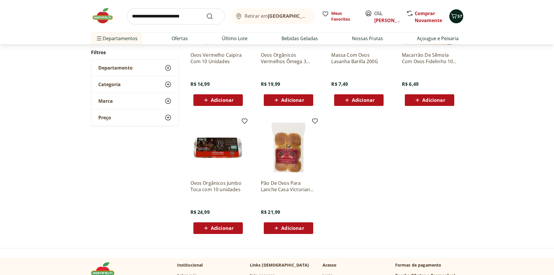
click at [459, 22] on button "57" at bounding box center [457, 16] width 14 height 14
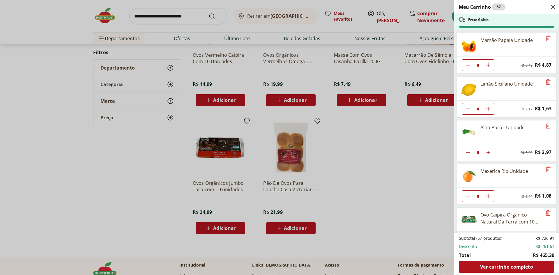
scroll to position [542, 0]
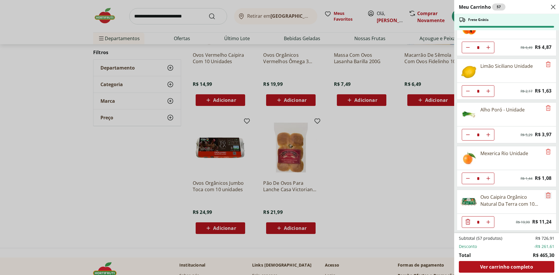
click at [547, 196] on icon "Remove" at bounding box center [547, 195] width 7 height 7
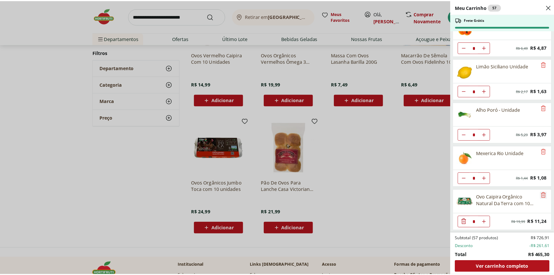
scroll to position [498, 0]
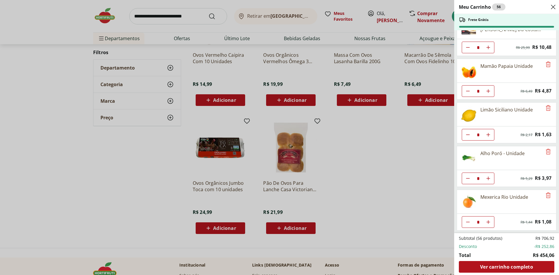
click at [192, 16] on div "Meu Carrinho 56 Frete Grátis Suco Laranja Natural da Terra 1,7L * Original pric…" at bounding box center [279, 137] width 559 height 275
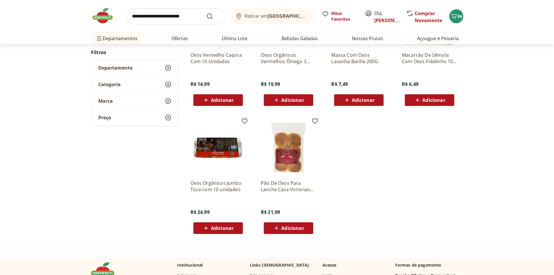
click at [174, 19] on input "search" at bounding box center [176, 16] width 98 height 16
type input "*******"
click at [206, 13] on button "Submit Search" at bounding box center [213, 16] width 14 height 7
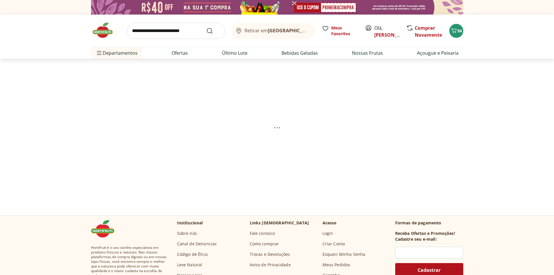
select select "**********"
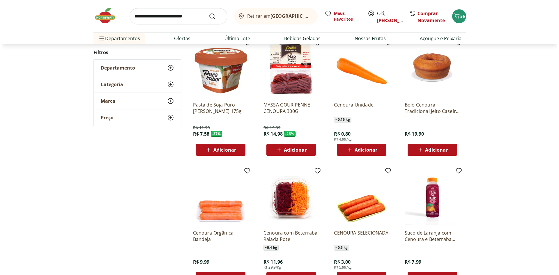
scroll to position [87, 0]
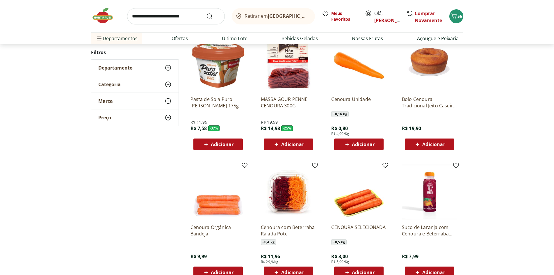
click at [360, 145] on span "Adicionar" at bounding box center [363, 144] width 23 height 5
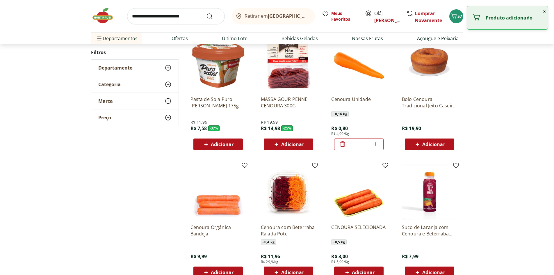
click at [375, 143] on icon at bounding box center [375, 144] width 7 height 7
click at [375, 143] on icon at bounding box center [375, 143] width 3 height 3
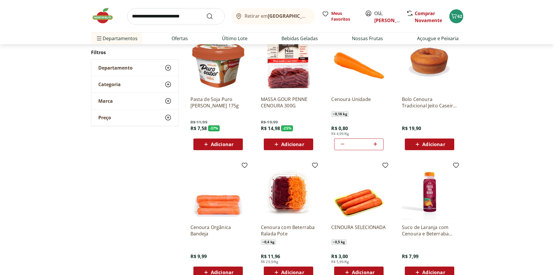
click at [375, 143] on icon at bounding box center [375, 143] width 3 height 3
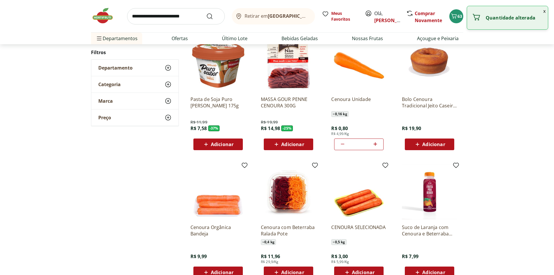
click at [343, 145] on icon at bounding box center [342, 144] width 7 height 7
type input "*"
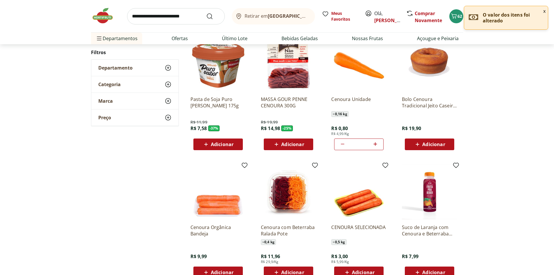
click at [545, 10] on button "x" at bounding box center [544, 11] width 7 height 10
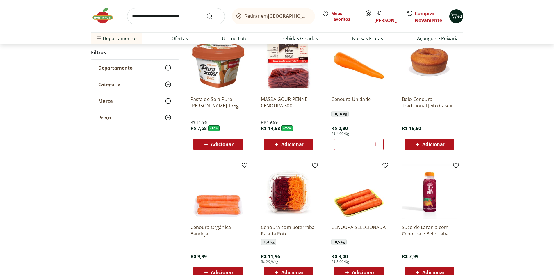
click at [455, 17] on icon "Carrinho" at bounding box center [454, 16] width 7 height 7
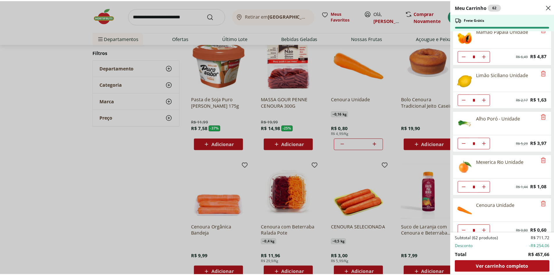
scroll to position [542, 0]
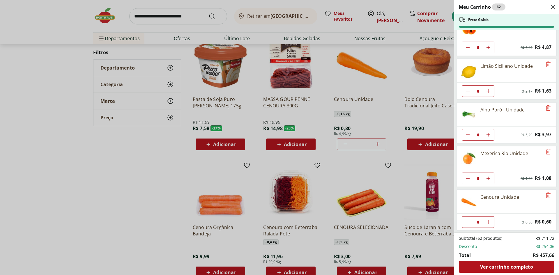
click at [194, 18] on div "Meu Carrinho 62 Frete Grátis Suco Laranja Natural da Terra 1,7L * Original pric…" at bounding box center [279, 137] width 559 height 275
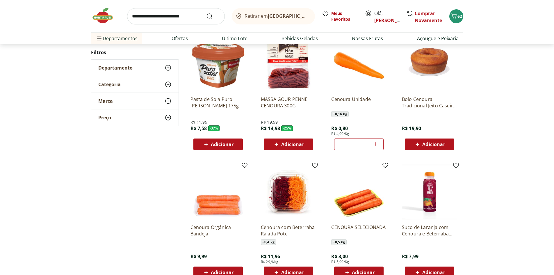
click at [185, 17] on input "search" at bounding box center [176, 16] width 98 height 16
type input "******"
click at [206, 13] on button "Submit Search" at bounding box center [213, 16] width 14 height 7
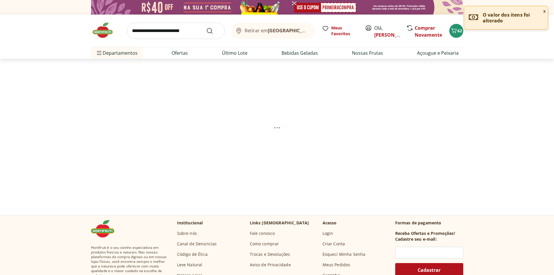
select select "**********"
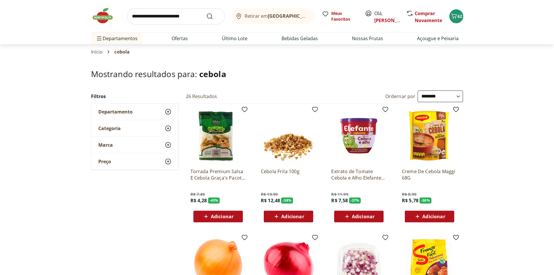
scroll to position [29, 0]
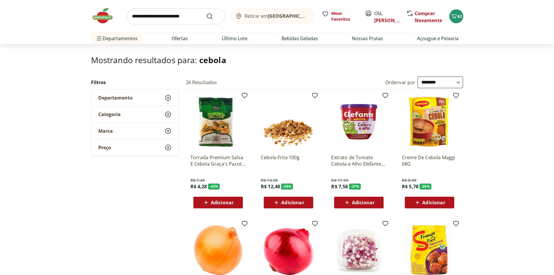
click at [228, 200] on span "Adicionar" at bounding box center [222, 202] width 23 height 5
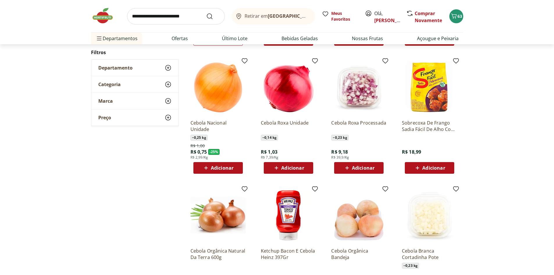
scroll to position [175, 0]
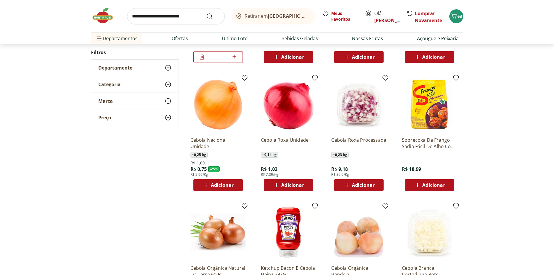
click at [225, 186] on span "Adicionar" at bounding box center [222, 185] width 23 height 5
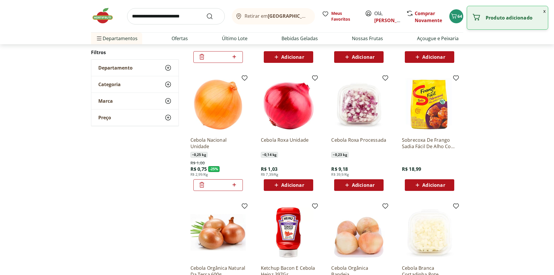
click at [235, 183] on icon at bounding box center [234, 184] width 7 height 7
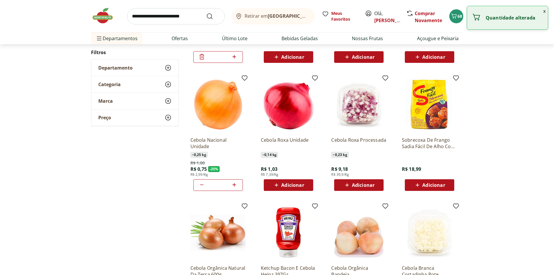
type input "*"
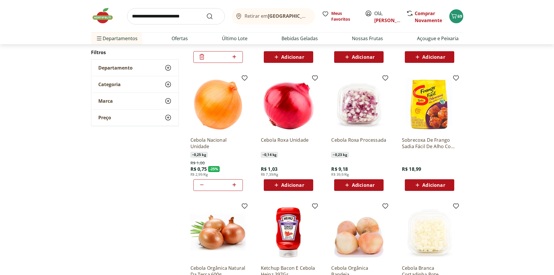
click at [295, 184] on span "Adicionar" at bounding box center [292, 185] width 23 height 5
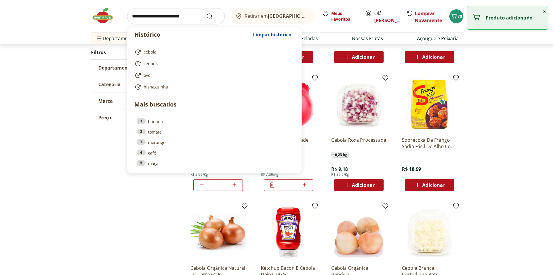
click at [199, 15] on input "search" at bounding box center [176, 16] width 98 height 16
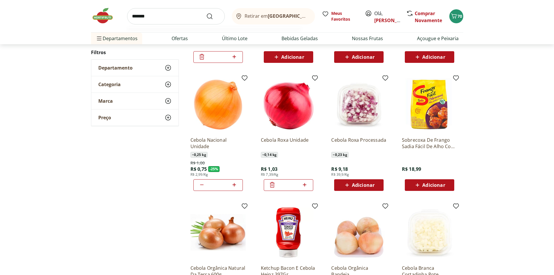
type input "*******"
click at [206, 13] on button "Submit Search" at bounding box center [213, 16] width 14 height 7
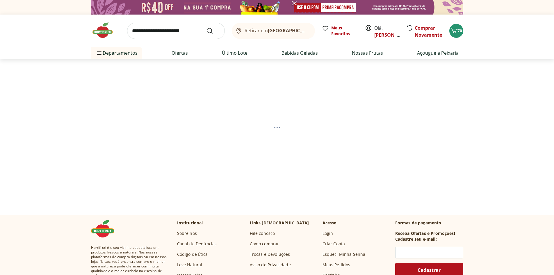
select select "**********"
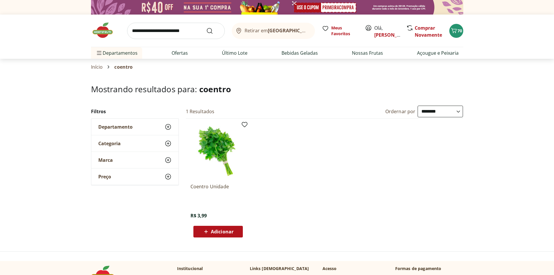
click at [231, 232] on span "Adicionar" at bounding box center [222, 231] width 23 height 5
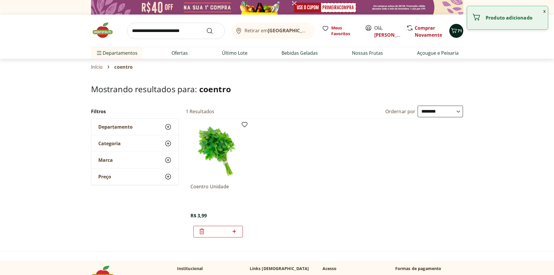
click at [457, 29] on icon "Carrinho" at bounding box center [454, 30] width 7 height 7
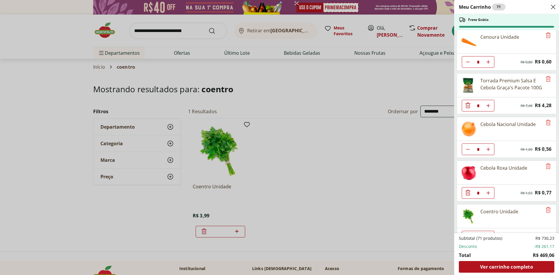
scroll to position [687, 0]
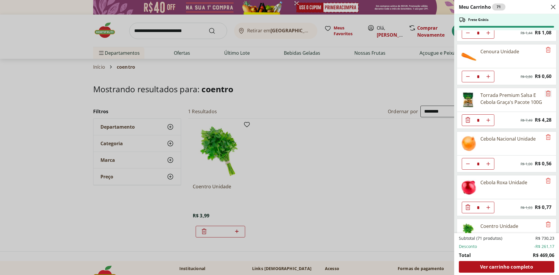
click at [545, 94] on icon "Remove" at bounding box center [547, 93] width 7 height 7
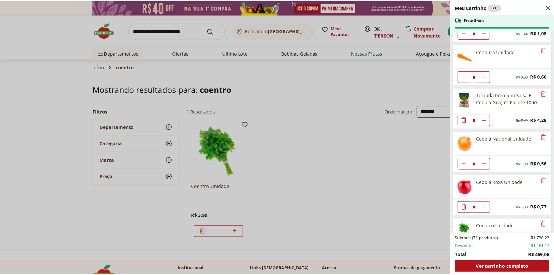
scroll to position [673, 0]
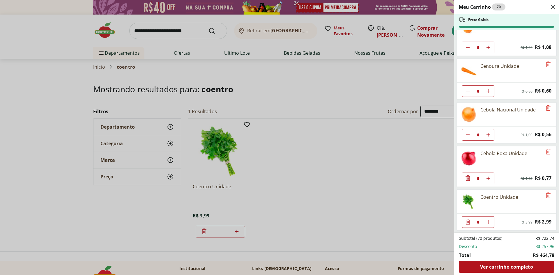
click at [202, 34] on div "Meu Carrinho 70 Frete Grátis Suco Laranja Natural da Terra 1,7L * Original pric…" at bounding box center [279, 137] width 559 height 275
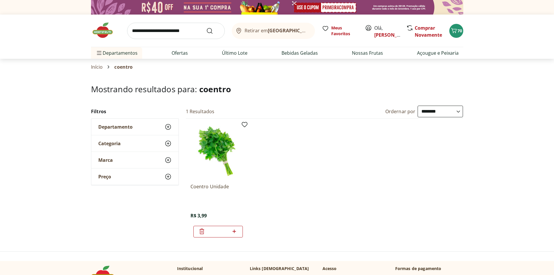
click at [194, 32] on input "search" at bounding box center [176, 31] width 98 height 16
type input "****"
click at [206, 27] on button "Submit Search" at bounding box center [213, 30] width 14 height 7
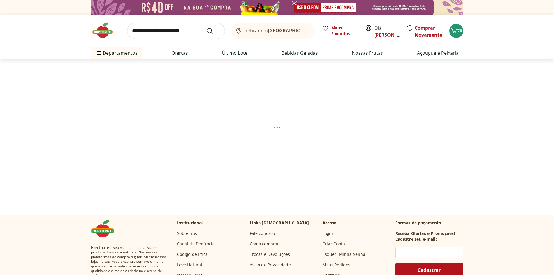
select select "**********"
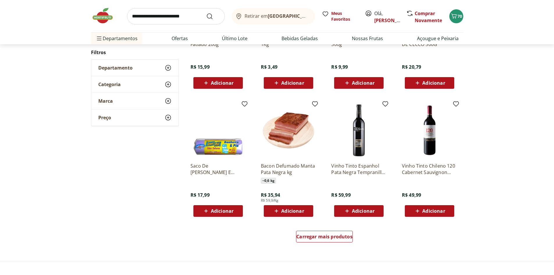
scroll to position [291, 0]
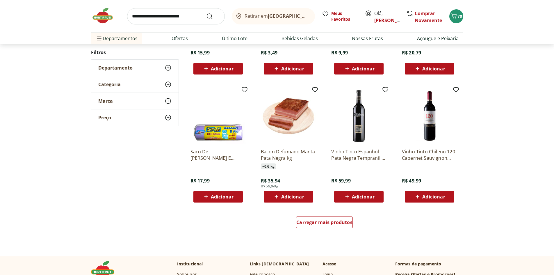
click at [323, 216] on div "Carregar mais produtos" at bounding box center [325, 224] width 282 height 28
click at [322, 220] on span "Carregar mais produtos" at bounding box center [325, 222] width 56 height 5
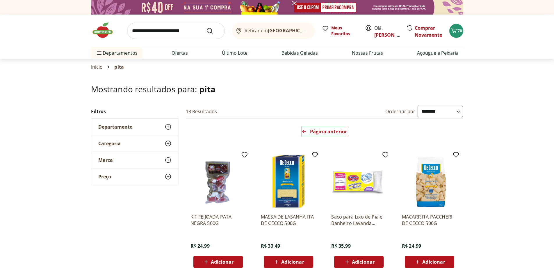
click at [187, 28] on input "search" at bounding box center [176, 31] width 98 height 16
type input "*********"
click at [206, 27] on button "Submit Search" at bounding box center [213, 30] width 14 height 7
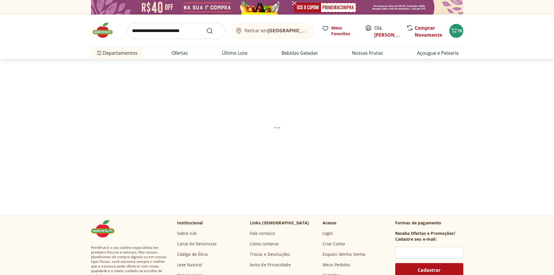
select select "**********"
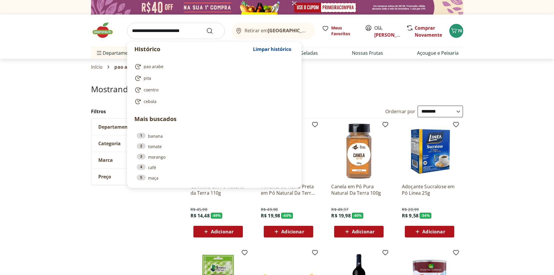
click at [191, 31] on input "search" at bounding box center [176, 31] width 98 height 16
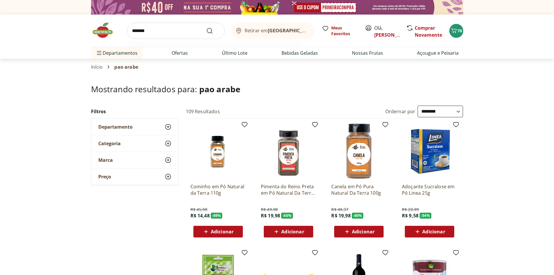
type input "********"
select select "**********"
type input "**********"
click at [206, 27] on button "Submit Search" at bounding box center [213, 30] width 14 height 7
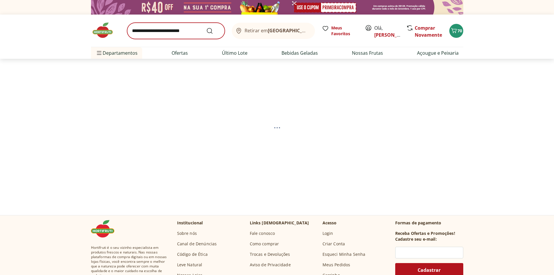
select select "**********"
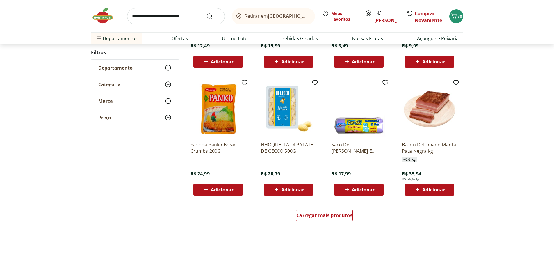
scroll to position [349, 0]
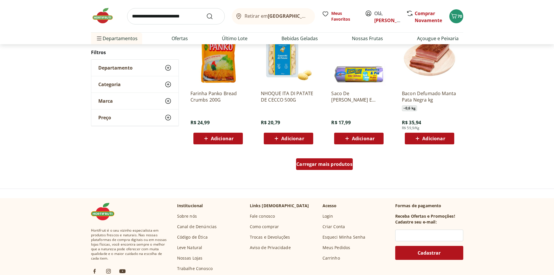
click at [317, 167] on div "Carregar mais produtos" at bounding box center [324, 164] width 57 height 12
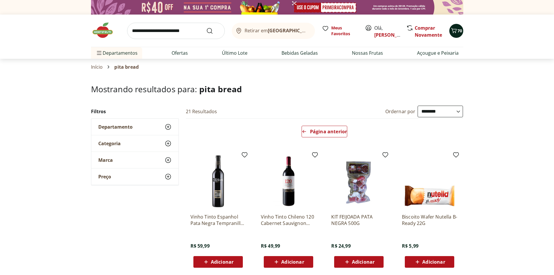
click at [459, 29] on span "70" at bounding box center [460, 31] width 5 height 6
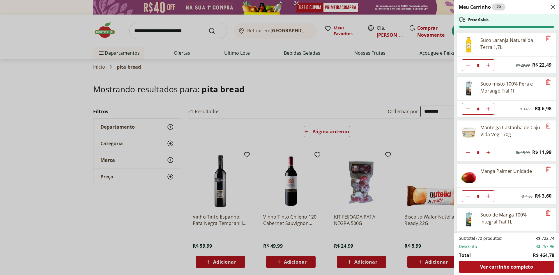
click at [466, 68] on button "Diminuir Quantidade" at bounding box center [468, 65] width 12 height 12
type input "*"
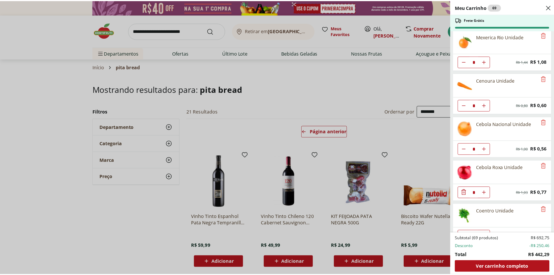
scroll to position [673, 0]
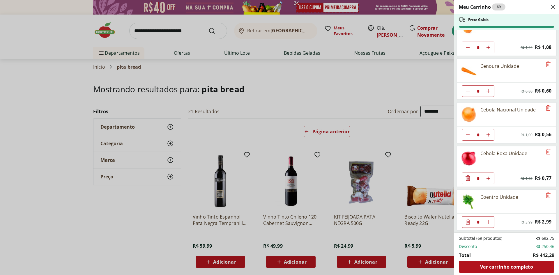
click at [198, 33] on div "Meu Carrinho 69 Frete Grátis Suco Laranja Natural da Terra 1,7L * Original pric…" at bounding box center [279, 137] width 559 height 275
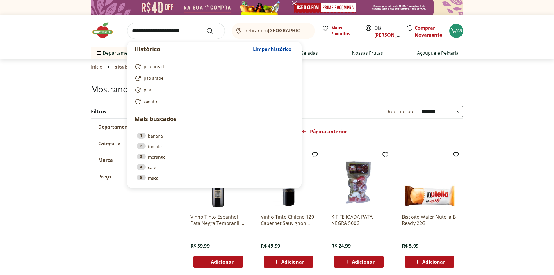
click at [182, 32] on input "search" at bounding box center [176, 31] width 98 height 16
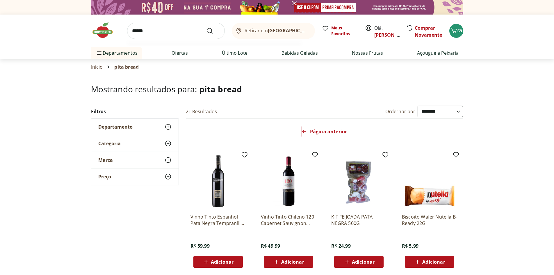
type input "******"
click at [206, 27] on button "Submit Search" at bounding box center [213, 30] width 14 height 7
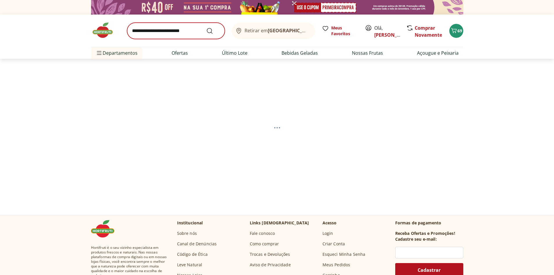
select select "**********"
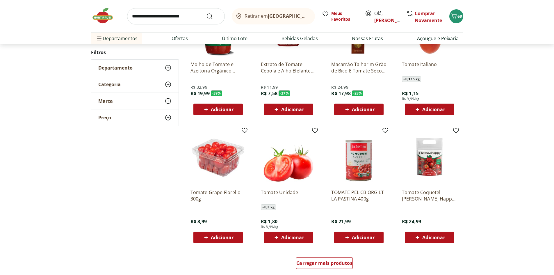
scroll to position [262, 0]
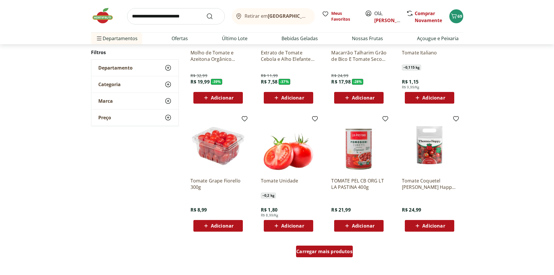
click at [316, 247] on div "Carregar mais produtos" at bounding box center [324, 252] width 57 height 12
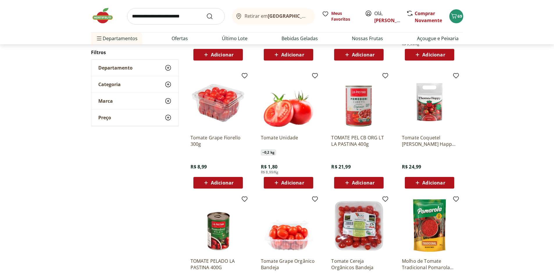
scroll to position [349, 0]
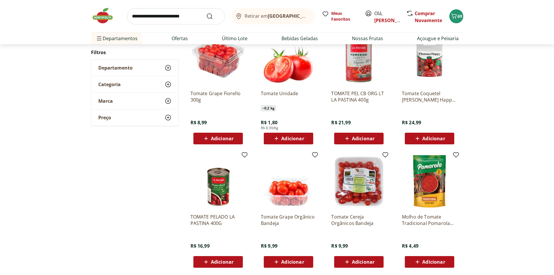
click at [235, 136] on div "Adicionar" at bounding box center [218, 138] width 40 height 10
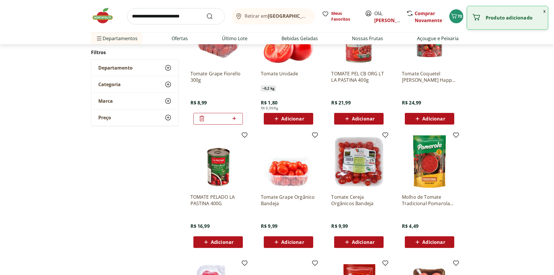
scroll to position [437, 0]
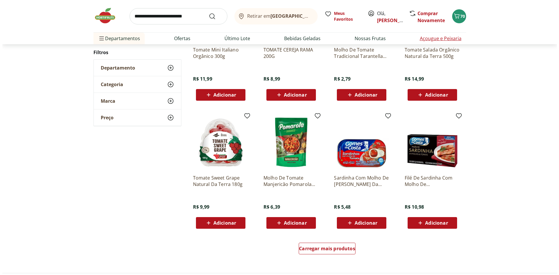
scroll to position [291, 0]
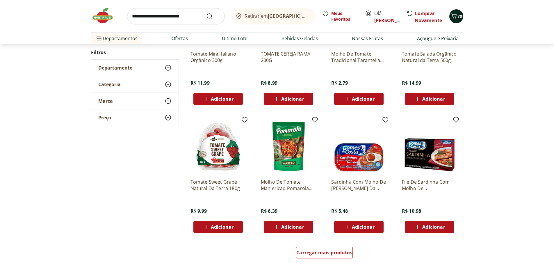
click at [450, 15] on button "70" at bounding box center [457, 16] width 14 height 14
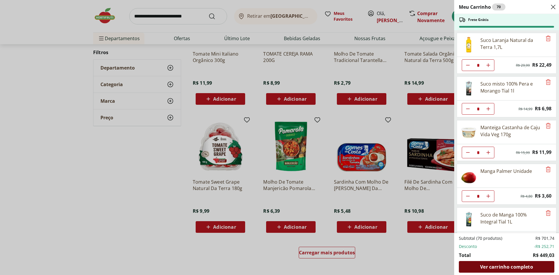
click at [508, 265] on span "Ver carrinho completo" at bounding box center [506, 267] width 53 height 5
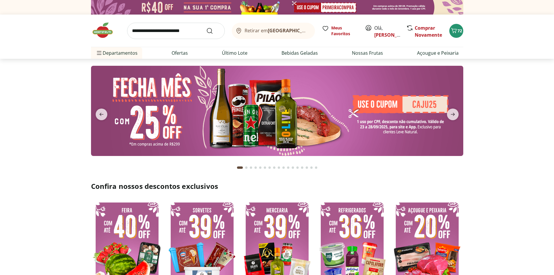
click at [461, 37] on div "Retirar em [GEOGRAPHIC_DATA]/[PERSON_NAME], [PERSON_NAME] Novamente 72" at bounding box center [277, 31] width 372 height 32
click at [459, 32] on span "72" at bounding box center [460, 31] width 5 height 6
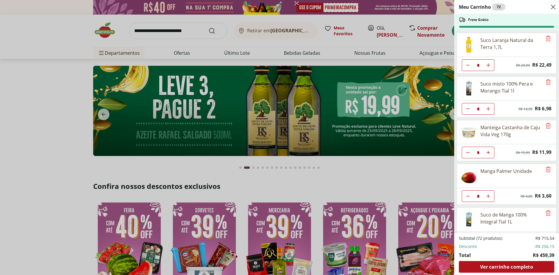
click at [185, 31] on div "Meu Carrinho 72 Frete Grátis Suco Laranja Natural da Terra 1,7L * Original pric…" at bounding box center [279, 137] width 559 height 275
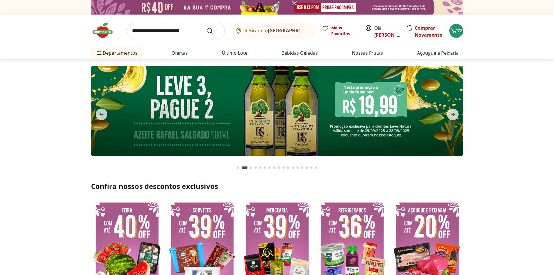
click at [164, 34] on input "search" at bounding box center [176, 31] width 98 height 16
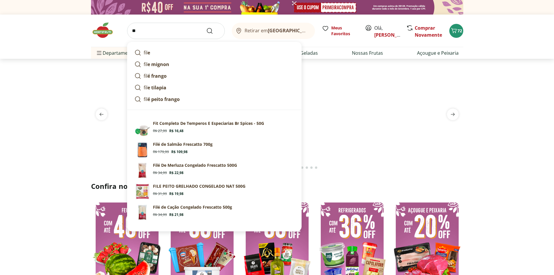
type input "*"
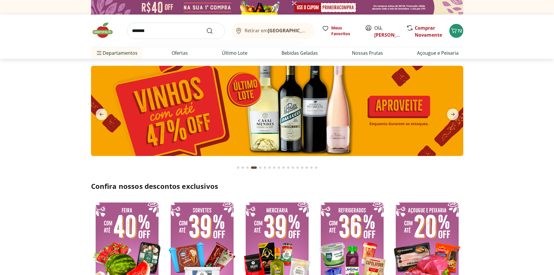
type input "*******"
click at [206, 27] on button "Submit Search" at bounding box center [213, 30] width 14 height 7
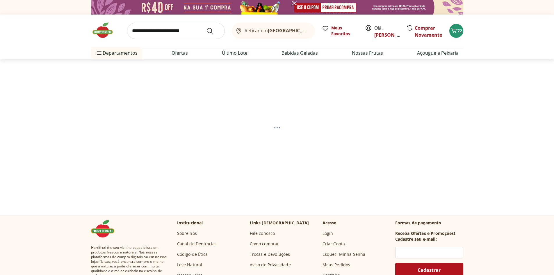
select select "**********"
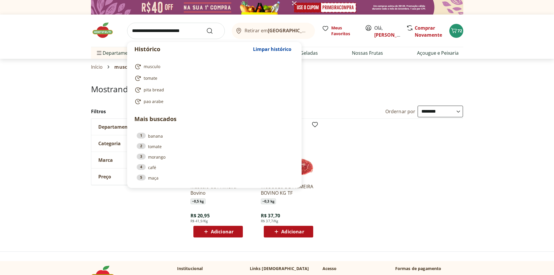
click at [182, 31] on input "search" at bounding box center [176, 31] width 98 height 16
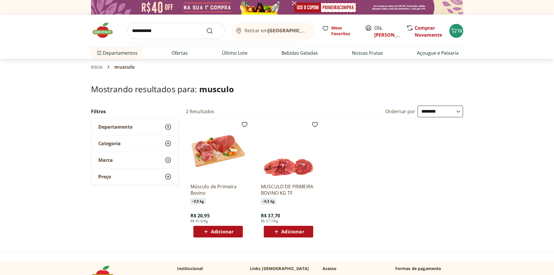
type input "**********"
click at [206, 27] on button "Submit Search" at bounding box center [213, 30] width 14 height 7
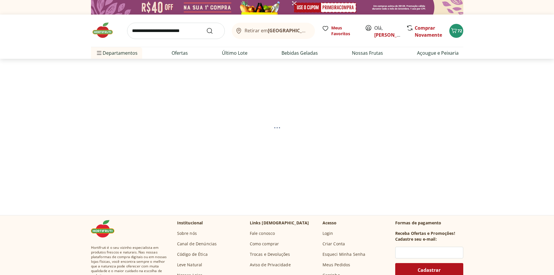
select select "**********"
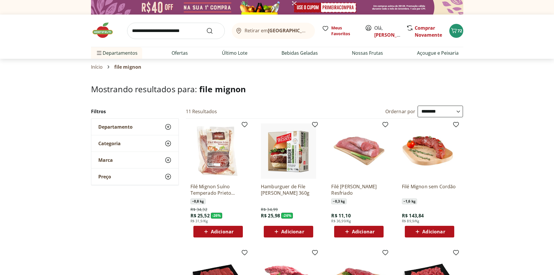
click at [183, 31] on input "search" at bounding box center [176, 31] width 98 height 16
type input "********"
click at [206, 27] on button "Submit Search" at bounding box center [213, 30] width 14 height 7
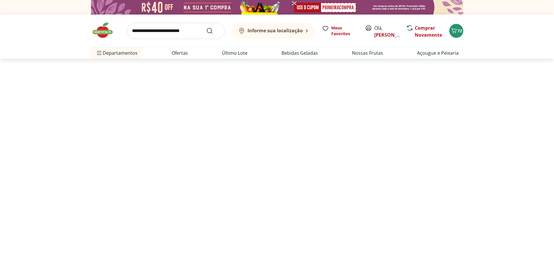
select select "**********"
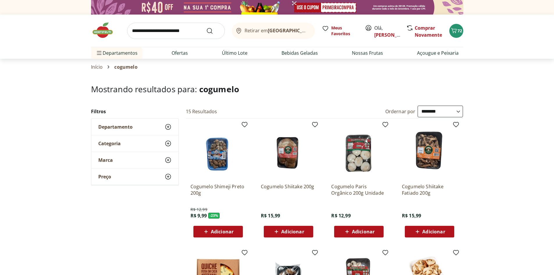
scroll to position [29, 0]
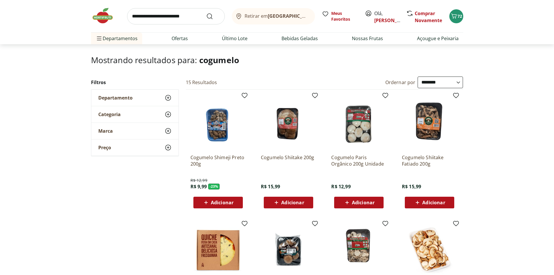
click at [366, 197] on div "Adicionar" at bounding box center [359, 202] width 40 height 10
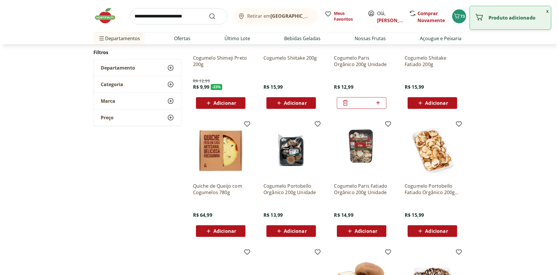
scroll to position [204, 0]
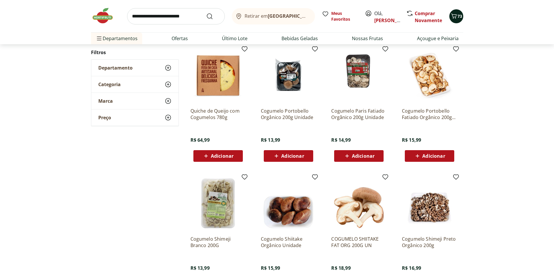
click at [458, 20] on div "73" at bounding box center [456, 16] width 5 height 9
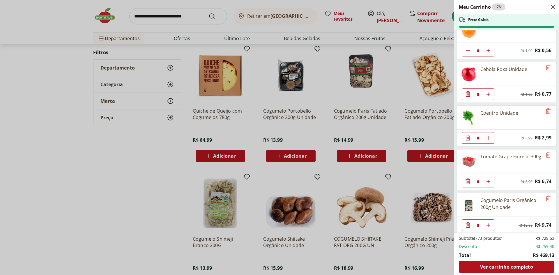
scroll to position [760, 0]
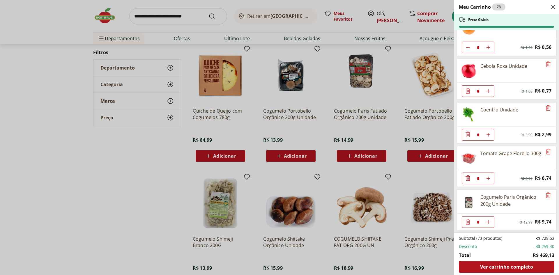
click at [489, 220] on icon "Aumentar Quantidade" at bounding box center [488, 222] width 5 height 5
type input "*"
click at [489, 220] on icon "Aumentar Quantidade" at bounding box center [488, 222] width 5 height 5
type input "*"
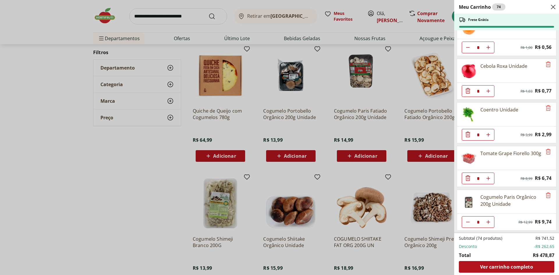
type input "*"
click at [465, 221] on icon "Diminuir Quantidade" at bounding box center [467, 222] width 5 height 5
type input "*"
click at [488, 223] on use "Aumentar Quantidade" at bounding box center [488, 222] width 5 height 5
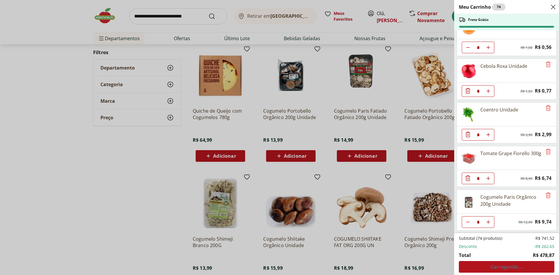
type input "*"
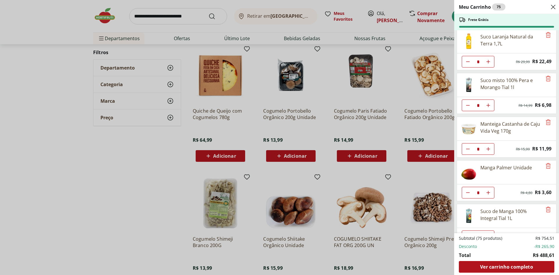
scroll to position [0, 0]
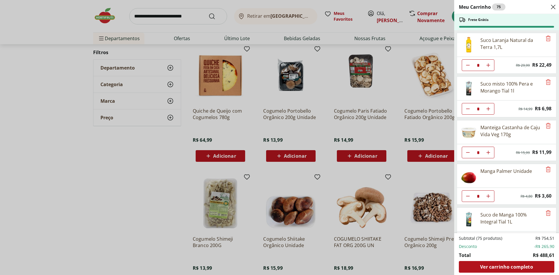
click at [190, 17] on div "Meu Carrinho 75 Frete Grátis Suco Laranja Natural da Terra 1,7L * Original pric…" at bounding box center [279, 137] width 559 height 275
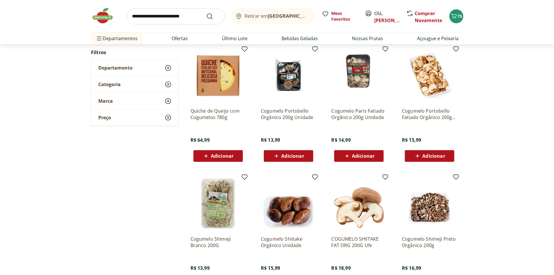
click at [171, 20] on input "search" at bounding box center [176, 16] width 98 height 16
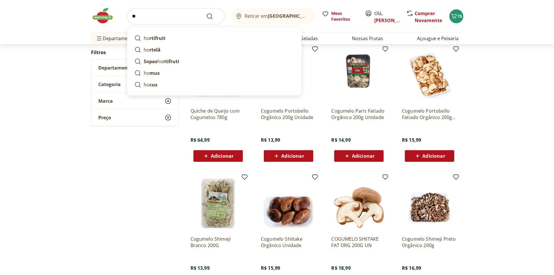
type input "*"
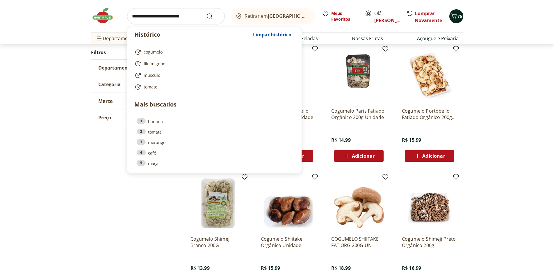
click at [461, 17] on span "75" at bounding box center [460, 16] width 5 height 6
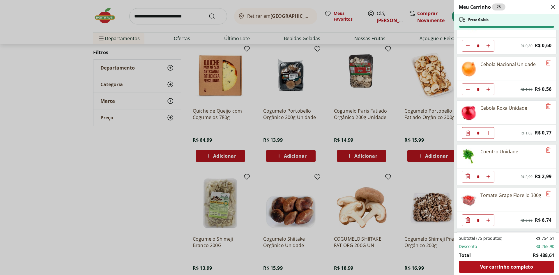
scroll to position [760, 0]
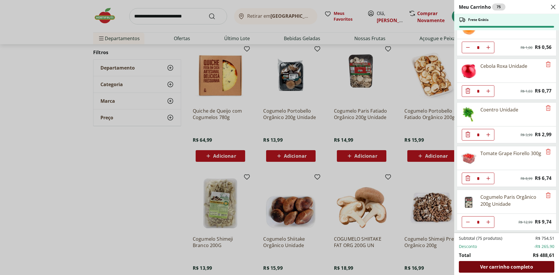
click at [520, 265] on span "Ver carrinho completo" at bounding box center [506, 267] width 53 height 5
